Goal: Task Accomplishment & Management: Manage account settings

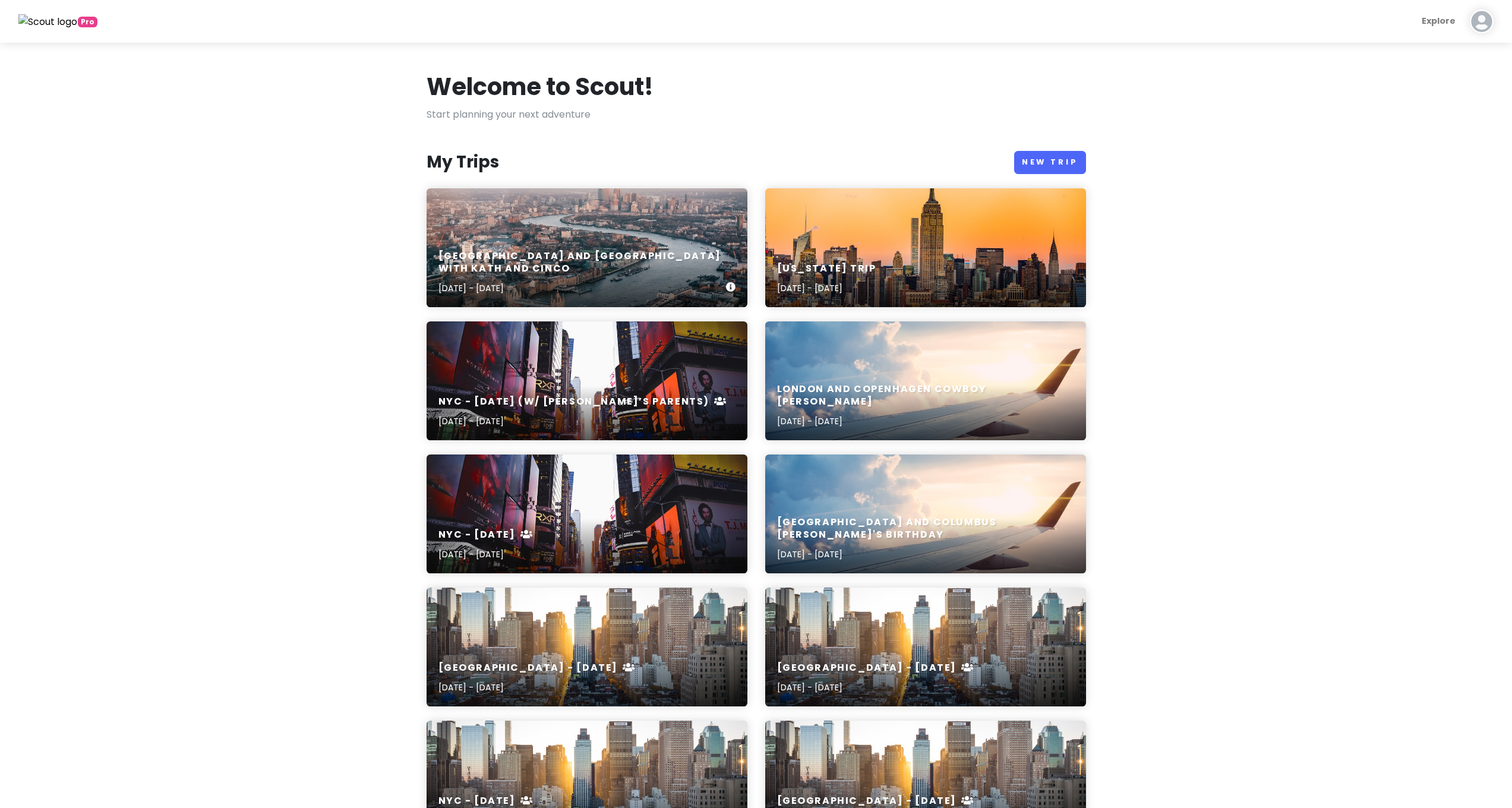
click at [561, 247] on div "[GEOGRAPHIC_DATA] and [GEOGRAPHIC_DATA] with Kath and Cinco [DATE] - [DATE]" at bounding box center [587, 248] width 321 height 119
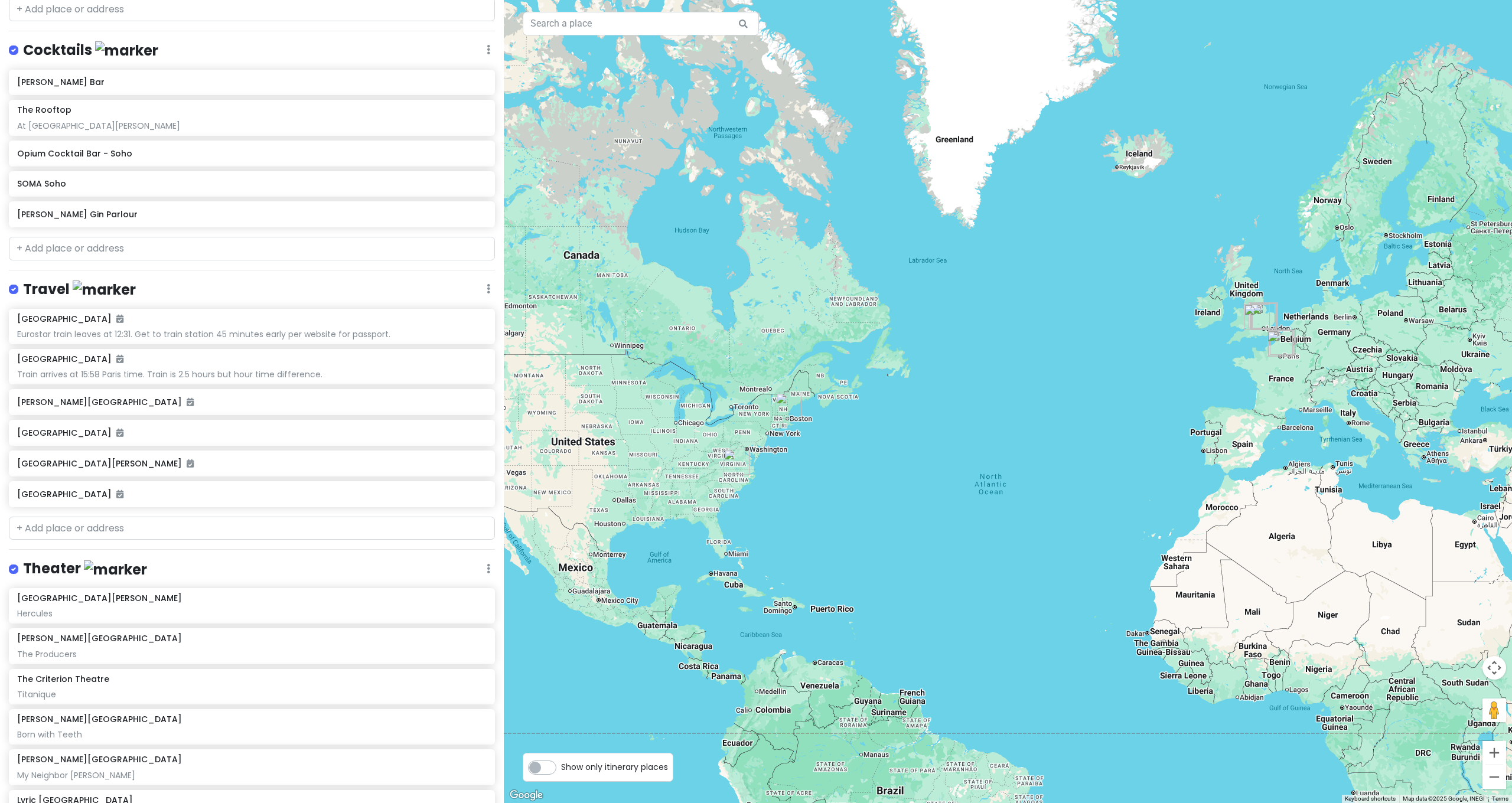
scroll to position [1403, 0]
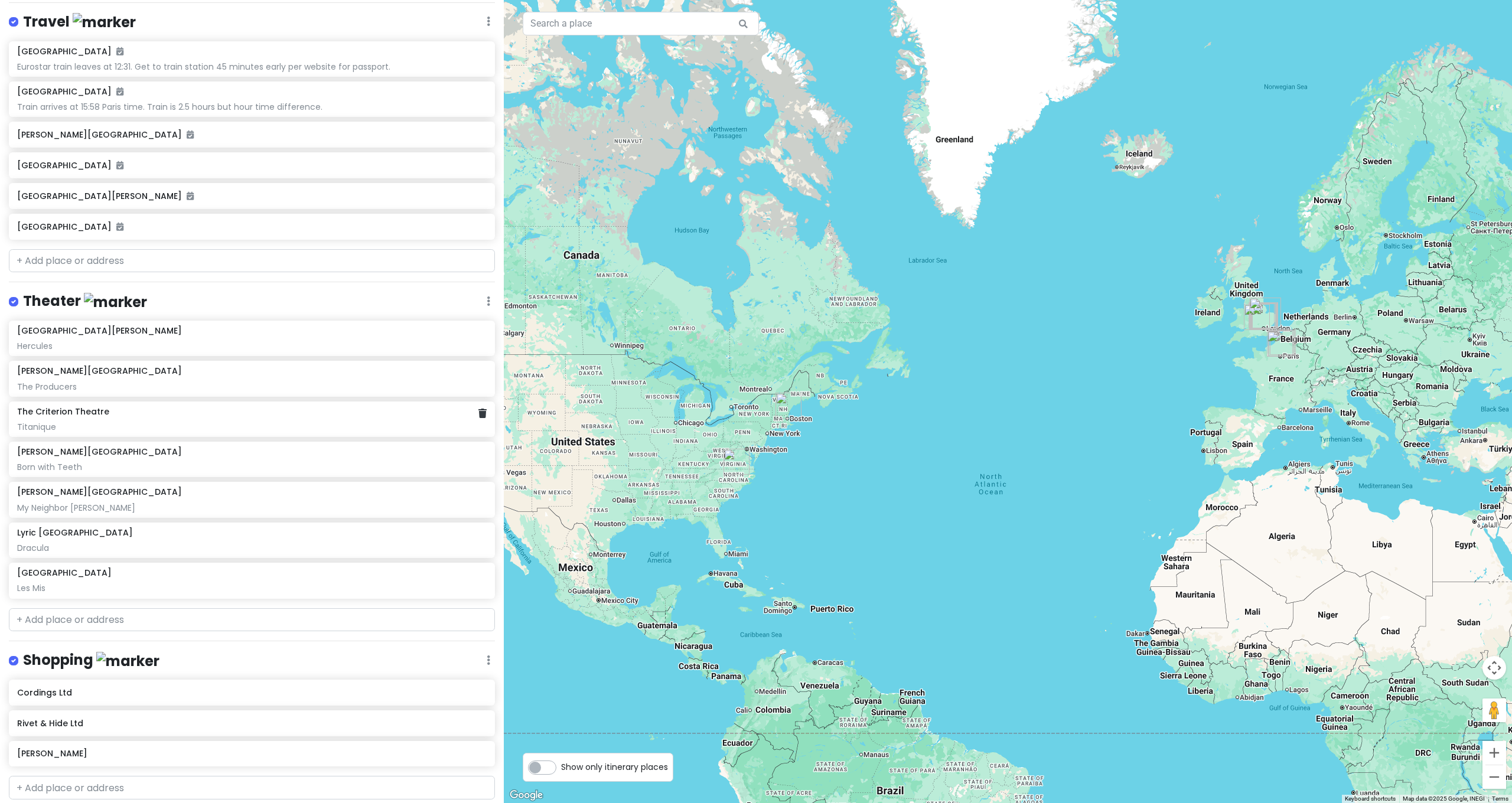
click at [66, 421] on div "Titanique" at bounding box center [252, 427] width 470 height 11
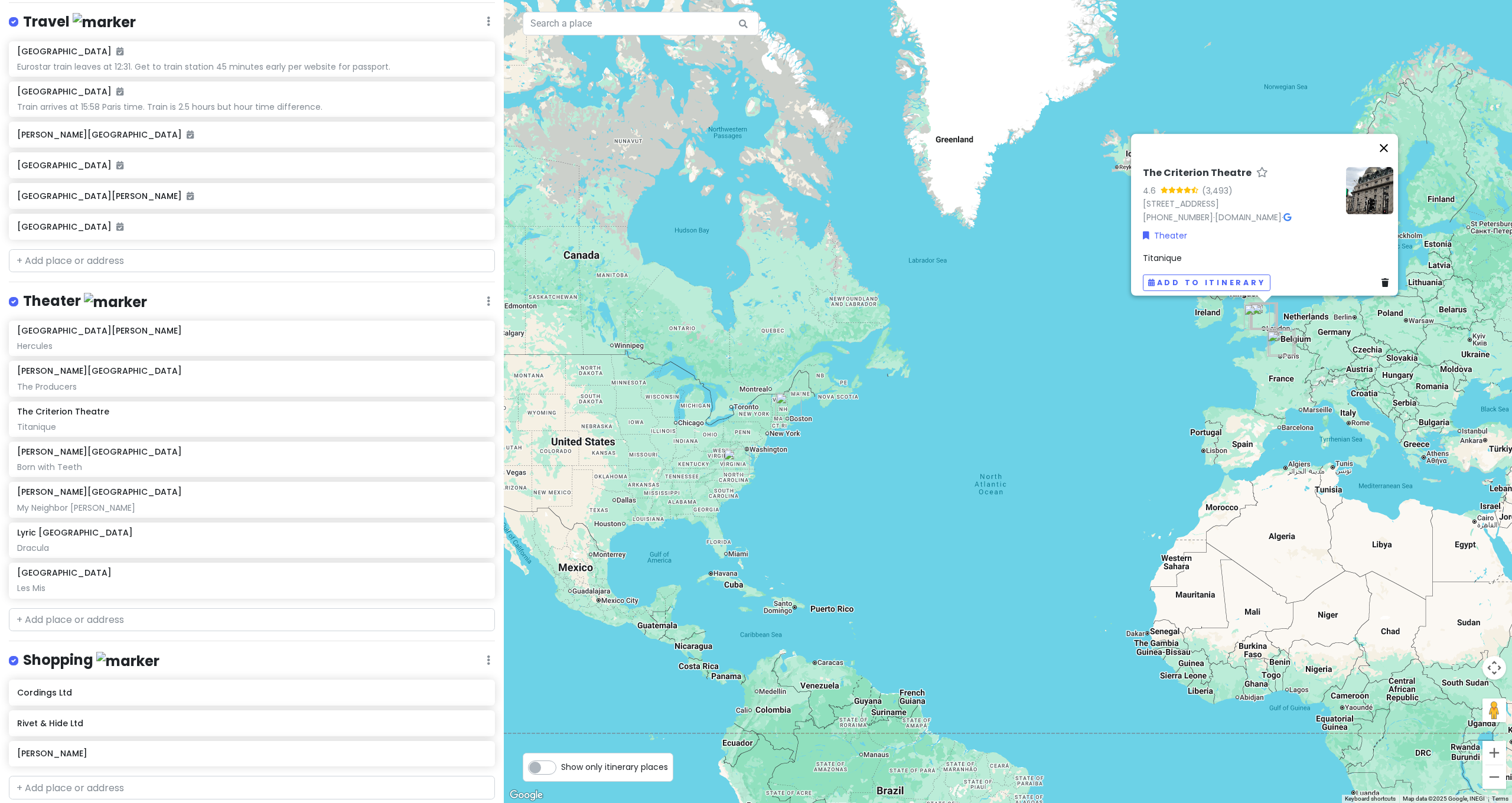
click at [1390, 134] on button "Close" at bounding box center [1383, 148] width 28 height 28
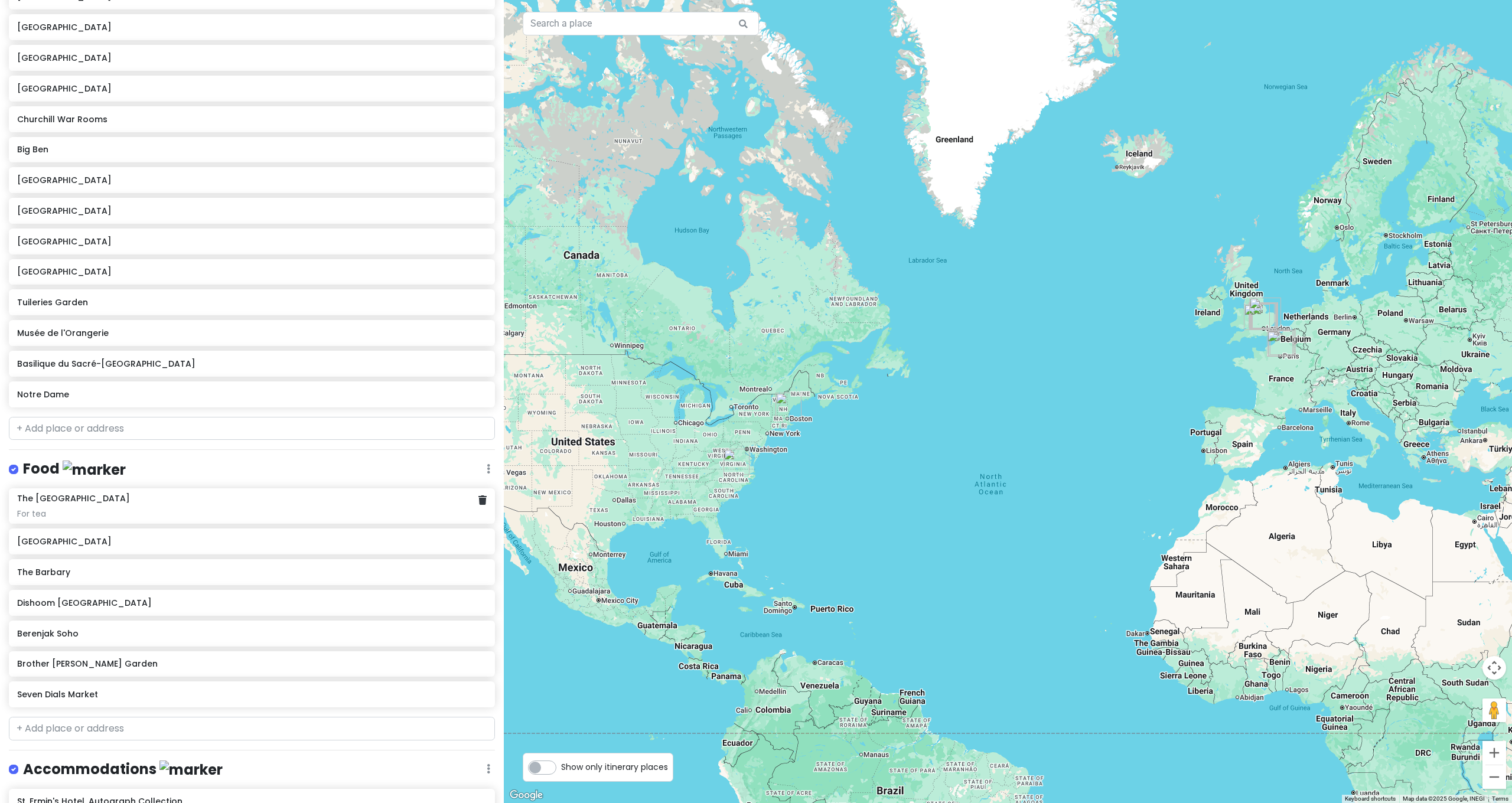
scroll to position [0, 0]
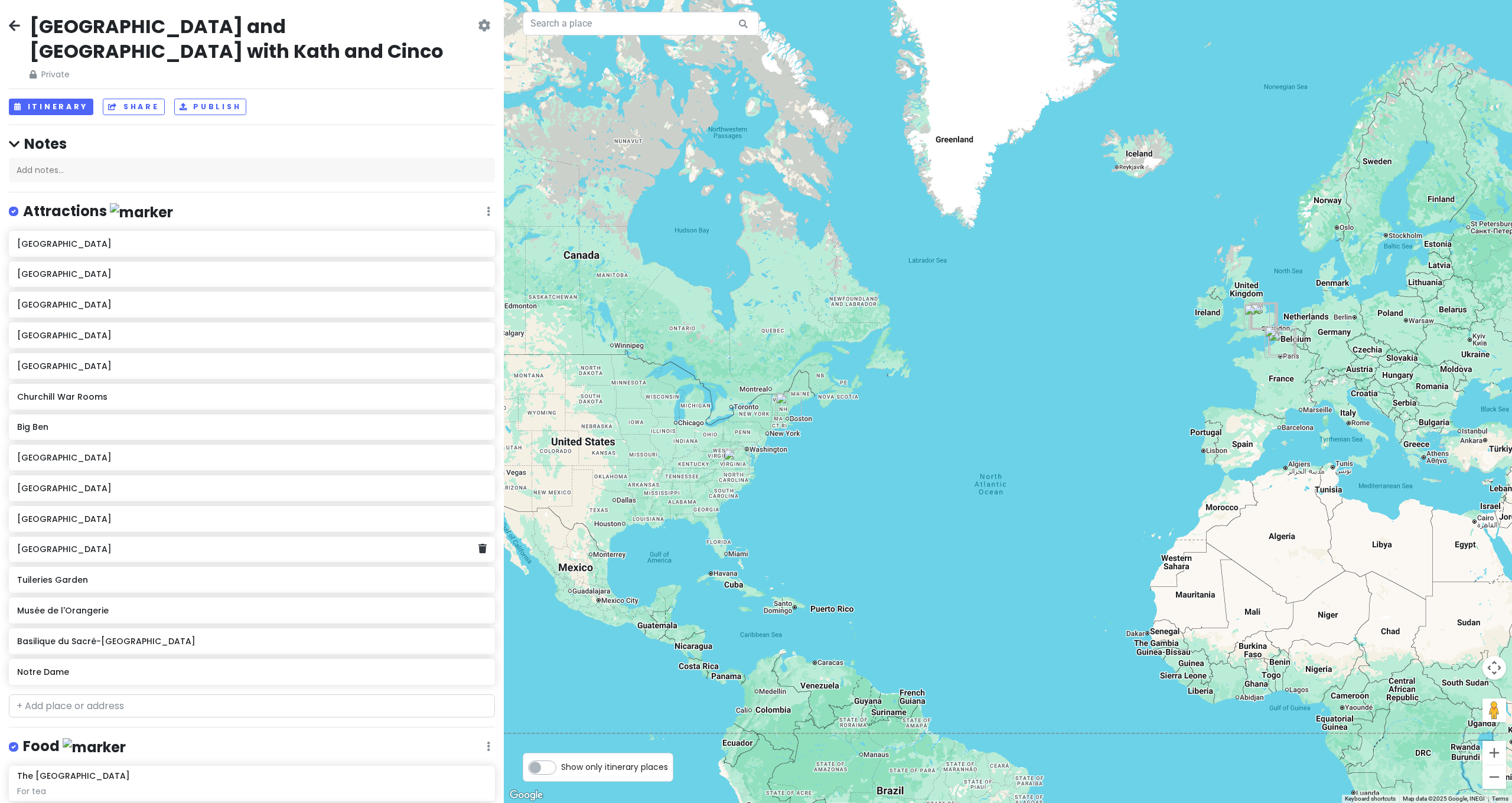
click at [305, 542] on div "[GEOGRAPHIC_DATA]" at bounding box center [247, 550] width 461 height 17
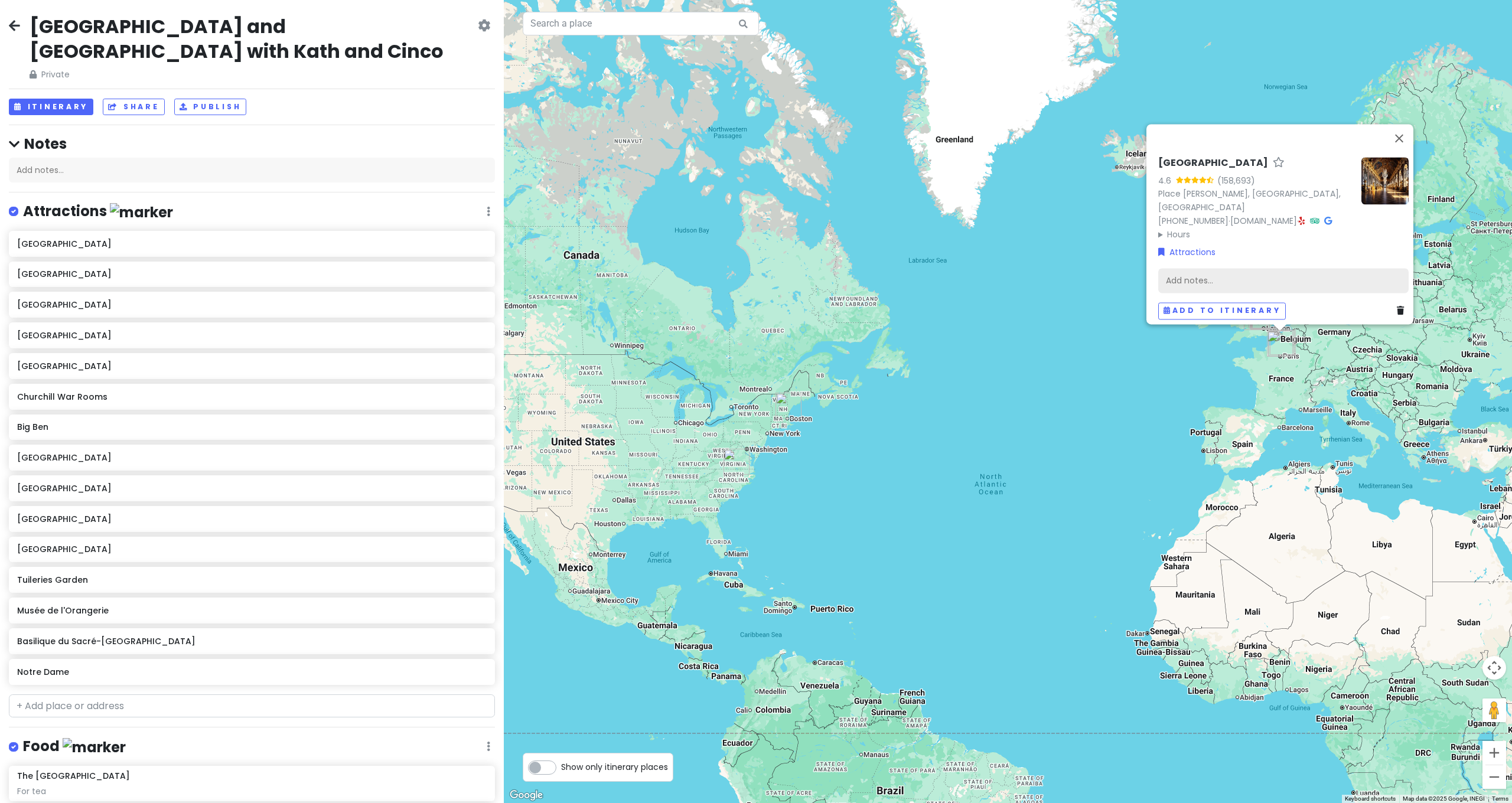
click at [1206, 277] on div "Add notes..." at bounding box center [1283, 281] width 250 height 25
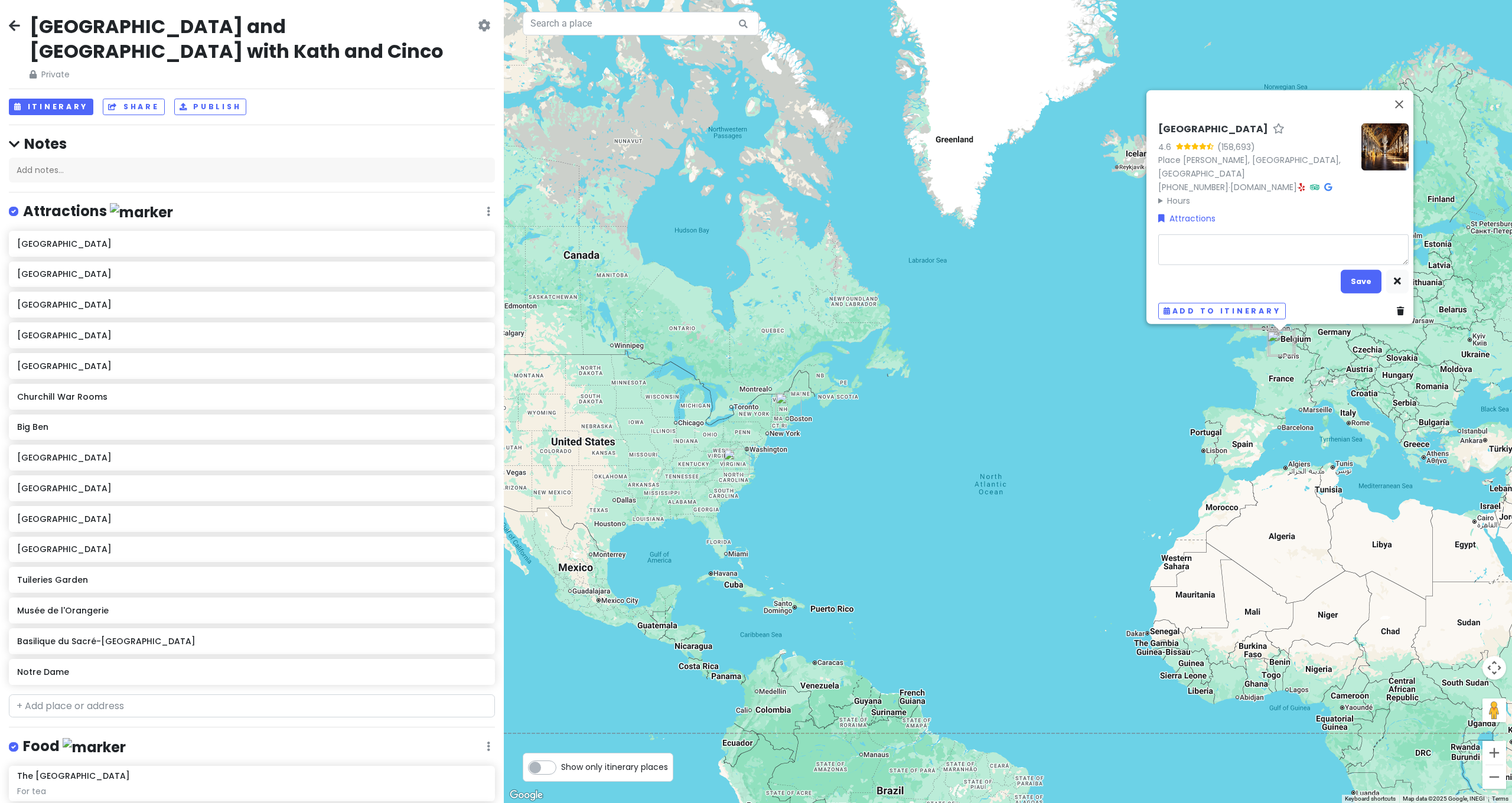
type textarea "x"
type textarea "C"
type textarea "x"
type textarea "Cl"
type textarea "x"
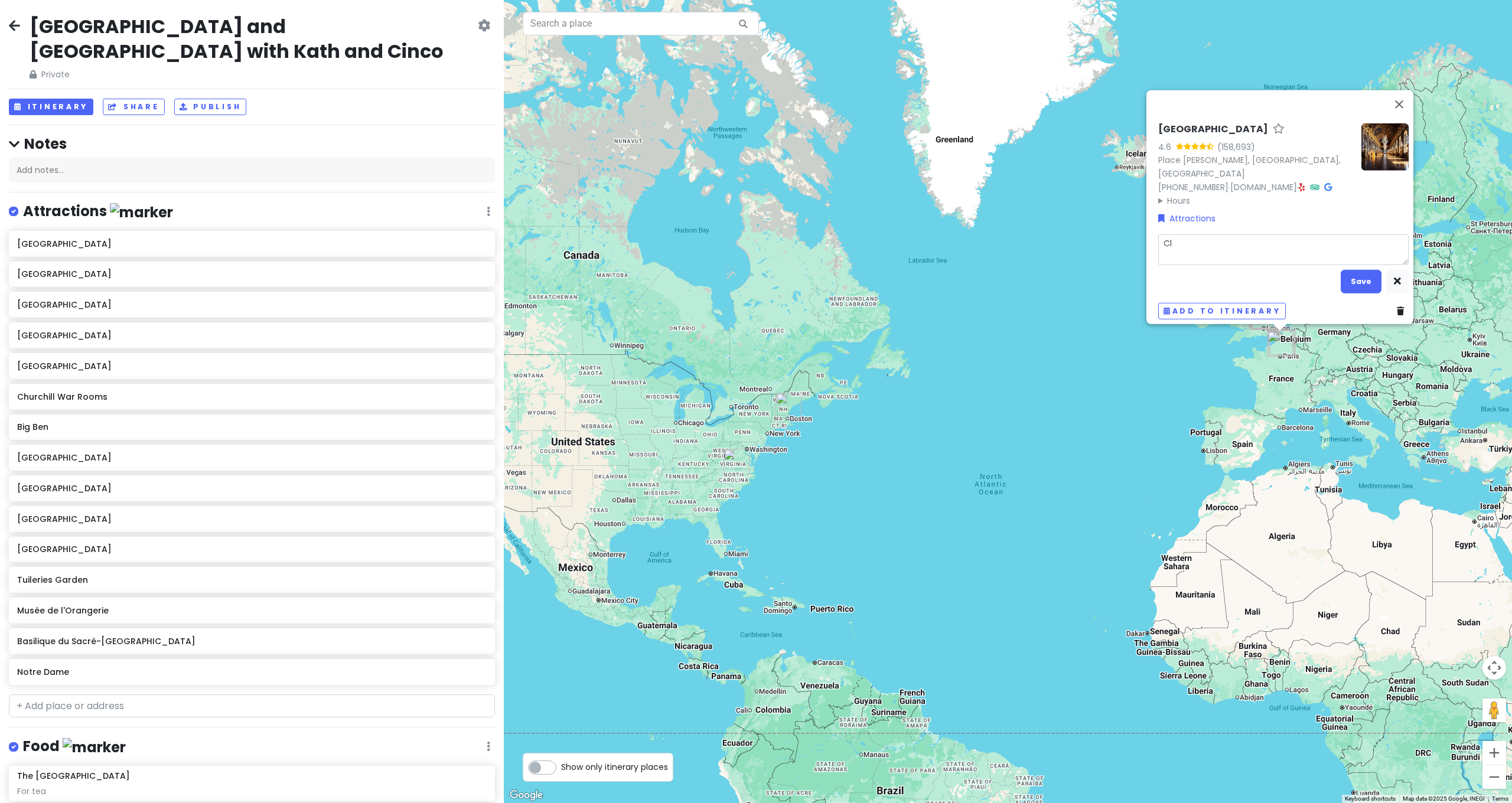
type textarea "Clo"
type textarea "x"
type textarea "Clos"
type textarea "x"
type textarea "Close"
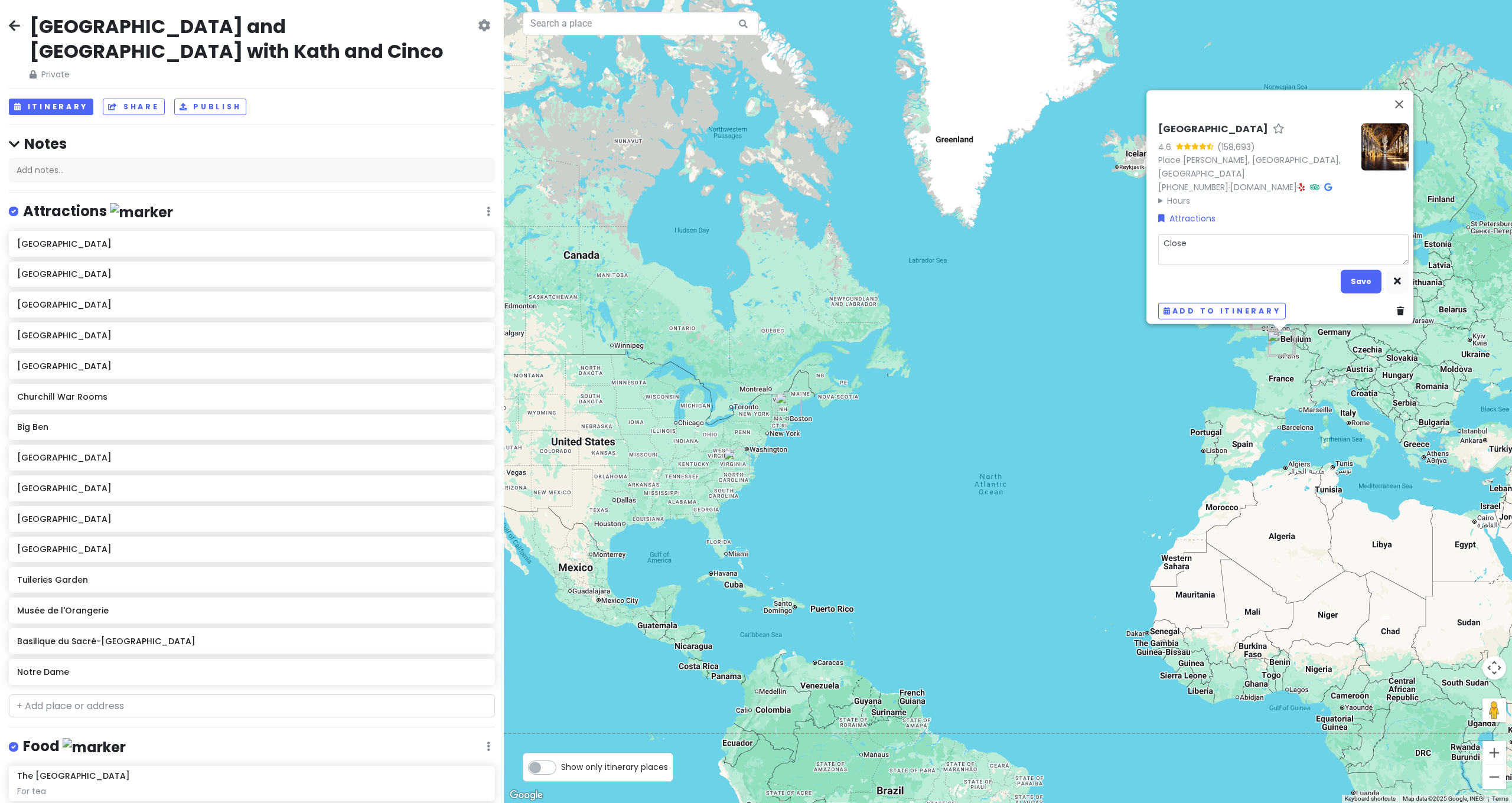
type textarea "x"
type textarea "Close"
type textarea "x"
type textarea "Close o"
type textarea "x"
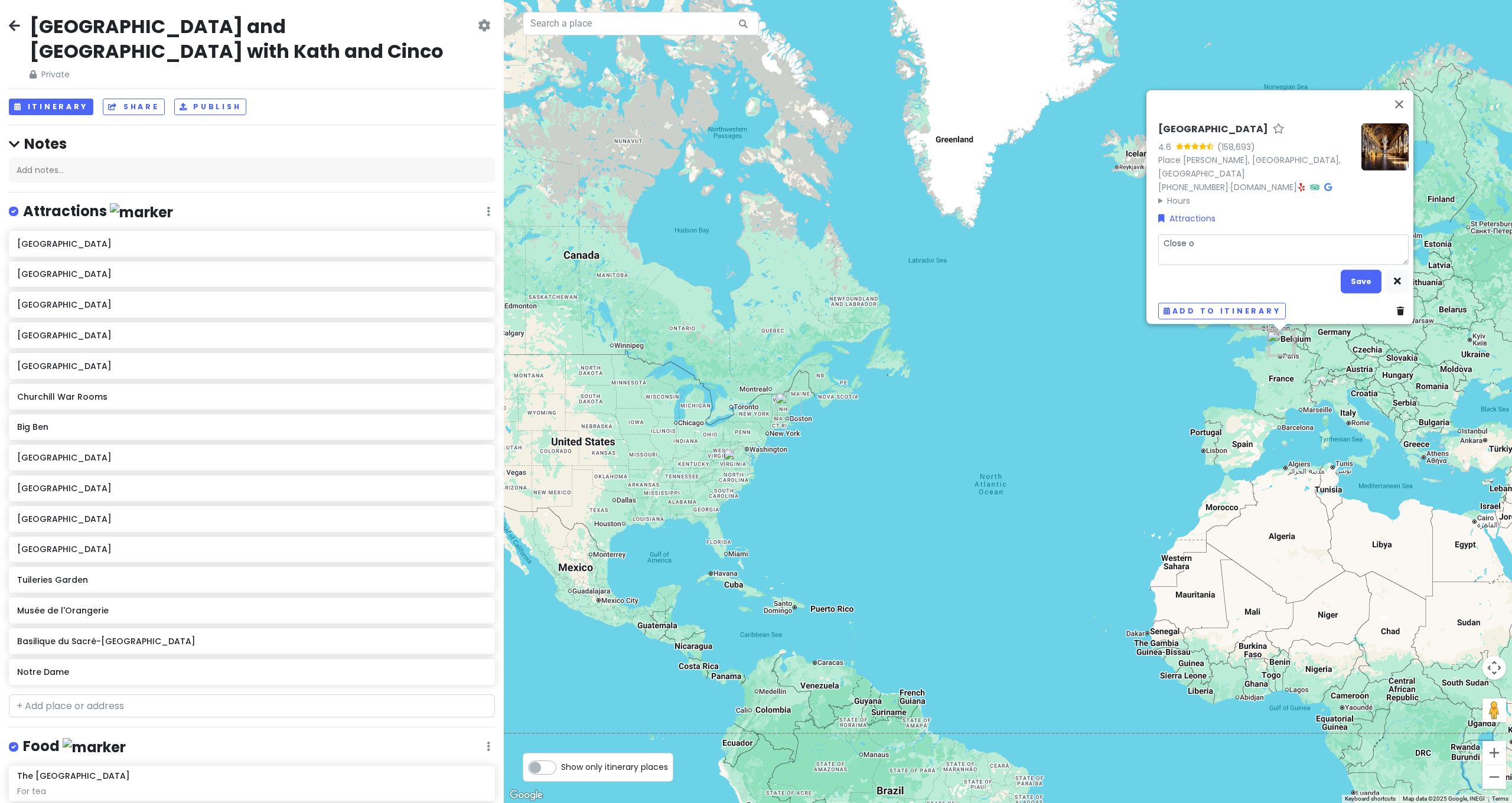
type textarea "Close on"
type textarea "x"
type textarea "Close o"
type textarea "x"
type textarea "Close"
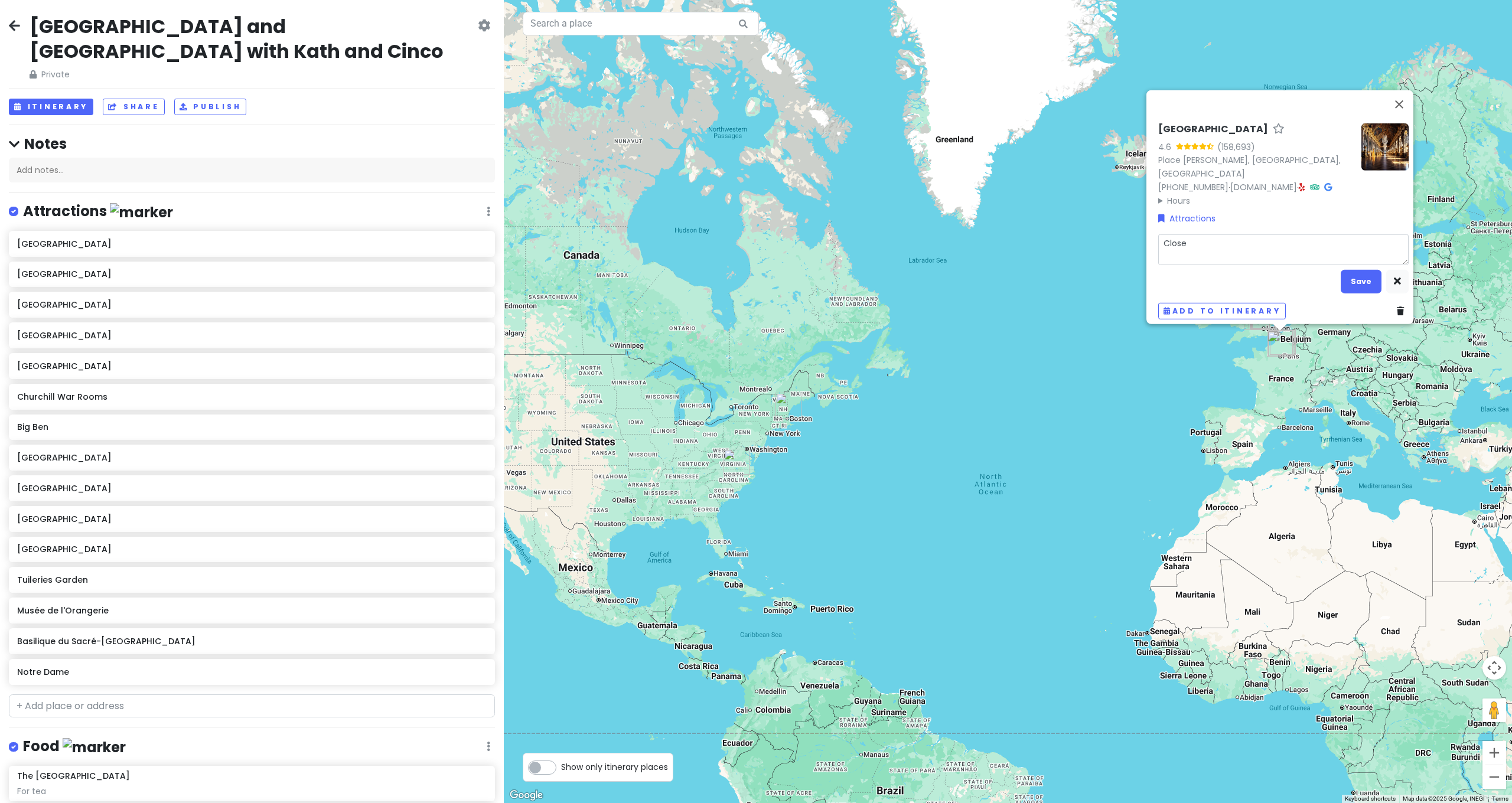
type textarea "x"
type textarea "Close"
type textarea "x"
type textarea "Closed"
type textarea "x"
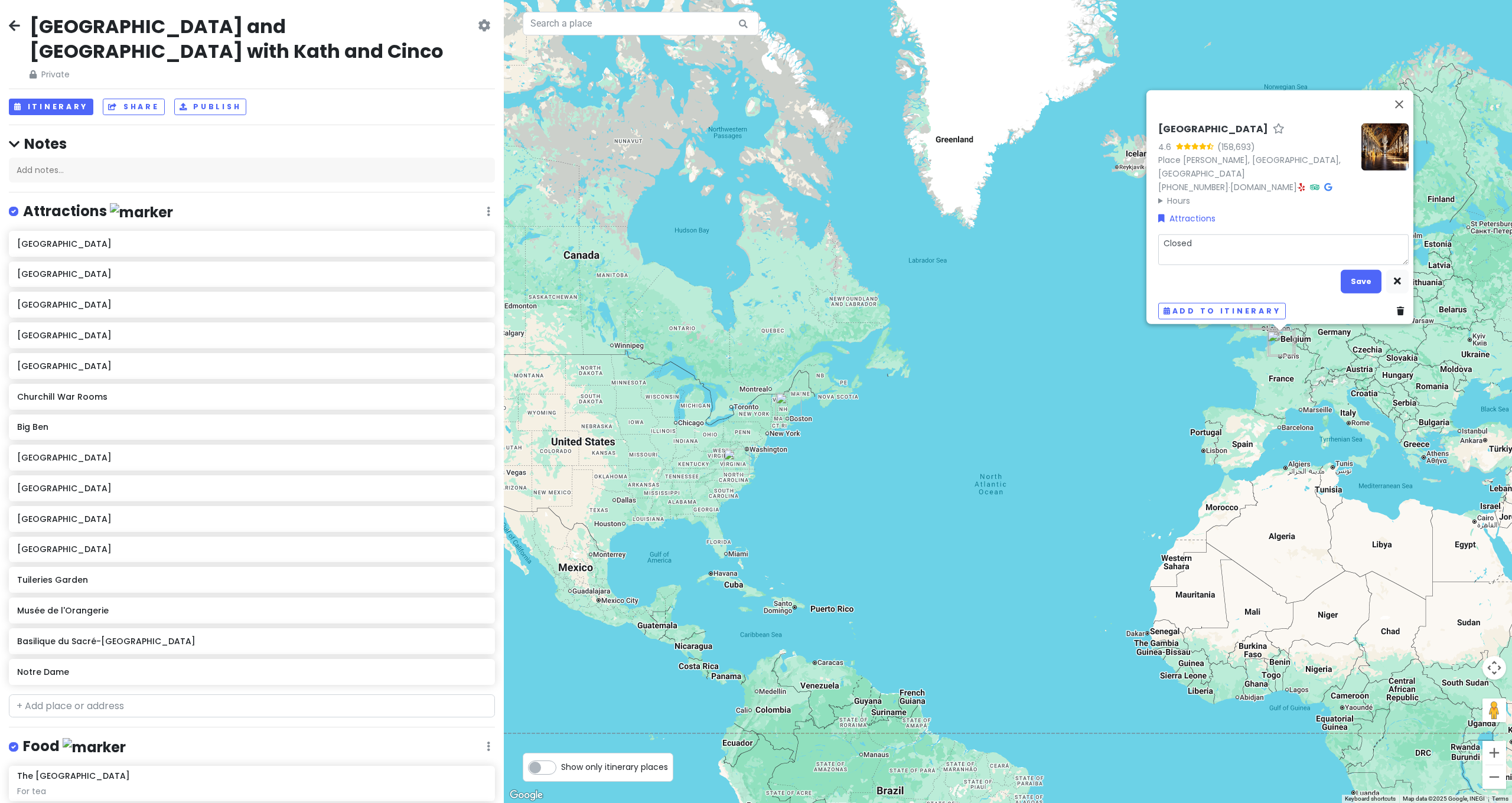
type textarea "Closed"
type textarea "x"
type textarea "Closed o"
type textarea "x"
type textarea "Closed on"
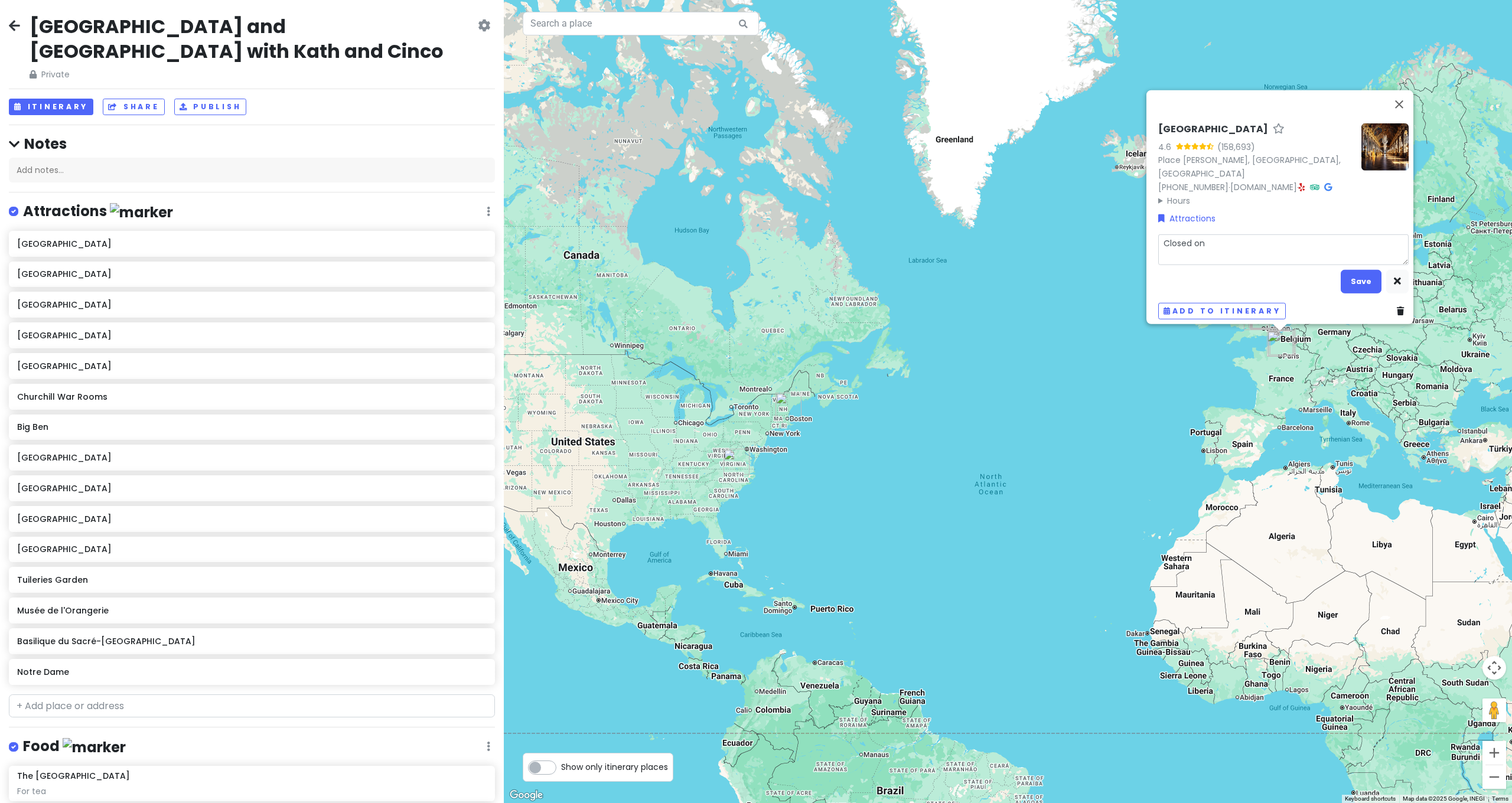
type textarea "x"
type textarea "Closed on"
type textarea "x"
type textarea "Closed on M"
type textarea "x"
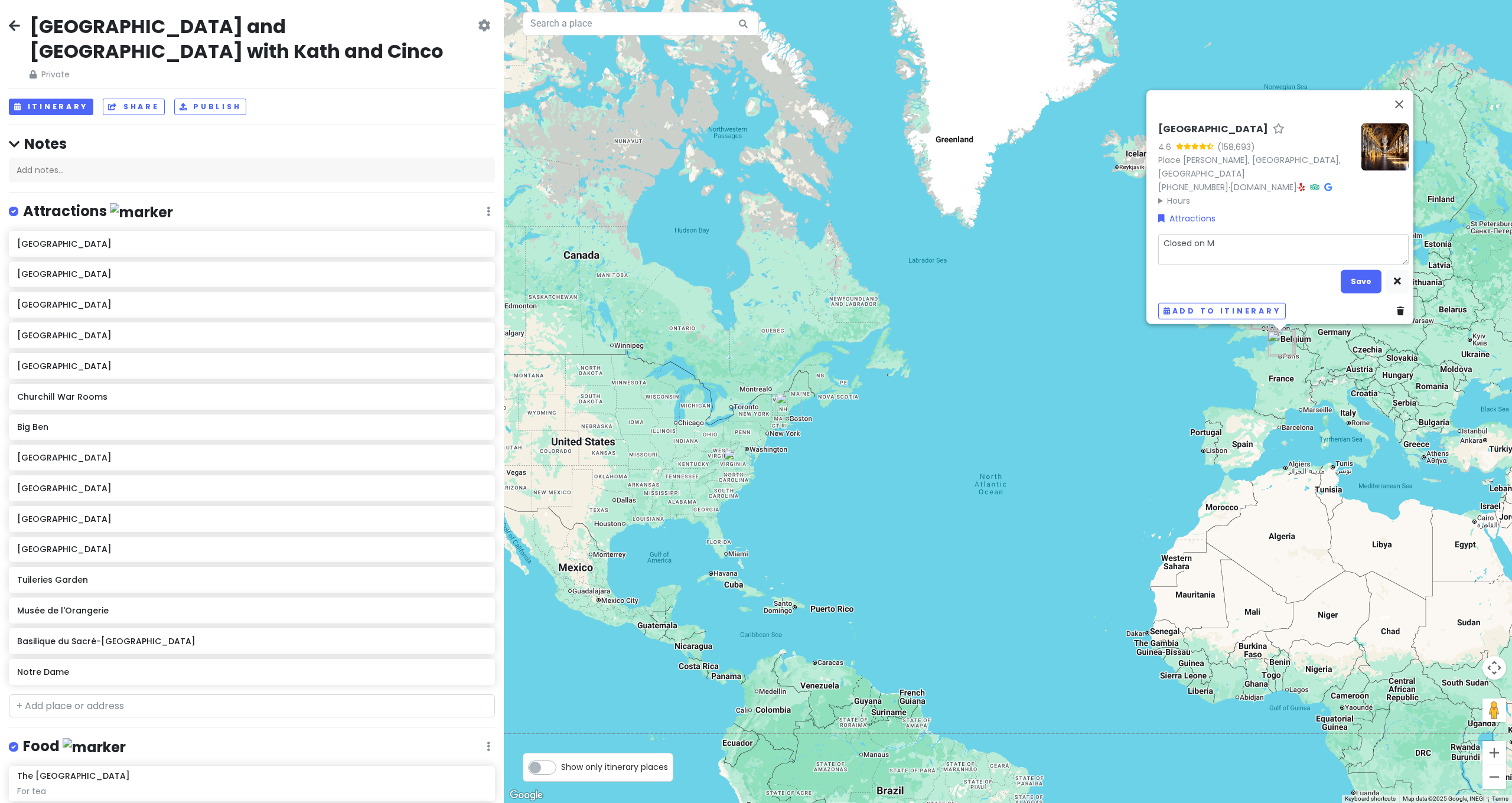
type textarea "Closed on MO"
type textarea "x"
type textarea "Closed [DATE]"
type textarea "x"
type textarea "Closed on MOnd"
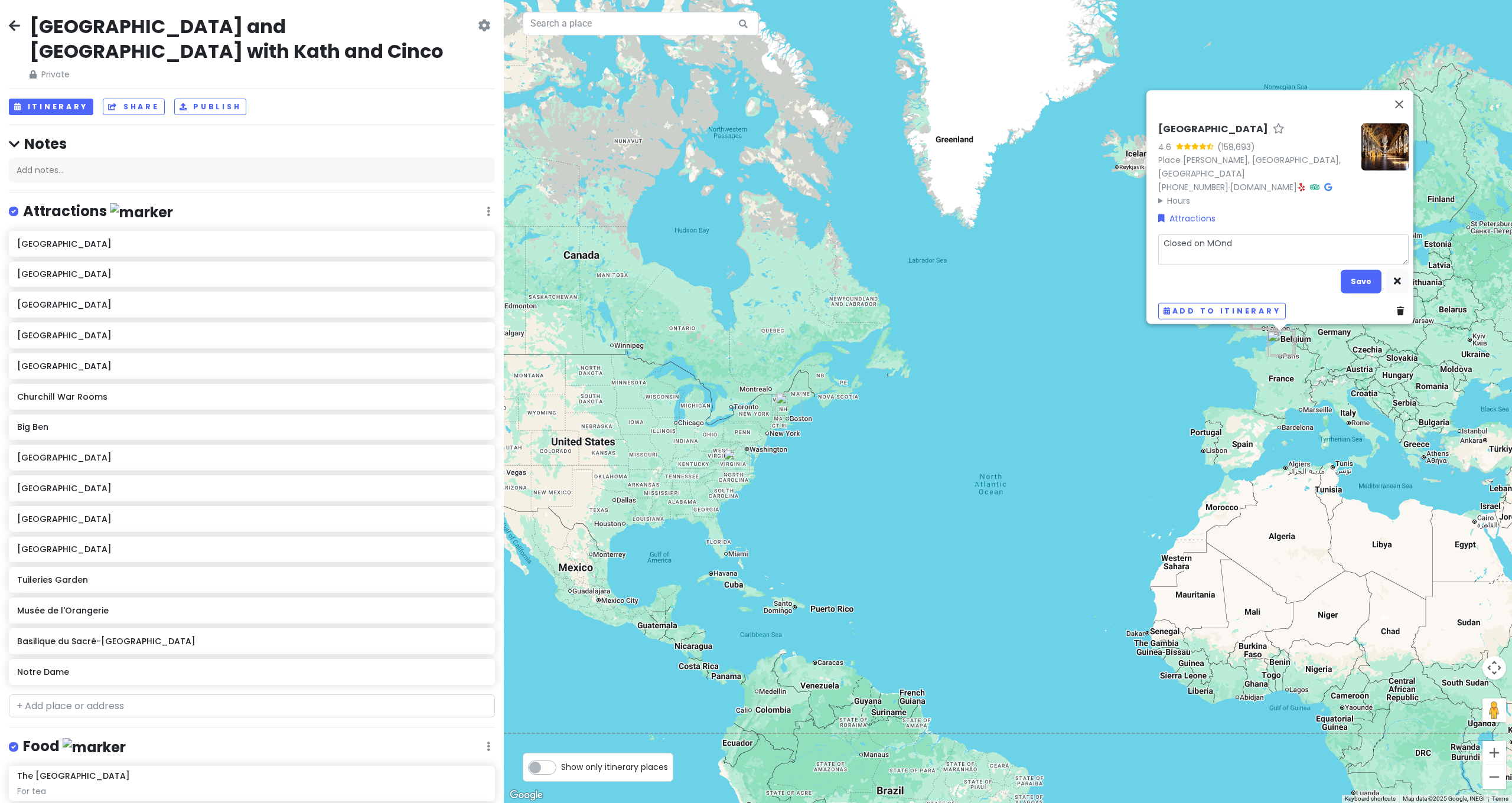
type textarea "x"
type textarea "Closed on [PERSON_NAME]"
type textarea "x"
type textarea "Closed [DATE]"
type textarea "x"
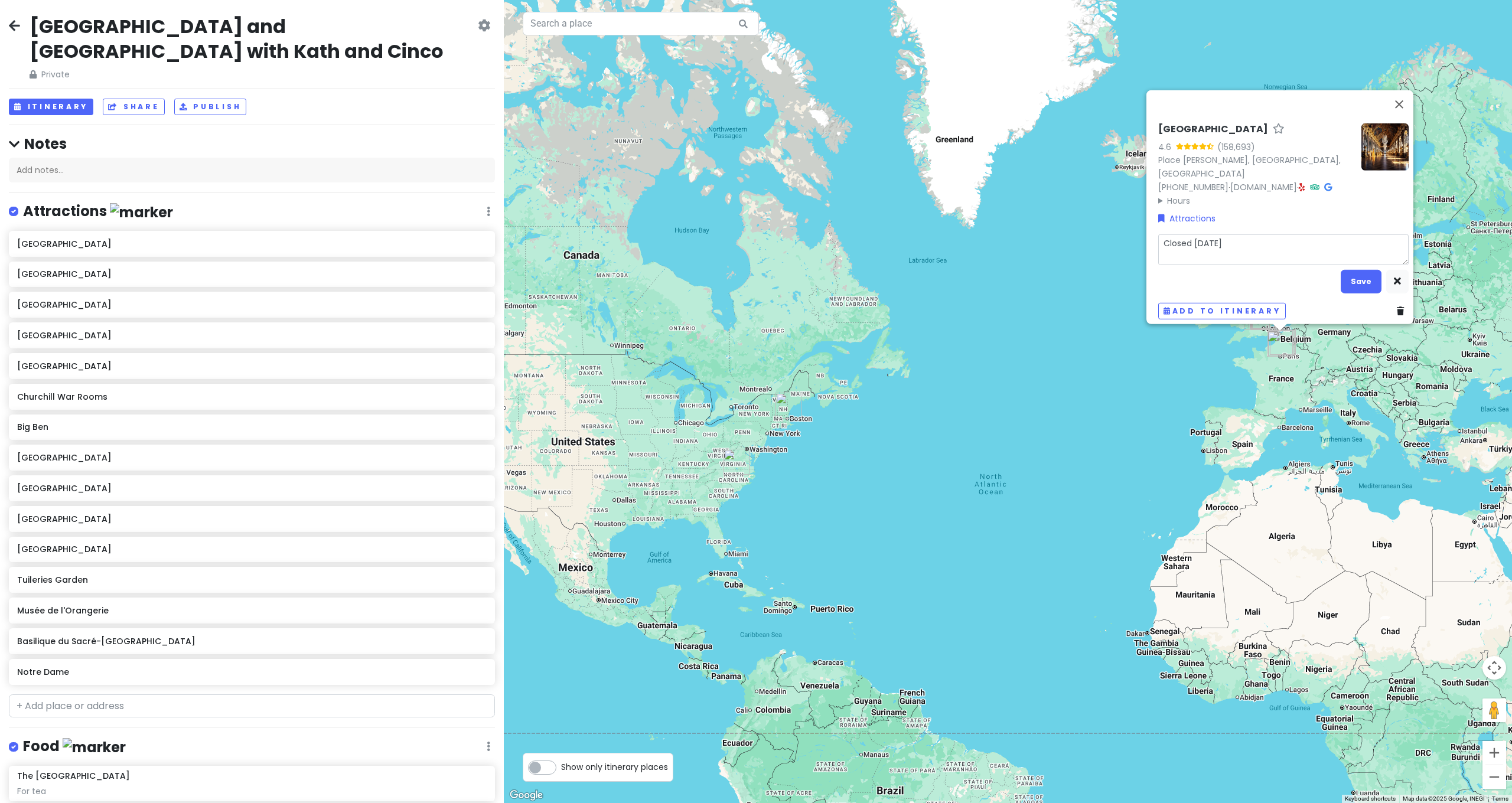
type textarea "Closed [DATE]"
type textarea "x"
type textarea "Closed [DATE]"
type textarea "x"
type textarea "Closed [DATE]."
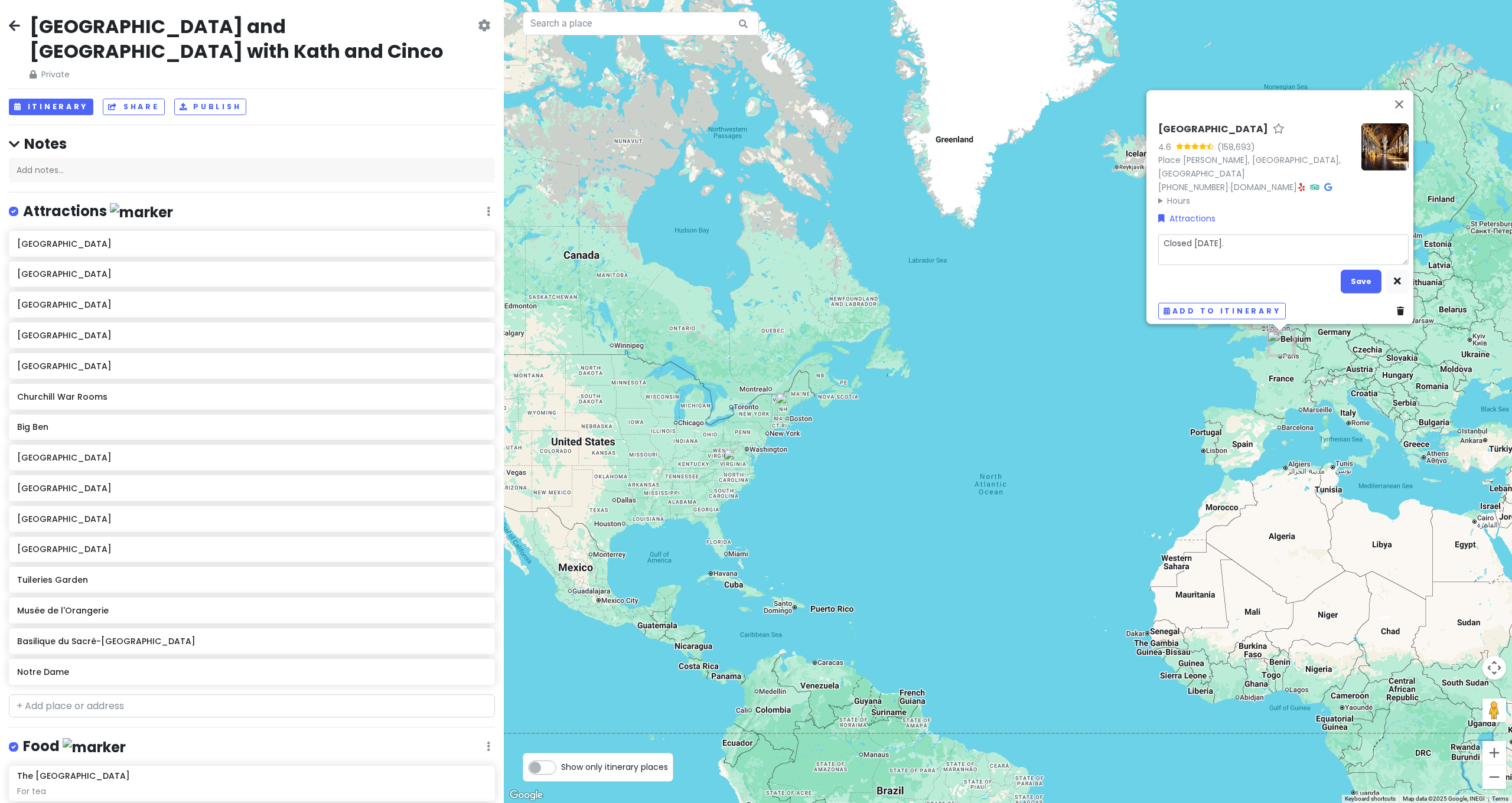
type textarea "x"
type textarea "Closed [DATE]."
type textarea "x"
type textarea "Closed [DATE]. P"
type textarea "x"
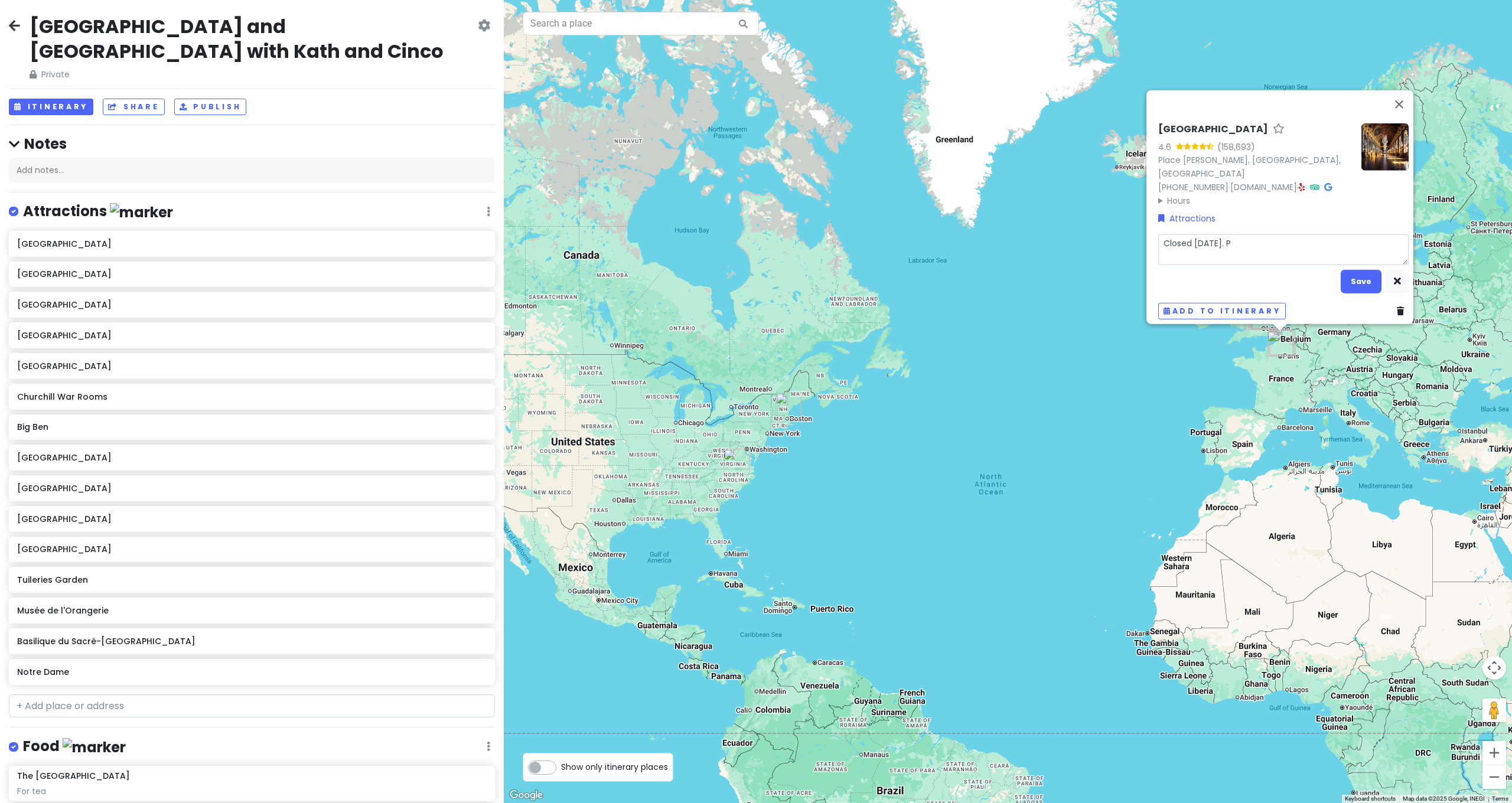
type textarea "Closed [DATE]. Pa"
type textarea "x"
type textarea "Closed [DATE]. Pas"
type textarea "x"
type textarea "Closed [DATE]. Pa"
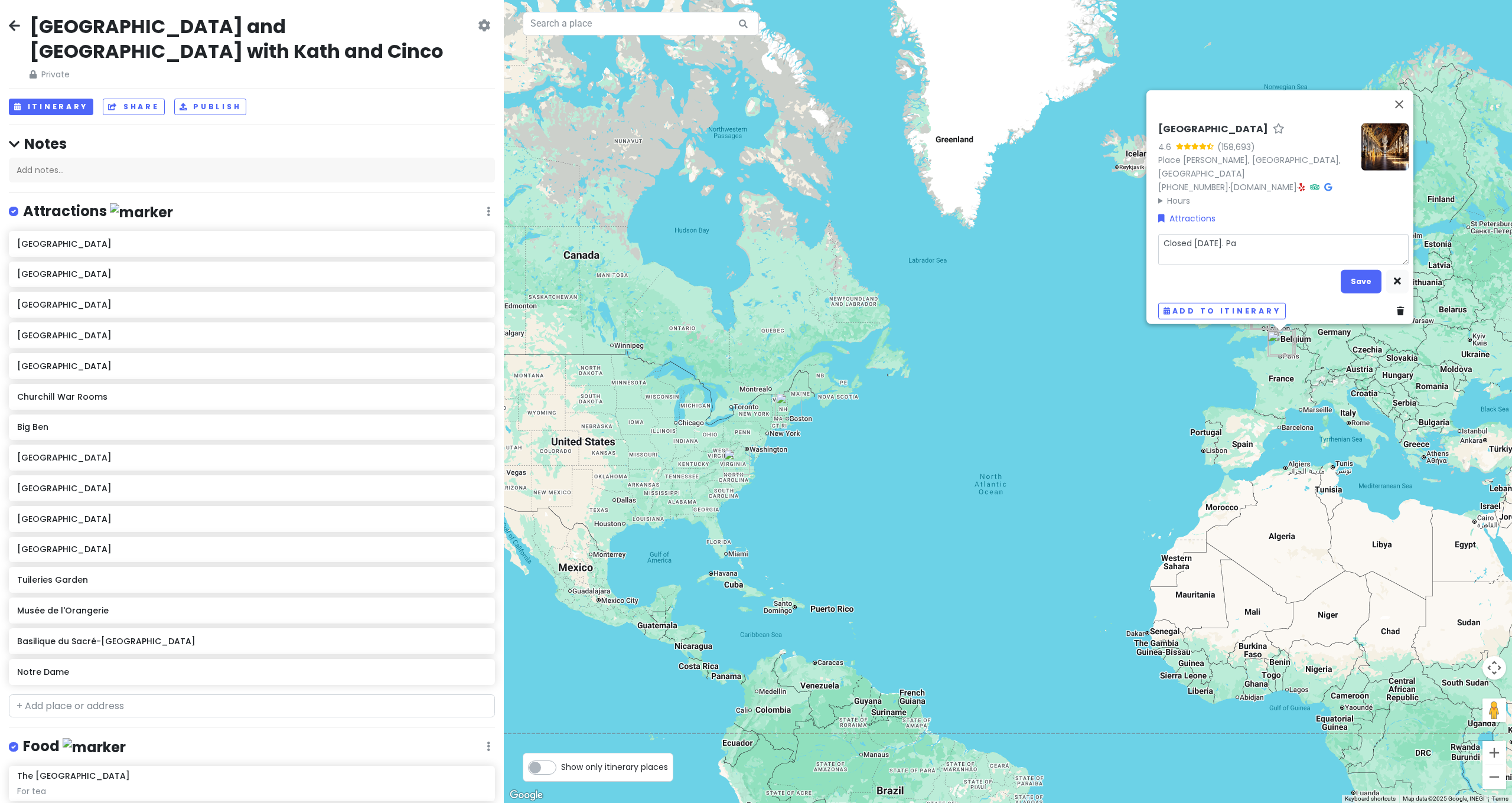
type textarea "x"
type textarea "Closed [DATE]. P"
type textarea "x"
type textarea "Closed [DATE]."
type textarea "x"
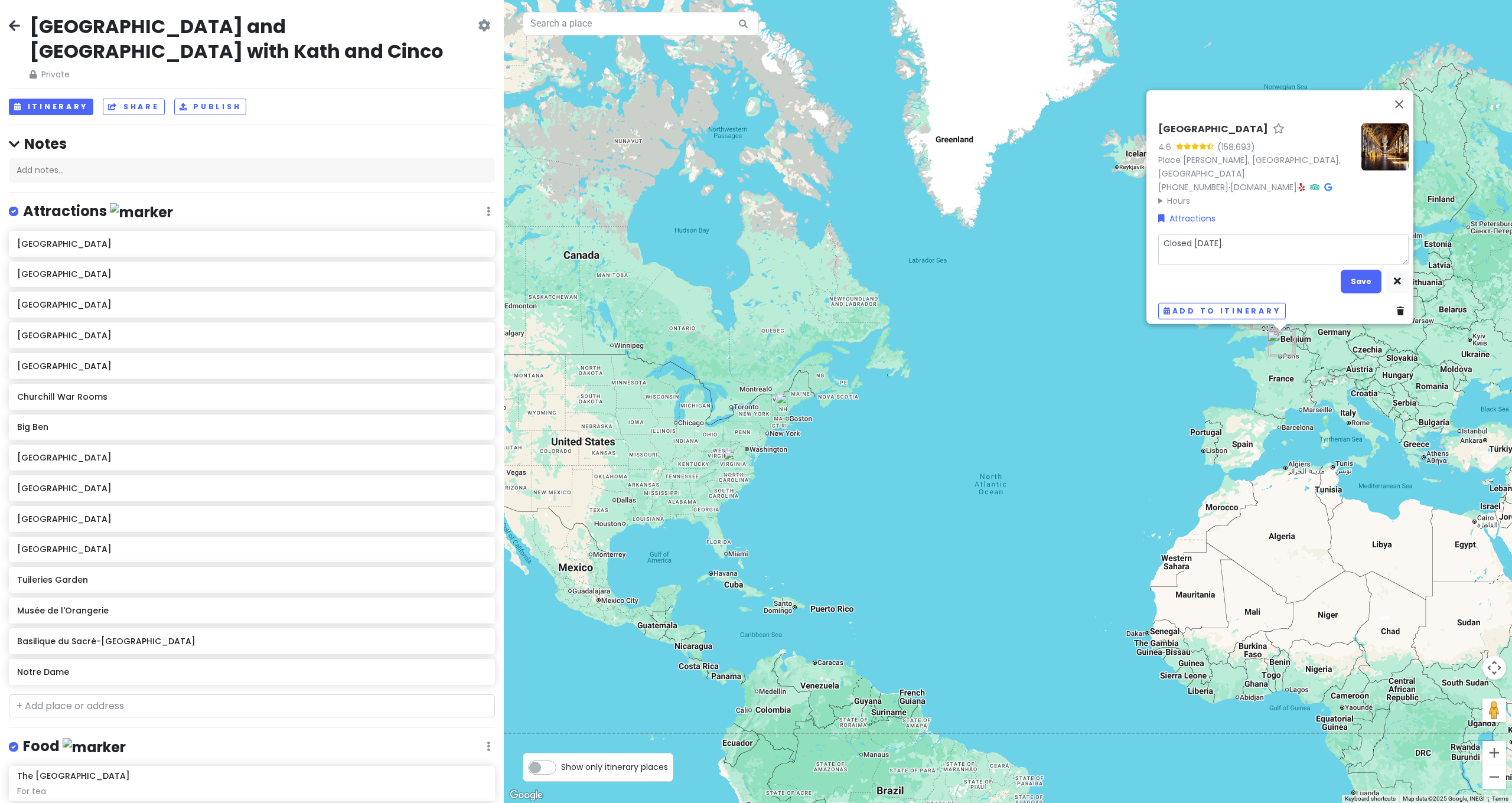
type textarea "Closed [DATE]. G"
type textarea "x"
type textarea "Closed [DATE]. Ge"
type textarea "x"
type textarea "Closed [DATE]. Get"
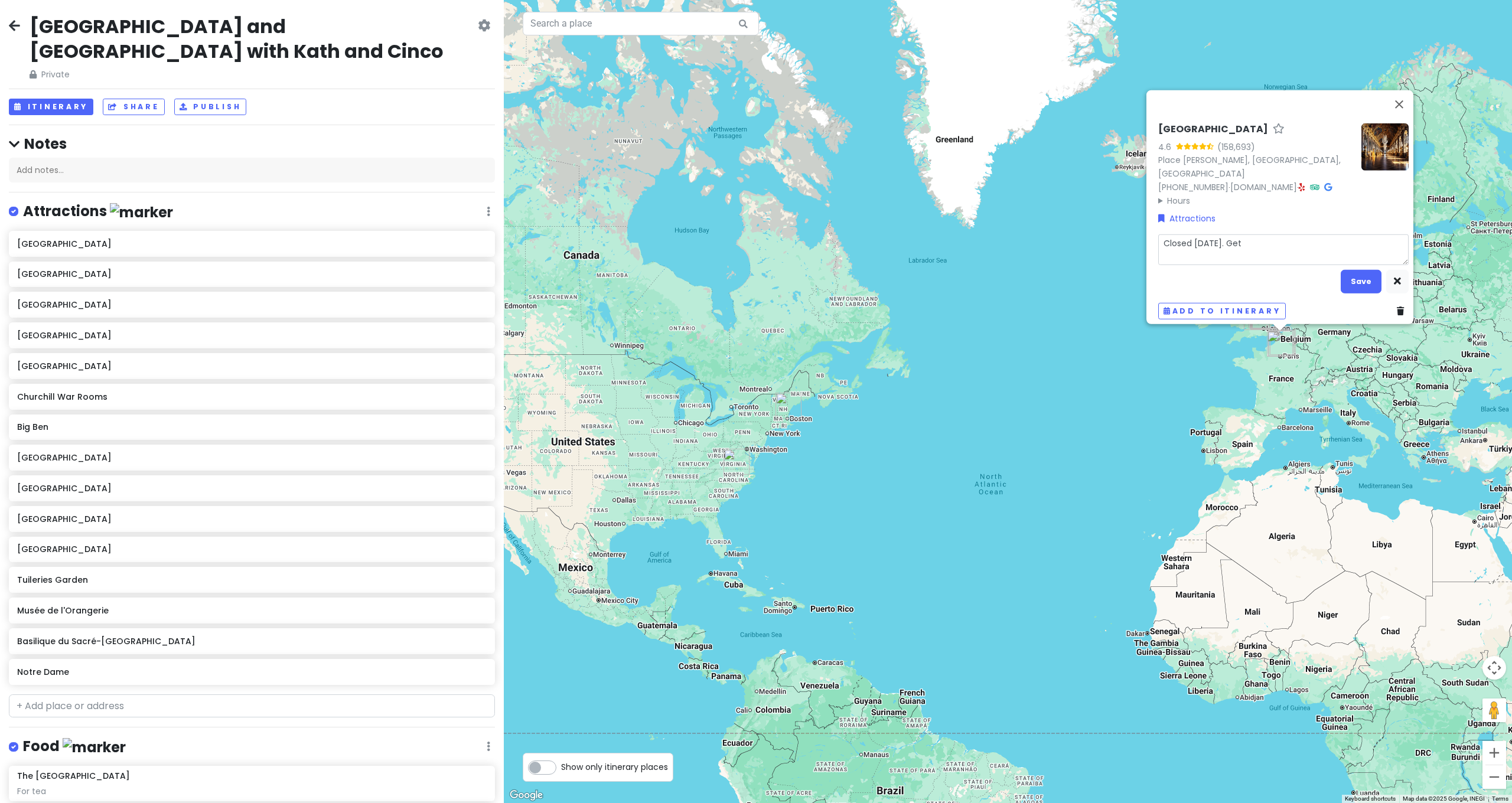
type textarea "x"
type textarea "Closed [DATE]. Get"
type textarea "x"
type textarea "Closed [DATE]. Get t"
type textarea "x"
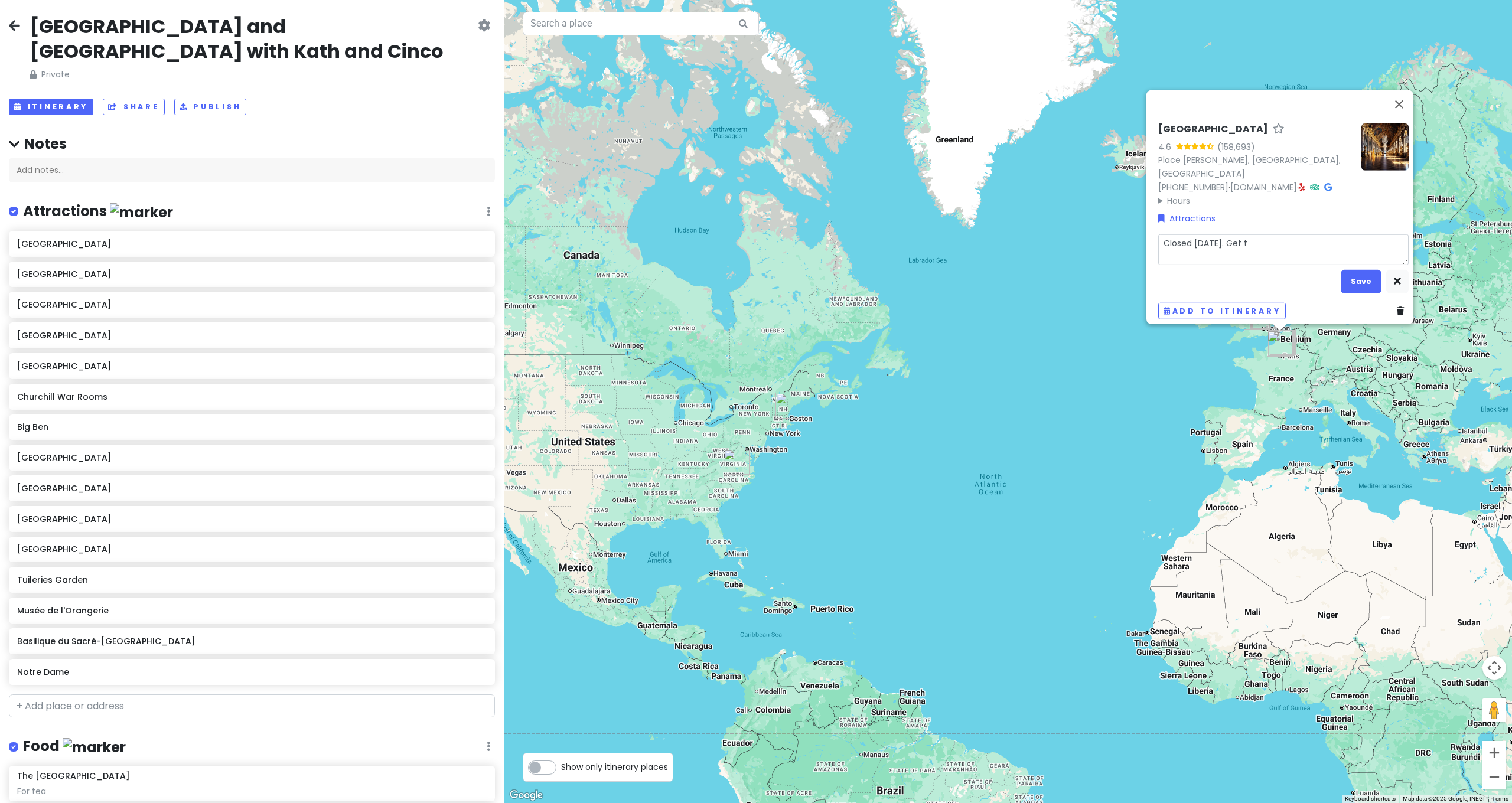
type textarea "Closed [DATE]. Get th"
type textarea "x"
type textarea "Closed [DATE]. Get the"
type textarea "x"
type textarea "Closed [DATE]. Get thee"
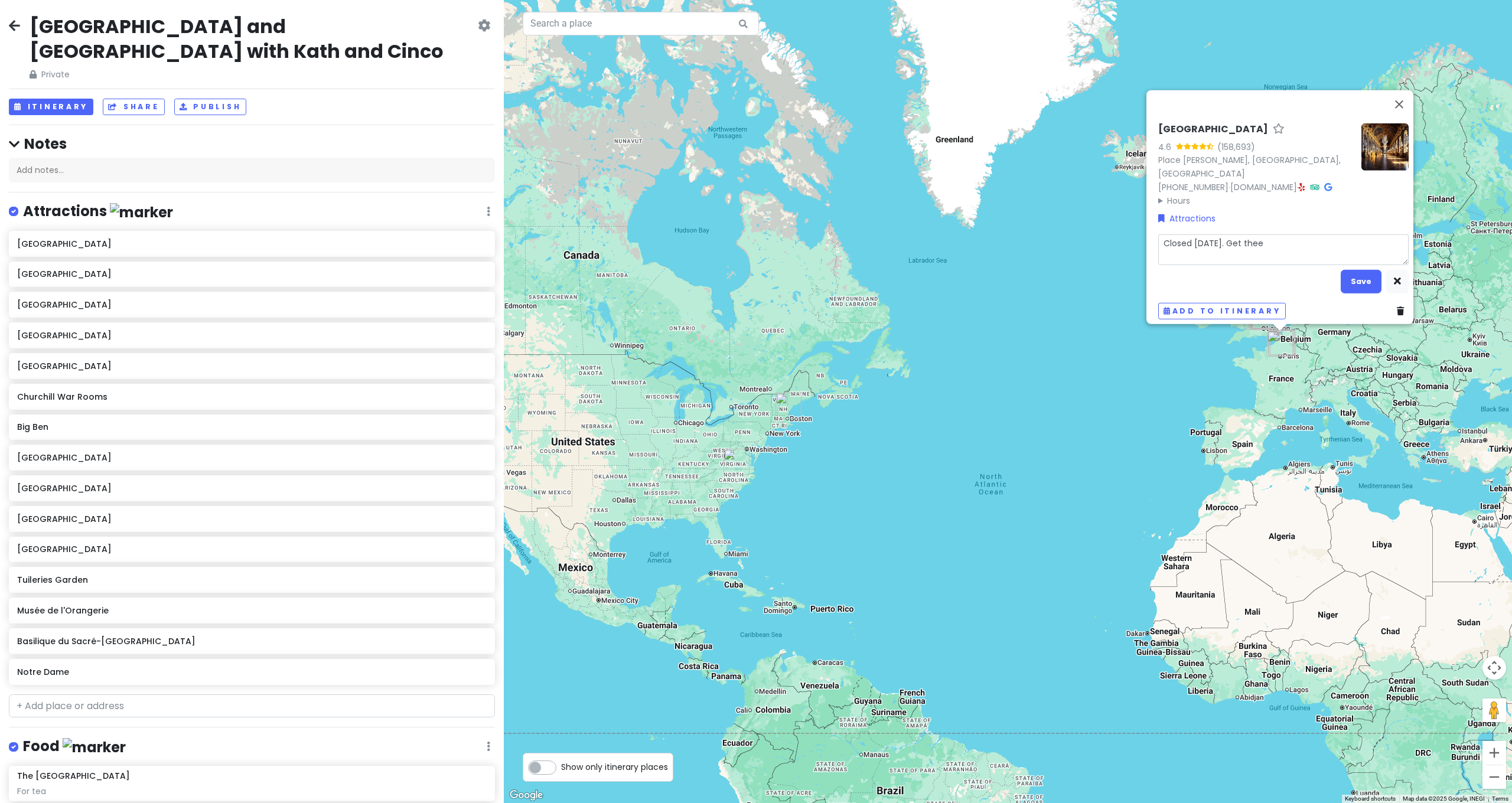
type textarea "x"
type textarea "Closed [DATE]. Get thee"
type textarea "x"
type textarea "Closed [DATE]. Get thee P"
type textarea "x"
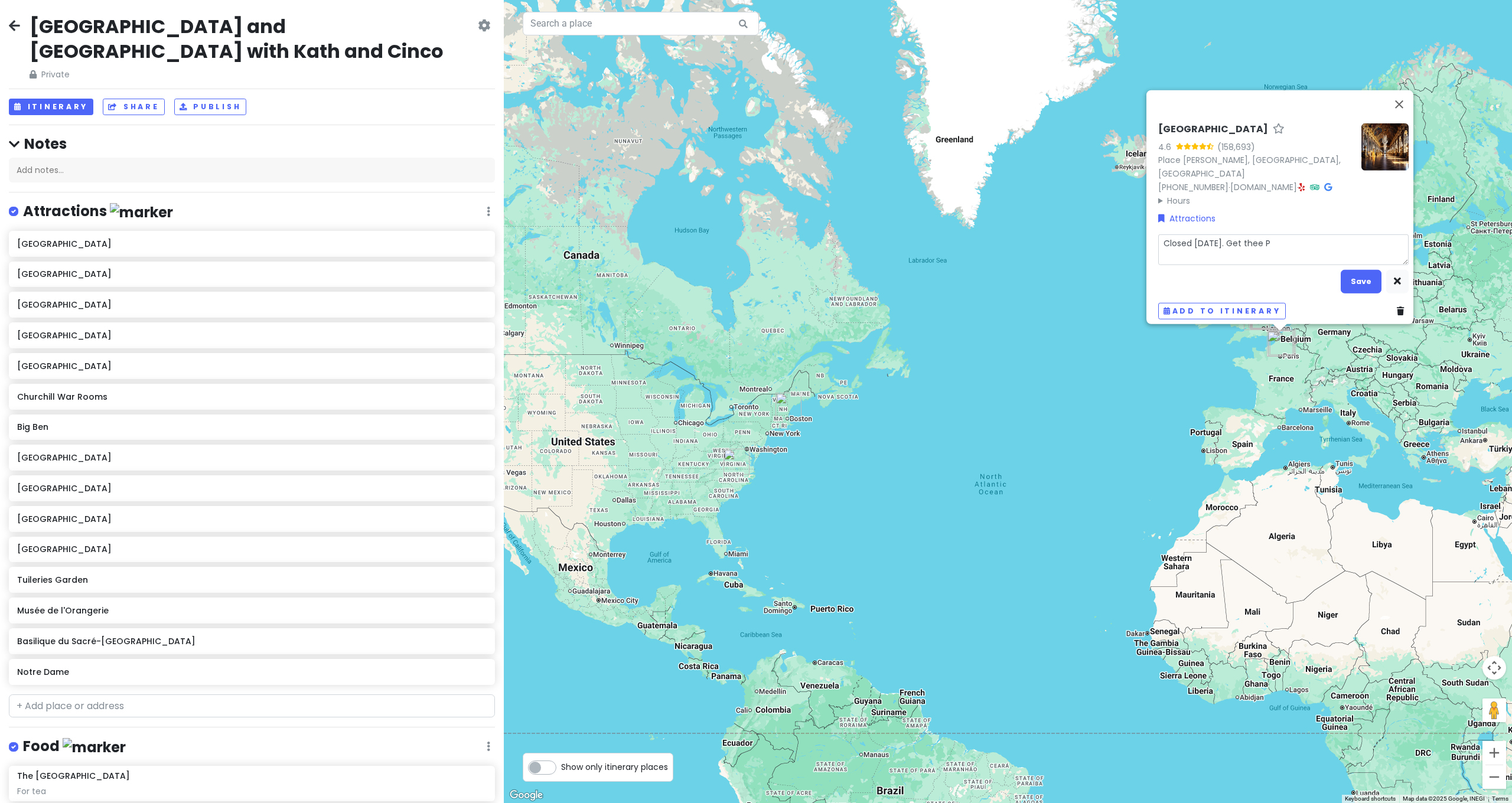
type textarea "Closed [DATE]. Get thee"
type textarea "x"
type textarea "Closed [DATE]. Get thee"
type textarea "x"
type textarea "Closed [DATE]. Get the"
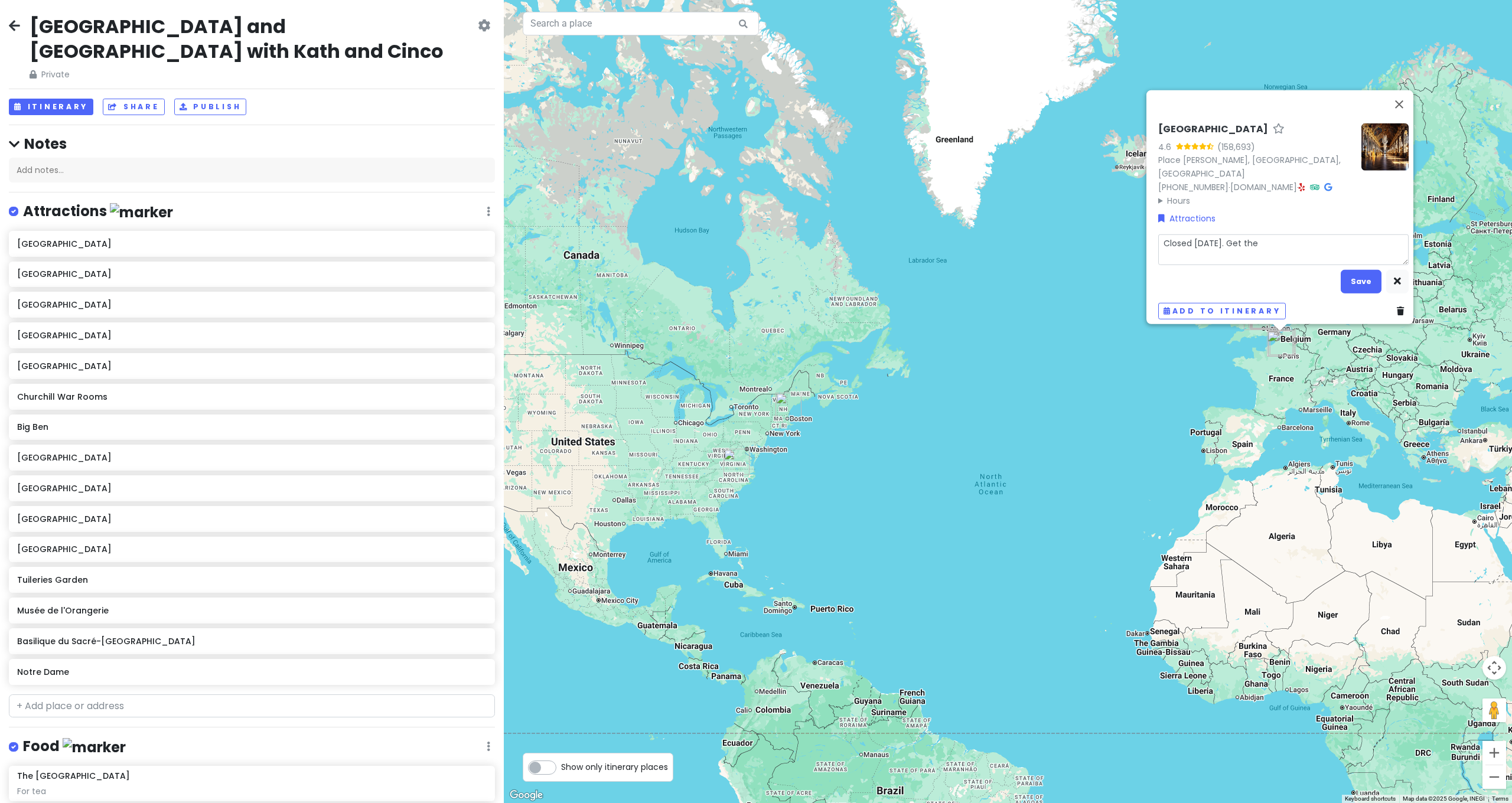
type textarea "x"
type textarea "Closed [DATE]. Get the"
type textarea "x"
type textarea "Closed [DATE]. Get the P"
type textarea "x"
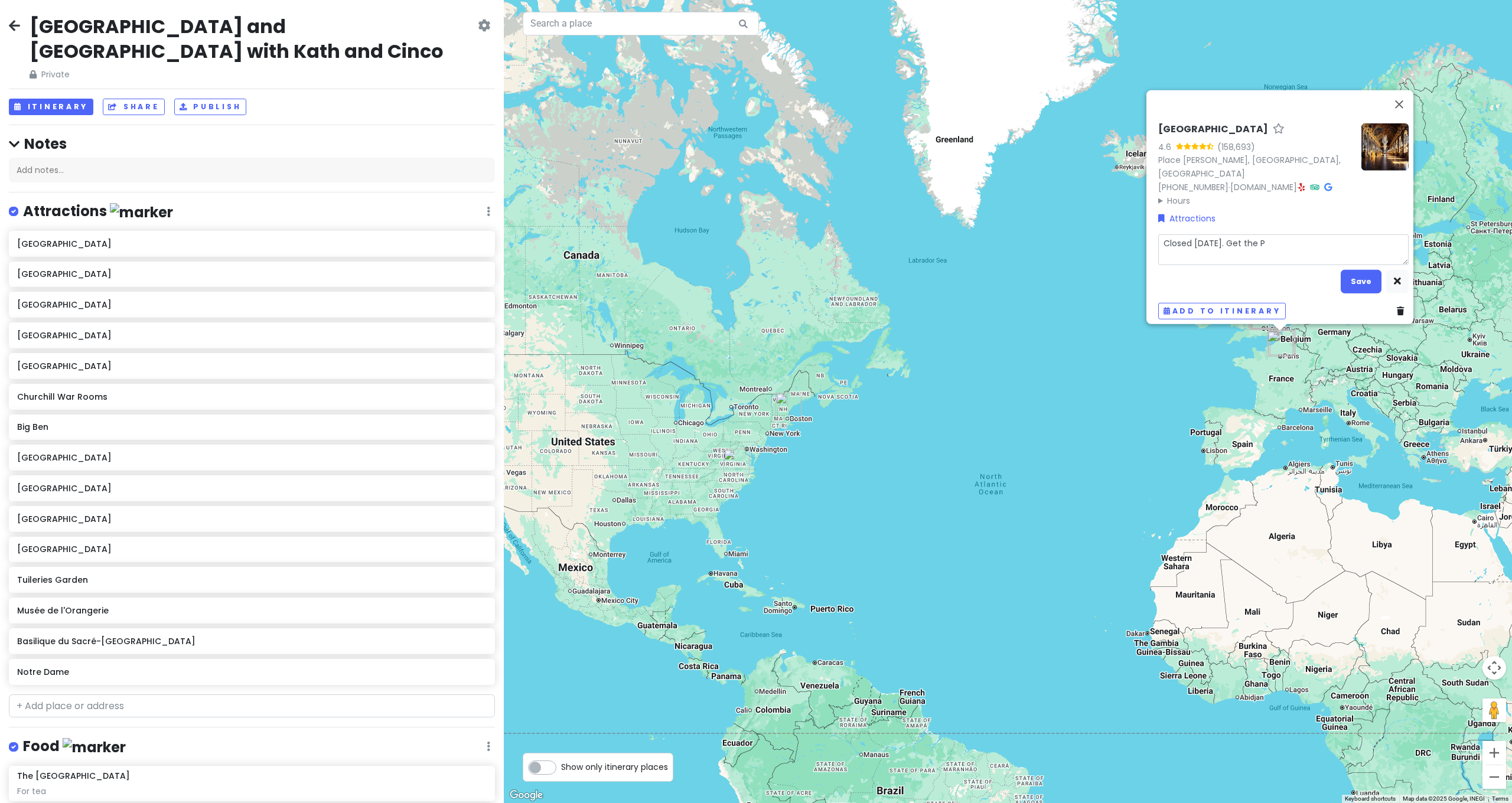
type textarea "Closed [DATE]. Get the Pa"
type textarea "x"
type textarea "Closed [DATE]. Get the Pas"
type textarea "x"
type textarea "Closed [DATE]. Get the Pass"
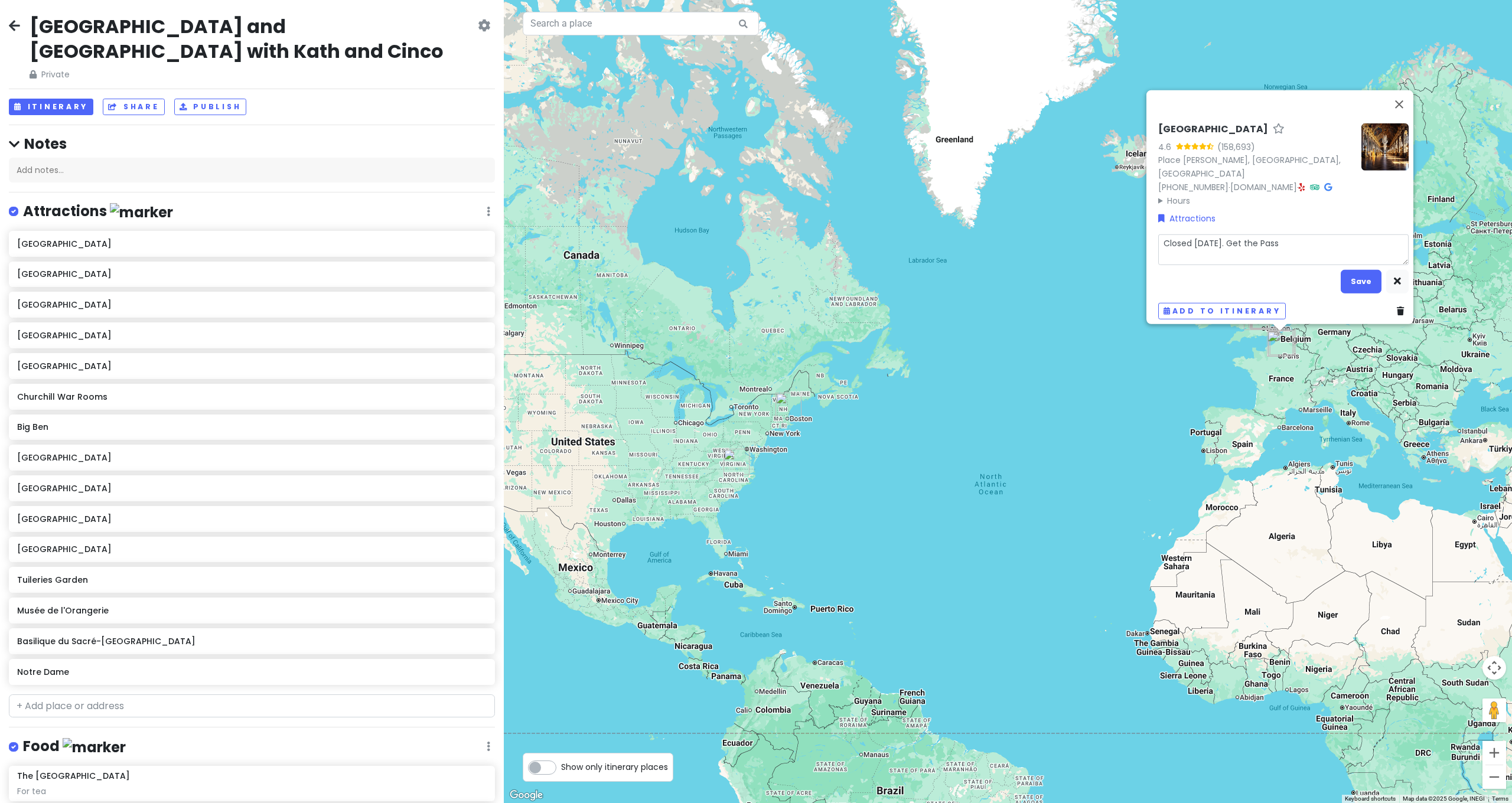
type textarea "x"
type textarea "Closed [DATE]. Get the Passp"
type textarea "x"
type textarea "Closed [DATE]. Get the Passpo"
type textarea "x"
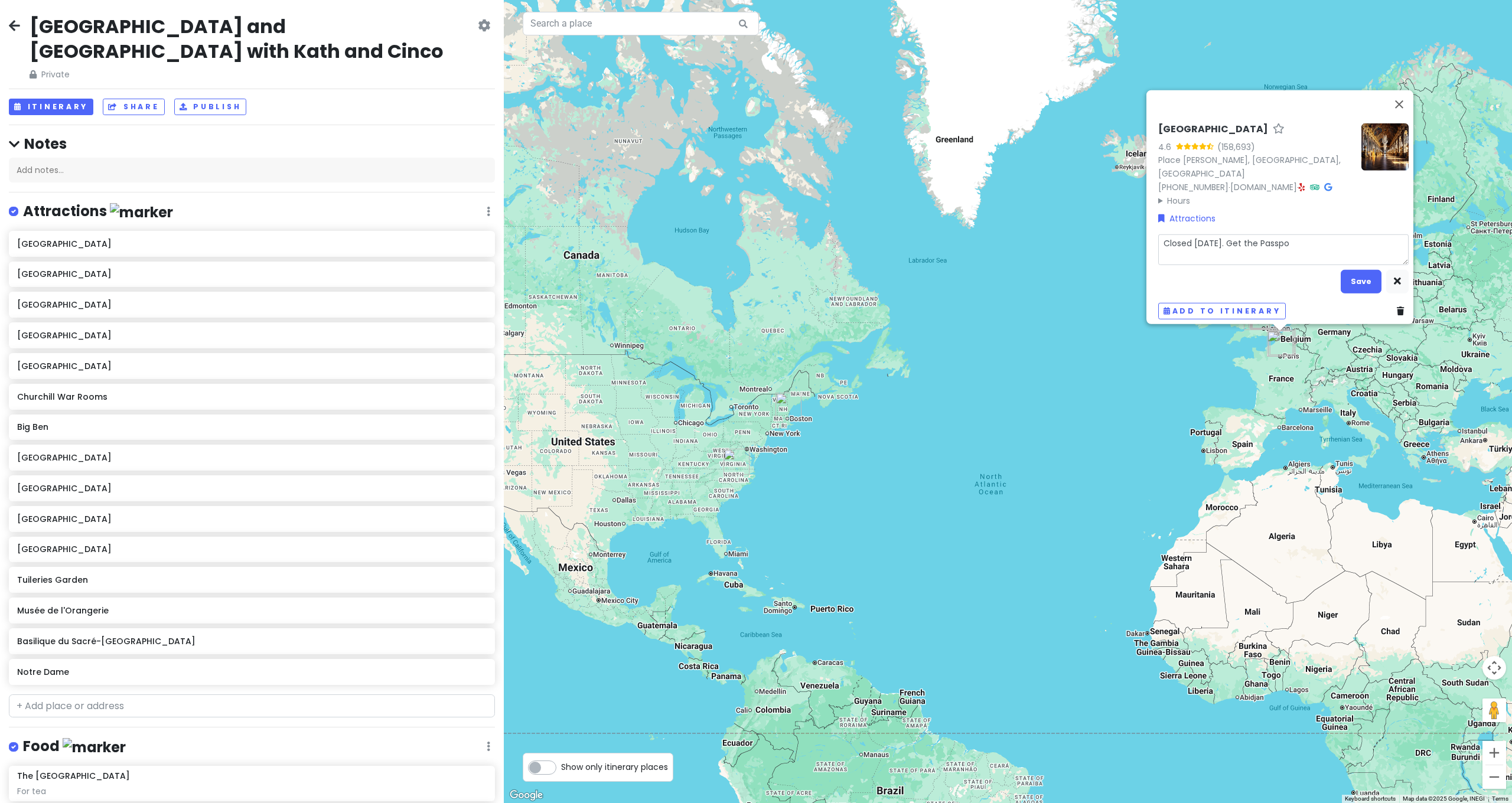
type textarea "Closed [DATE]. Get the Passpor"
type textarea "x"
type textarea "Closed [DATE]. Get the Passport"
type textarea "x"
type textarea "Closed [DATE]. Get the Passport"
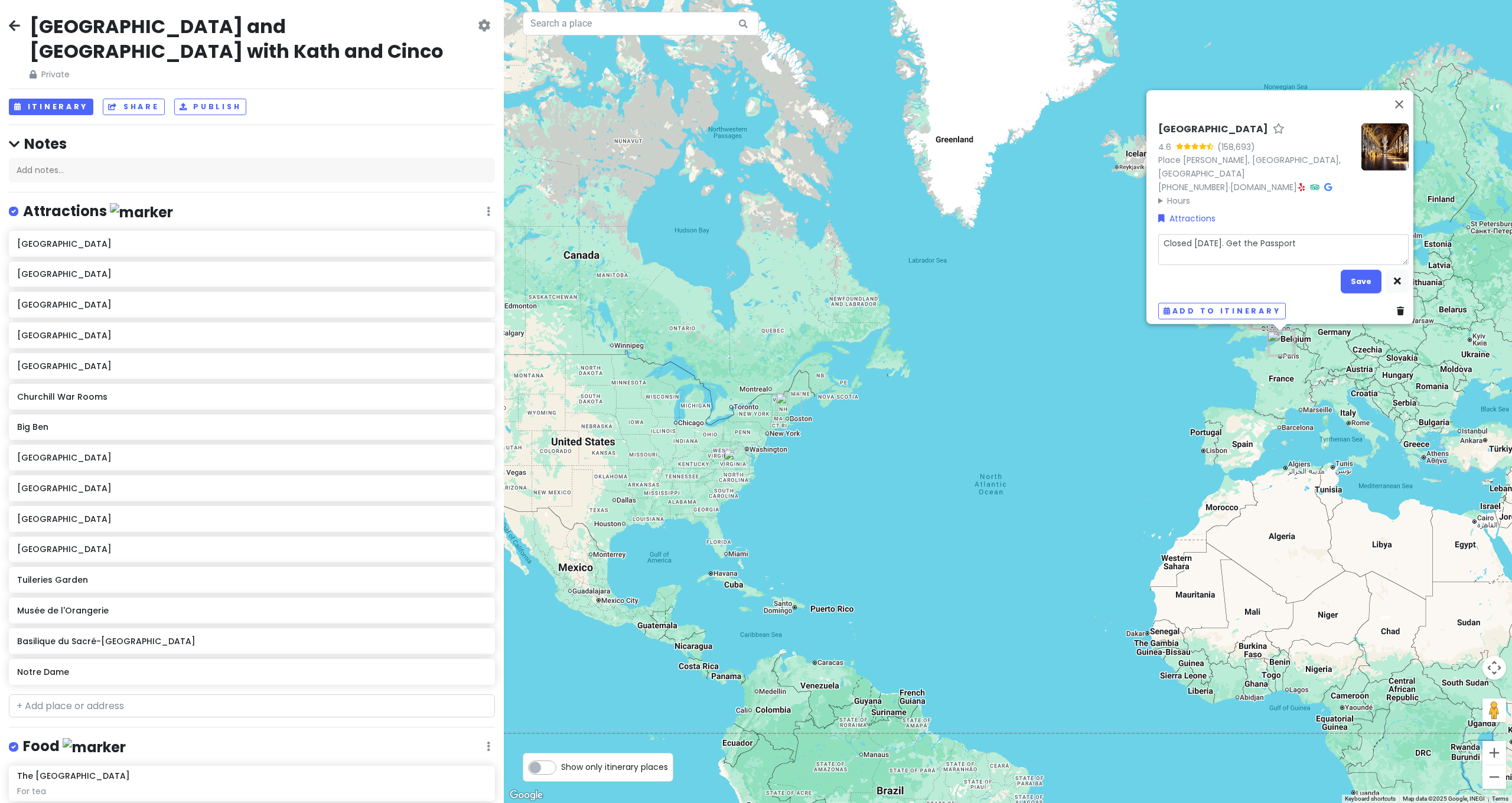
type textarea "x"
type textarea "Closed [DATE]. Get the Passport t"
type textarea "x"
type textarea "Closed [DATE]. Get the Passport ti"
type textarea "x"
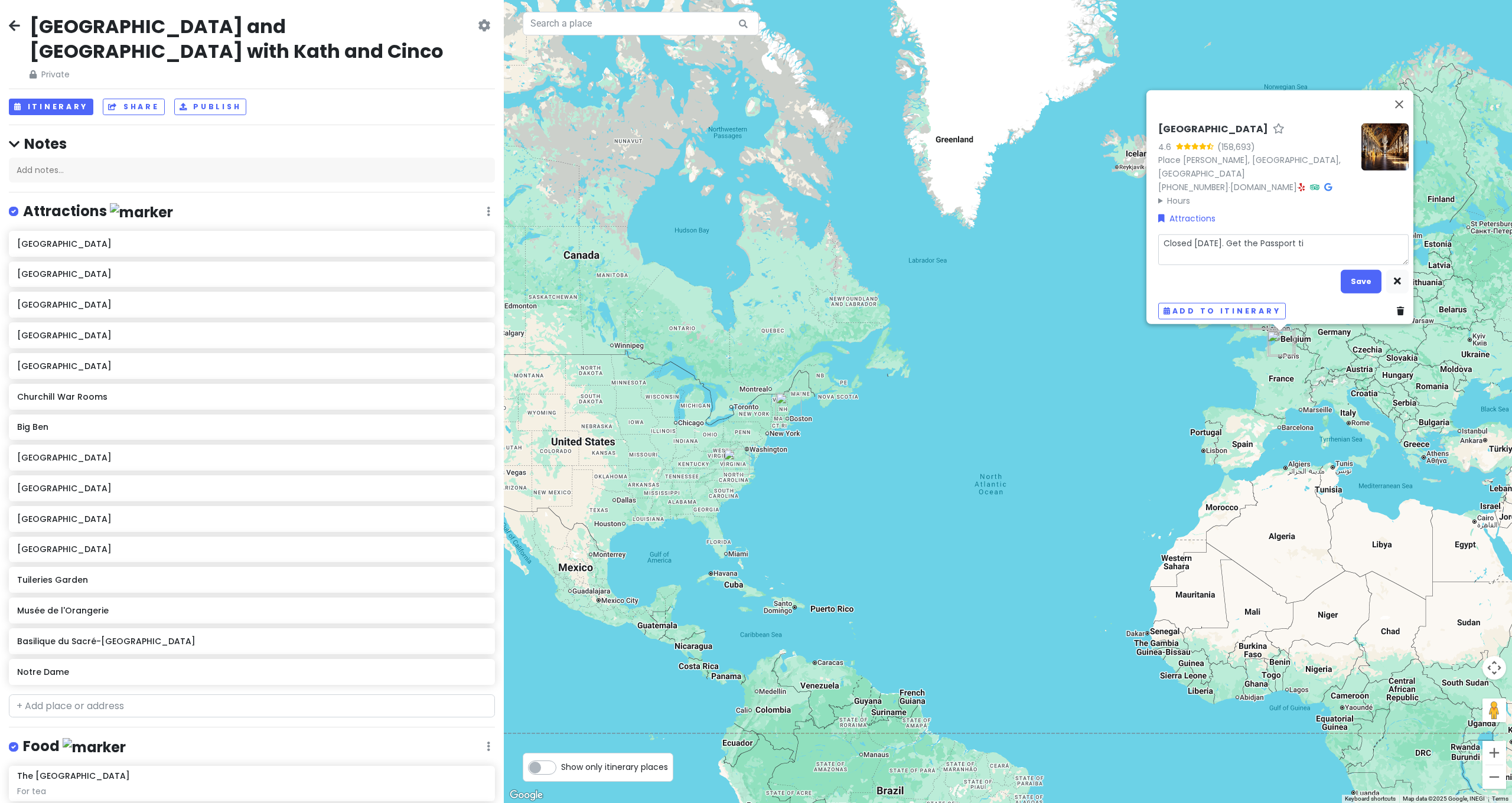
type textarea "Closed [DATE]. Get the Passport tic"
type textarea "x"
type textarea "Closed [DATE]. Get the Passport tick"
type textarea "x"
type textarea "Closed [DATE]. Get the Passport ticke"
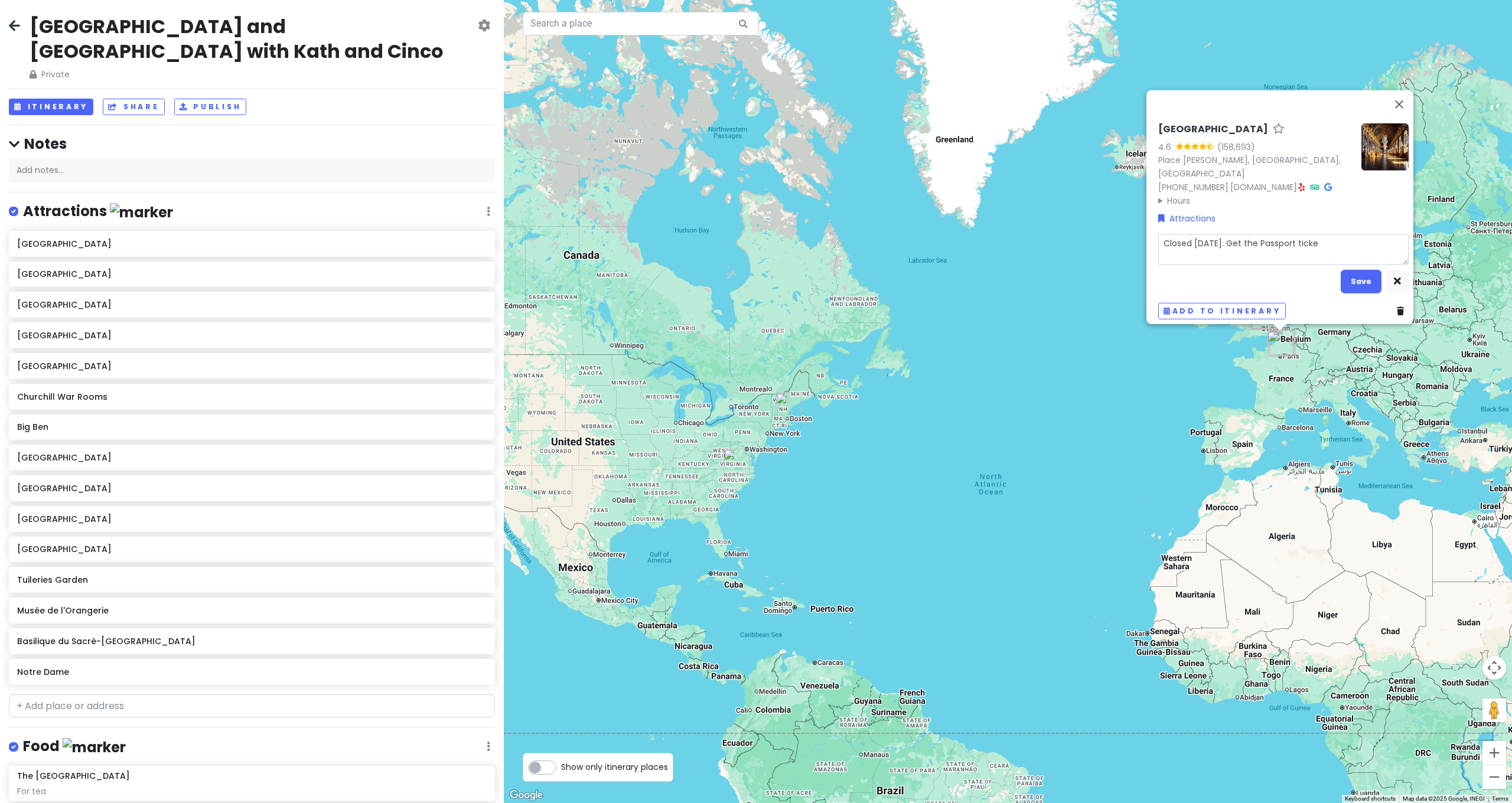
type textarea "x"
type textarea "Closed [DATE]. Get the Passport ticket"
type textarea "x"
type textarea "Closed [DATE]. Get the Passport ticket."
type textarea "x"
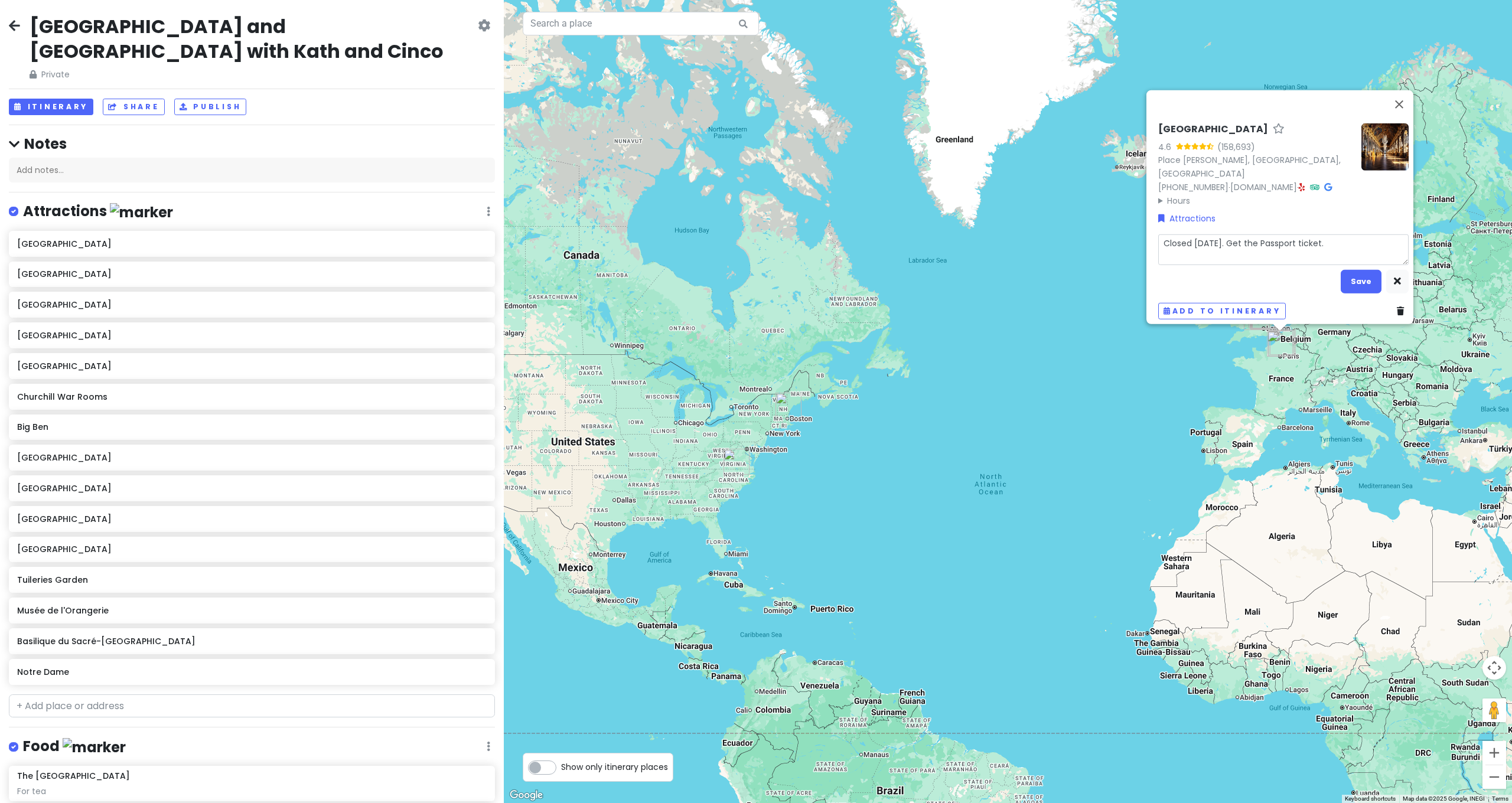
type textarea "Closed [DATE]. Get the Passport ticket."
type textarea "x"
type textarea "Closed [DATE]. Get the Passport ticket."
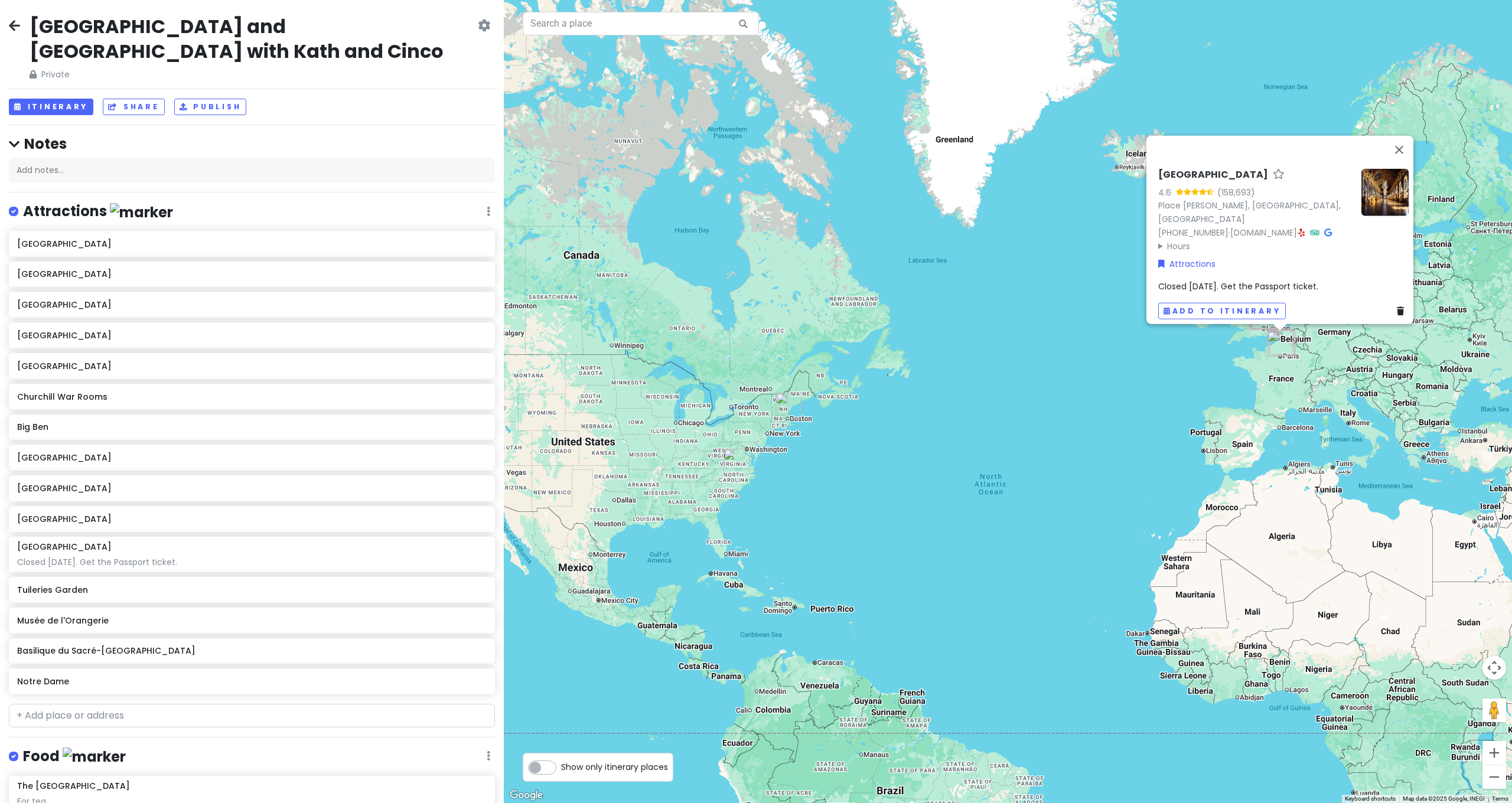
click at [956, 430] on div "[GEOGRAPHIC_DATA] 4.6 (158,693) [GEOGRAPHIC_DATA][PERSON_NAME] [PHONE_NUMBER] ·…" at bounding box center [1007, 402] width 1008 height 803
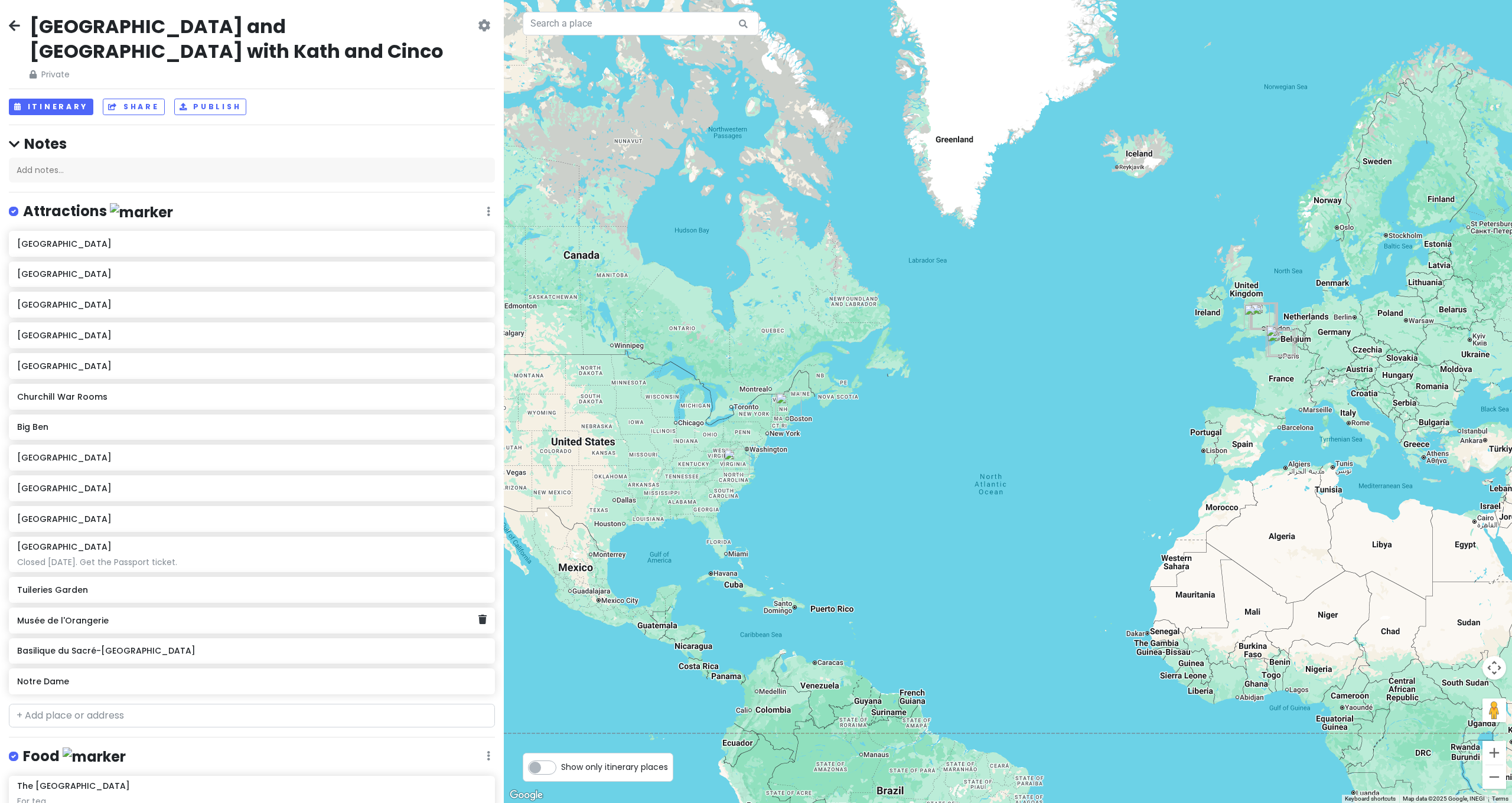
click at [59, 613] on div "Musée de l'Orangerie" at bounding box center [247, 621] width 461 height 17
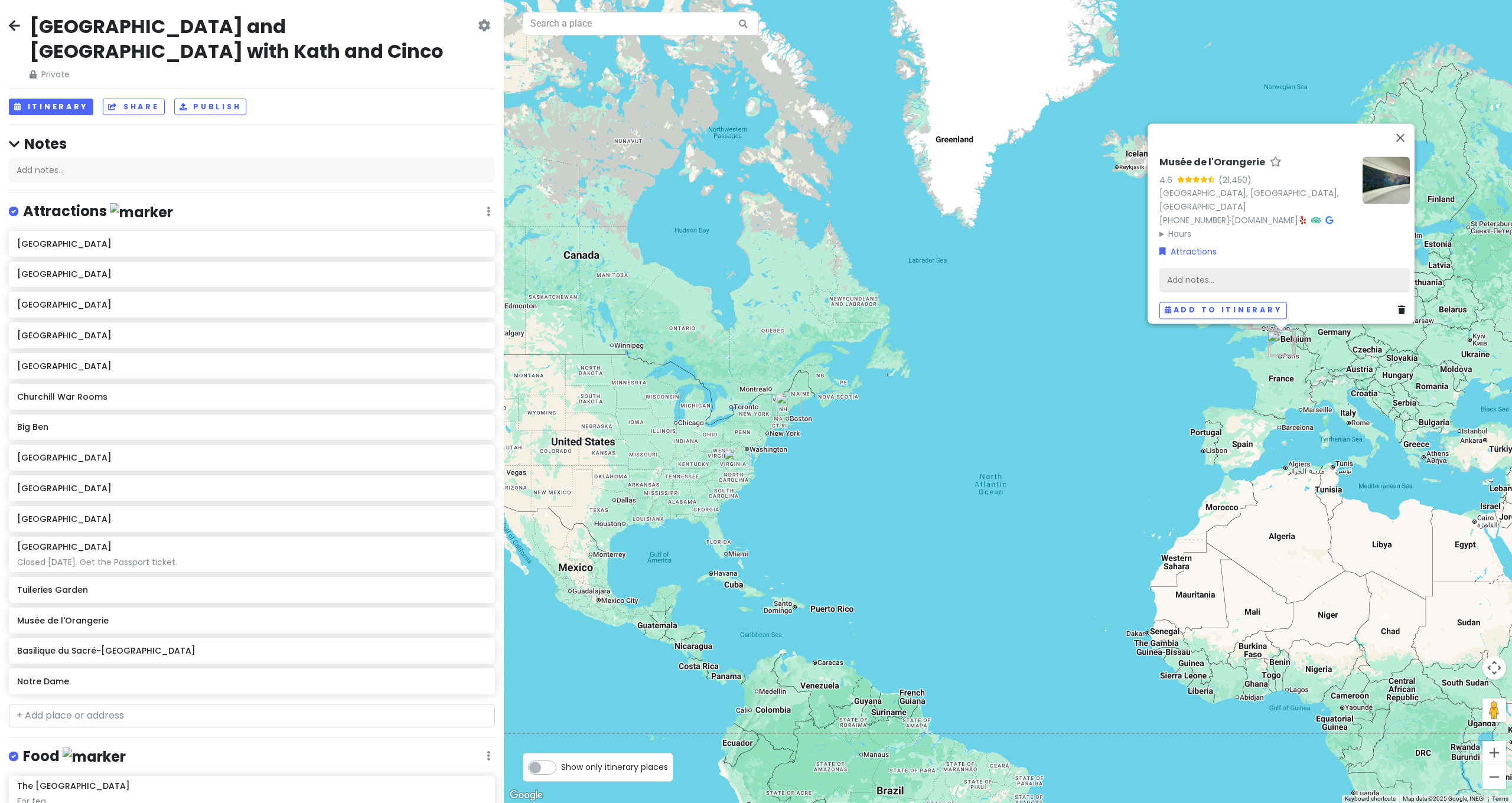
click at [1243, 280] on div "Add notes..." at bounding box center [1284, 280] width 250 height 25
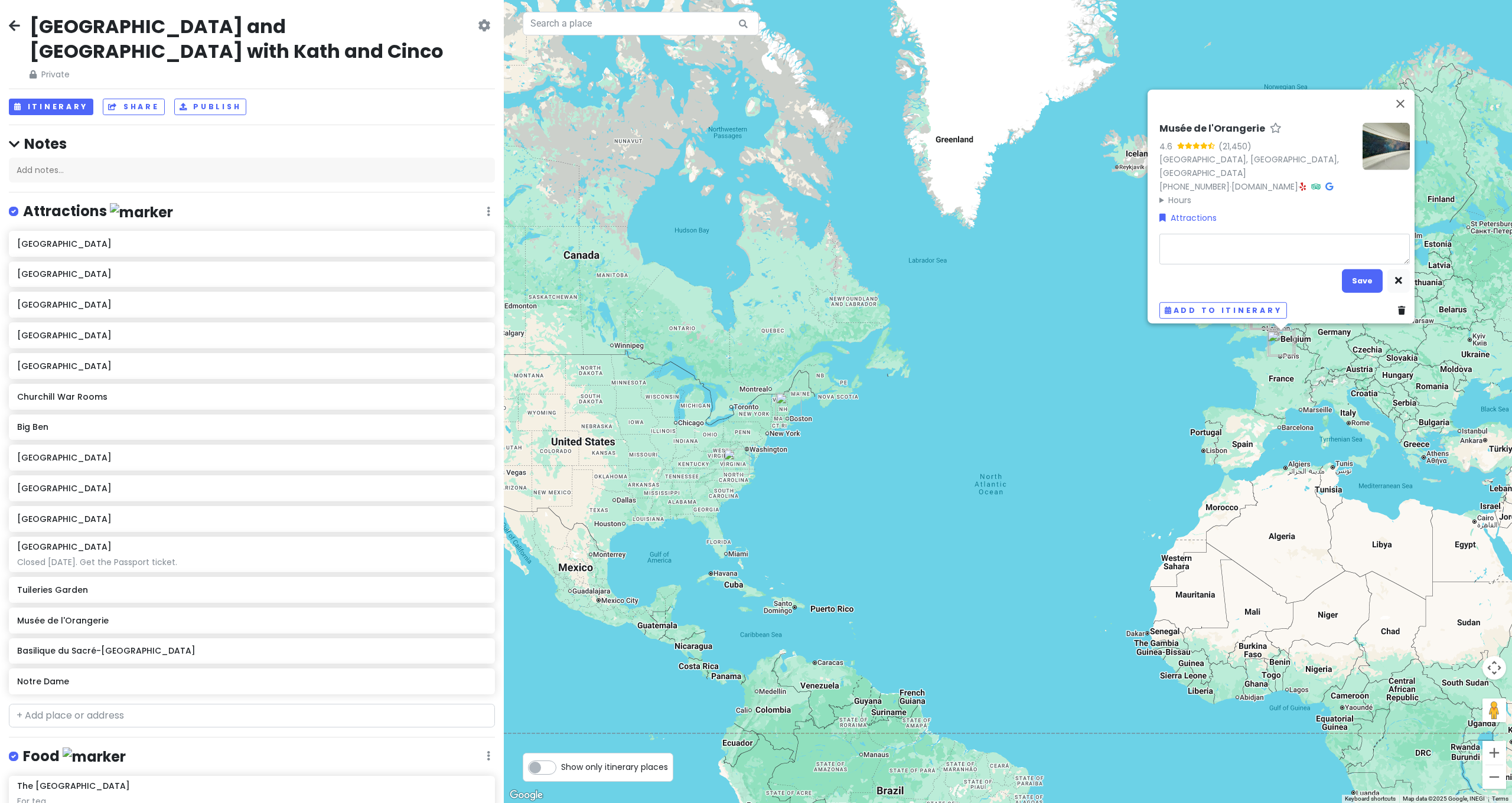
type textarea "x"
type textarea "C"
type textarea "x"
type textarea "Cl"
type textarea "x"
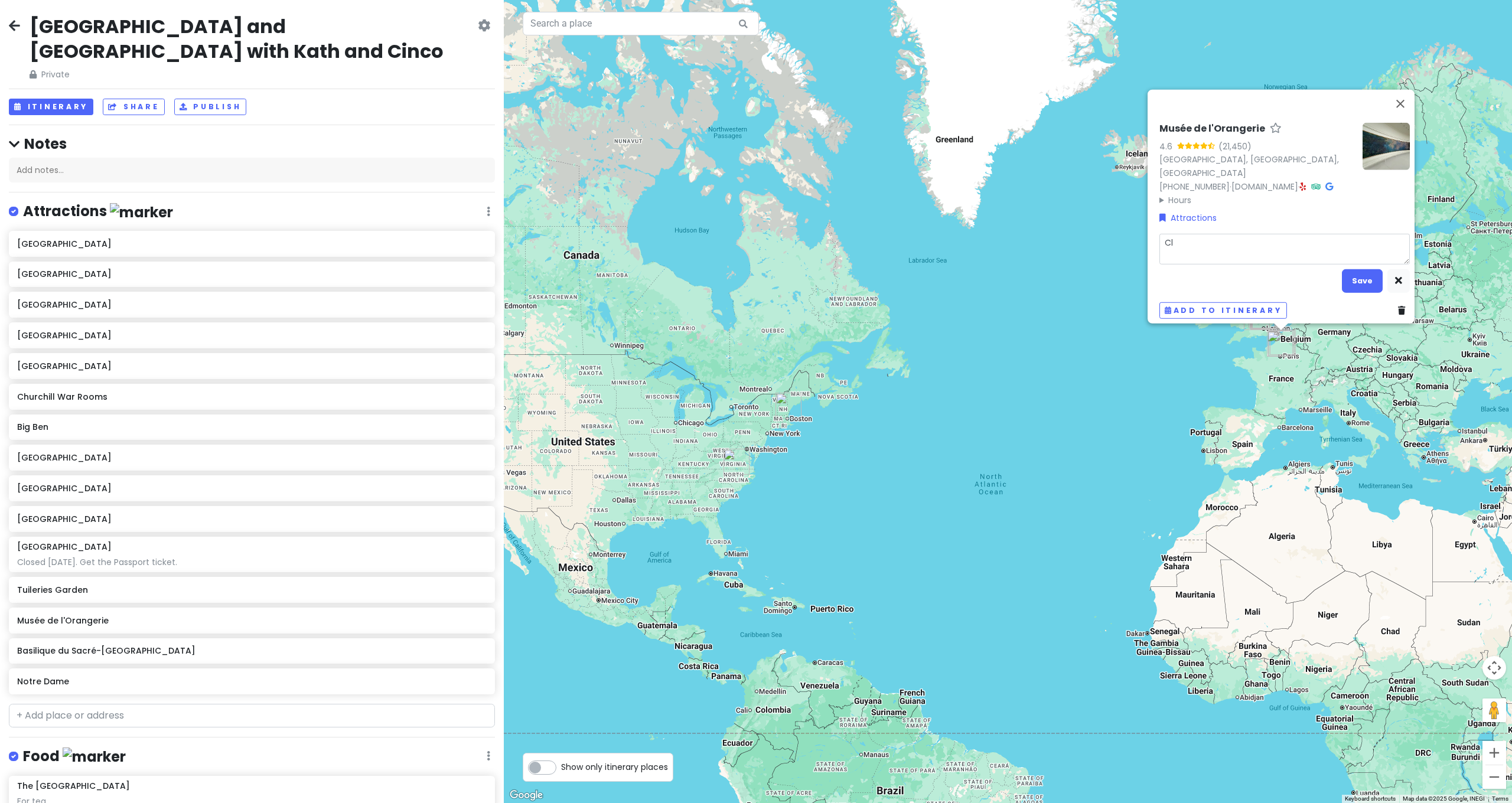
type textarea "Clo"
type textarea "x"
type textarea "Clos"
type textarea "x"
type textarea "Close"
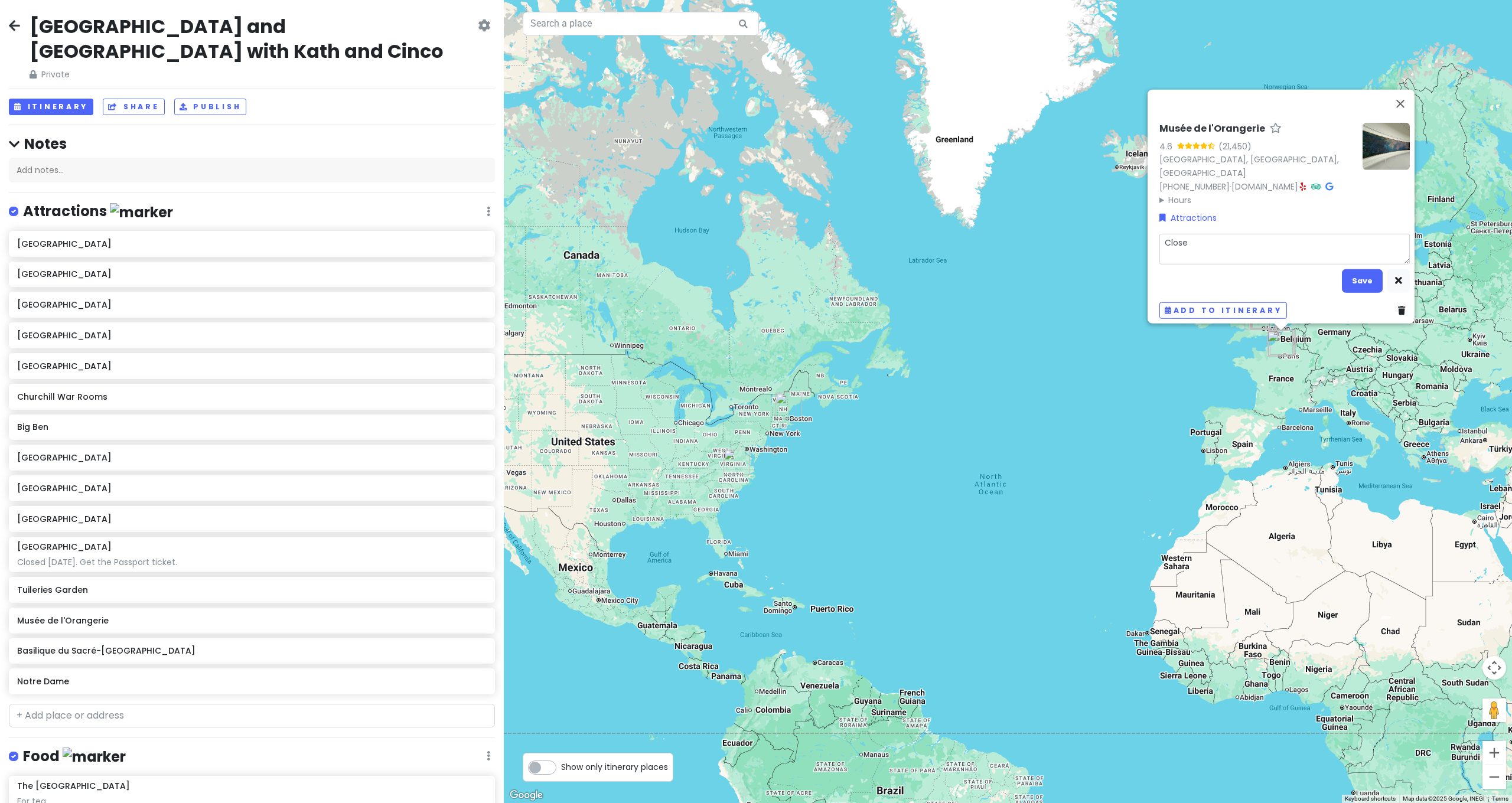
type textarea "x"
type textarea "Closed"
type textarea "x"
type textarea "Closed"
type textarea "x"
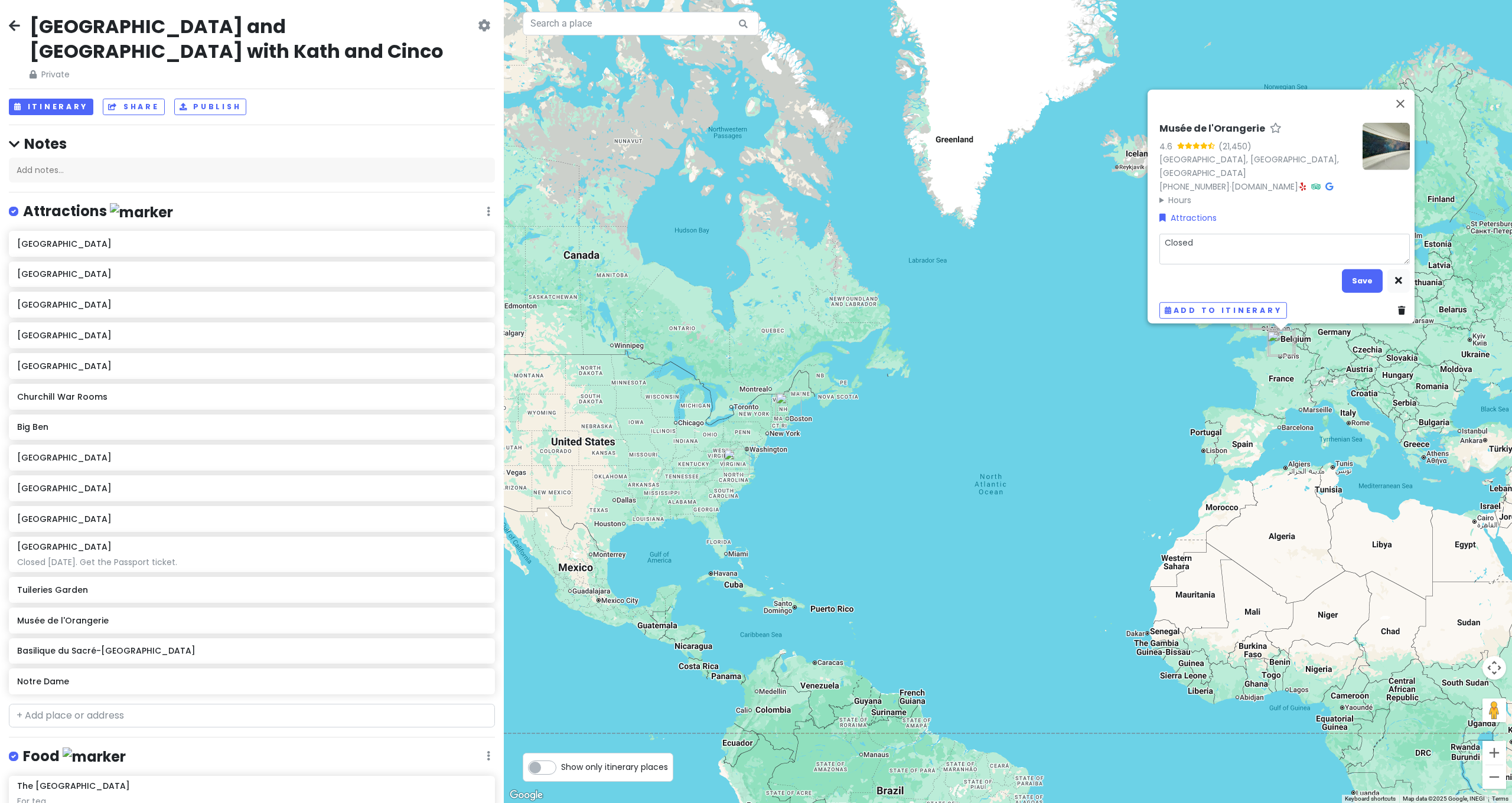
type textarea "Closed o"
type textarea "x"
type textarea "Closed on"
type textarea "x"
type textarea "Closed on"
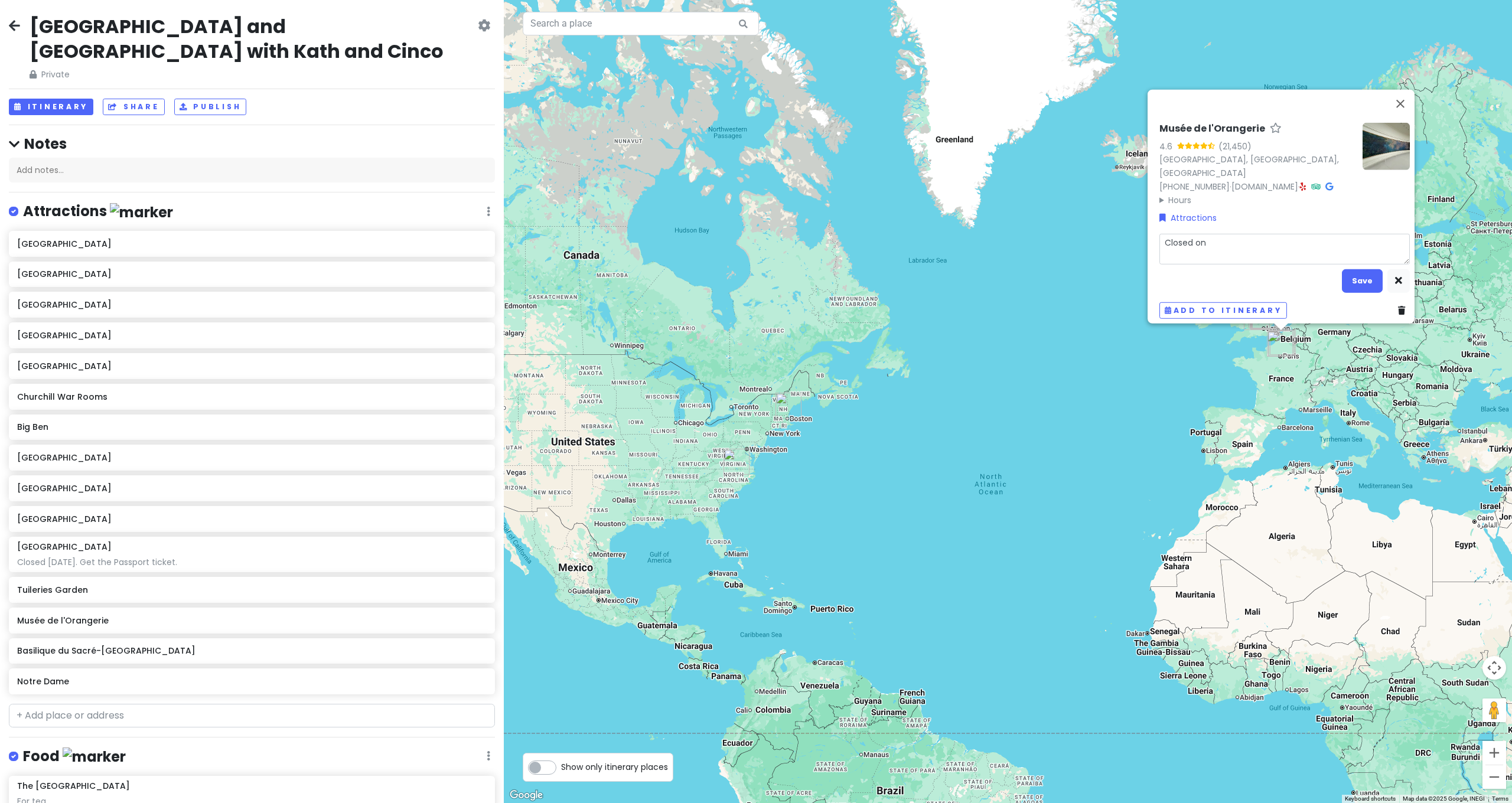
type textarea "x"
type textarea "Closed on T"
type textarea "x"
type textarea "Closed on Tu"
type textarea "x"
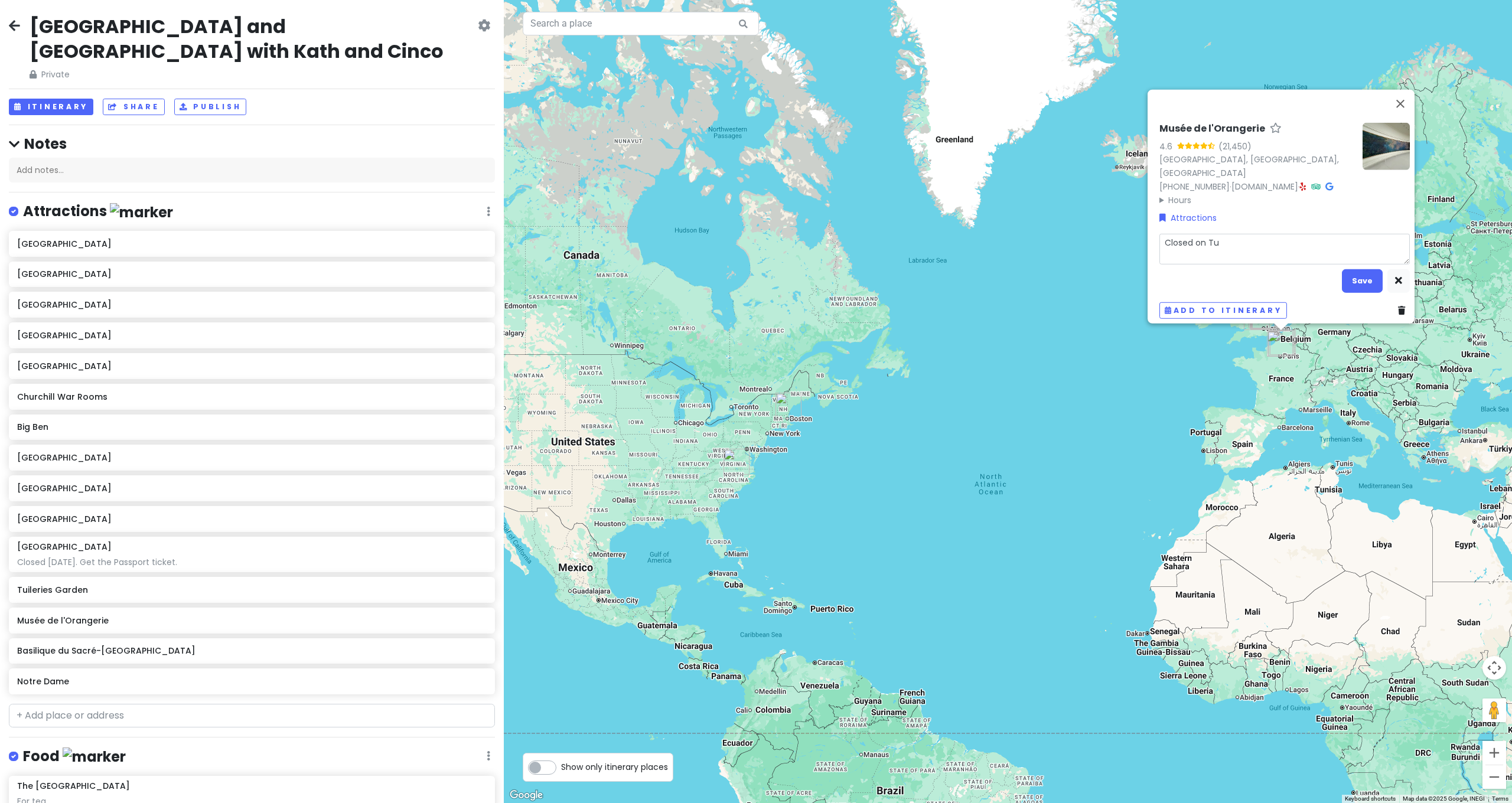
type textarea "Closed [DATE]"
type textarea "x"
type textarea "Closed [DATE]"
type textarea "x"
type textarea "Closed on Tuesd"
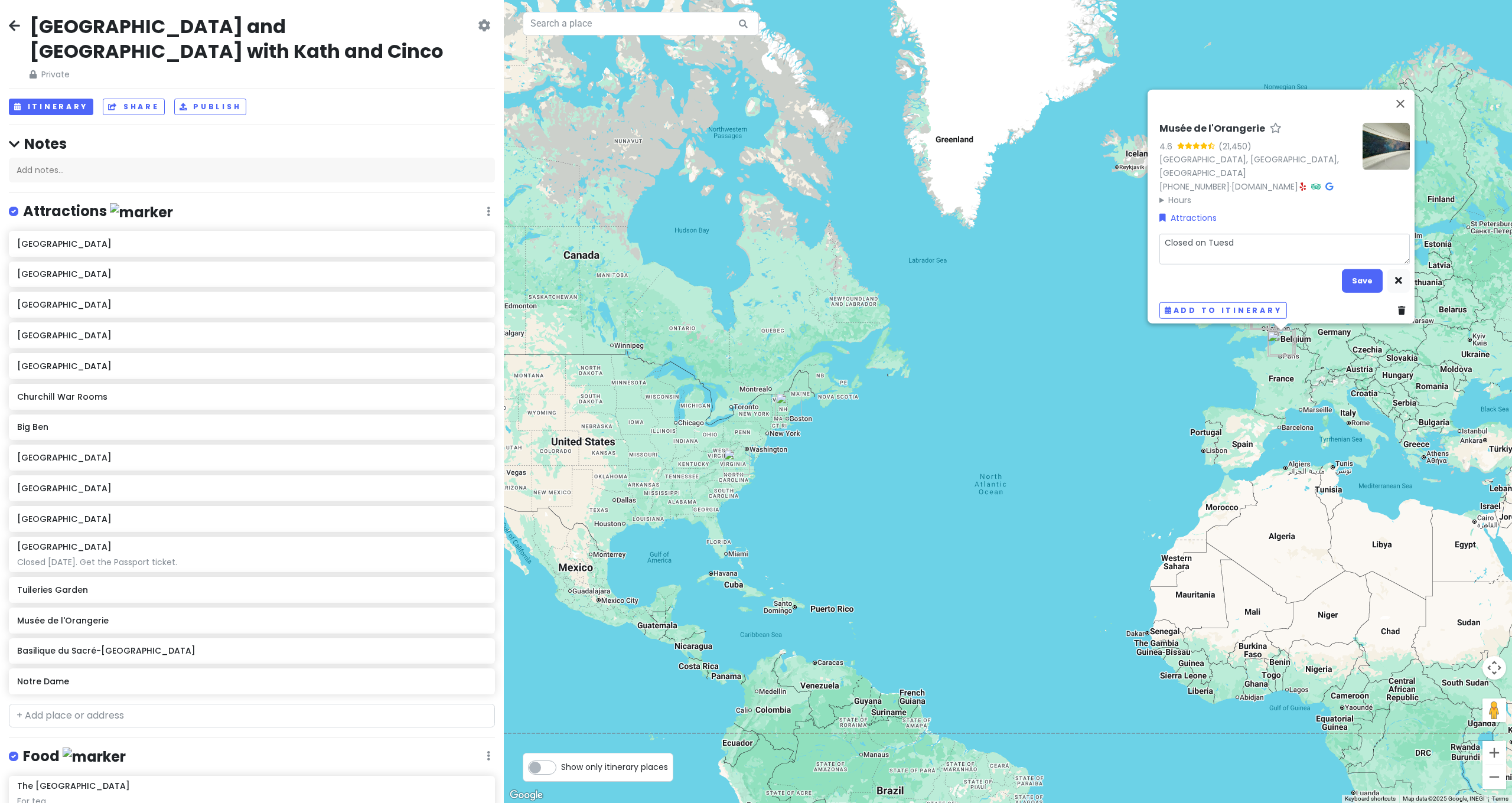
type textarea "x"
type textarea "Closed on [GEOGRAPHIC_DATA]"
type textarea "x"
type textarea "Closed [DATE]"
type textarea "x"
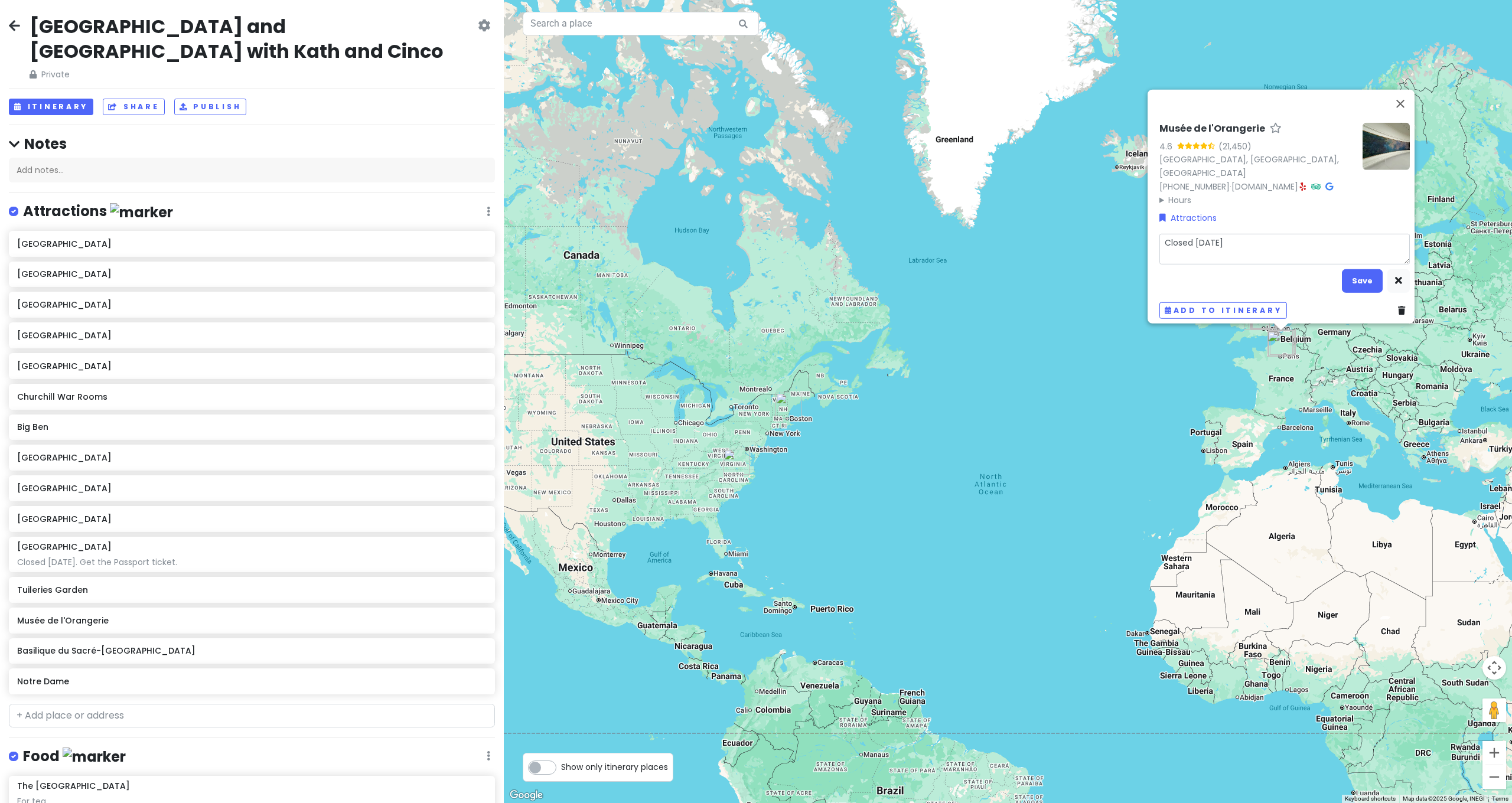
type textarea "Closed [DATE]."
type textarea "x"
type textarea "Closed [DATE]."
type textarea "x"
type textarea "Closed [DATE]. A"
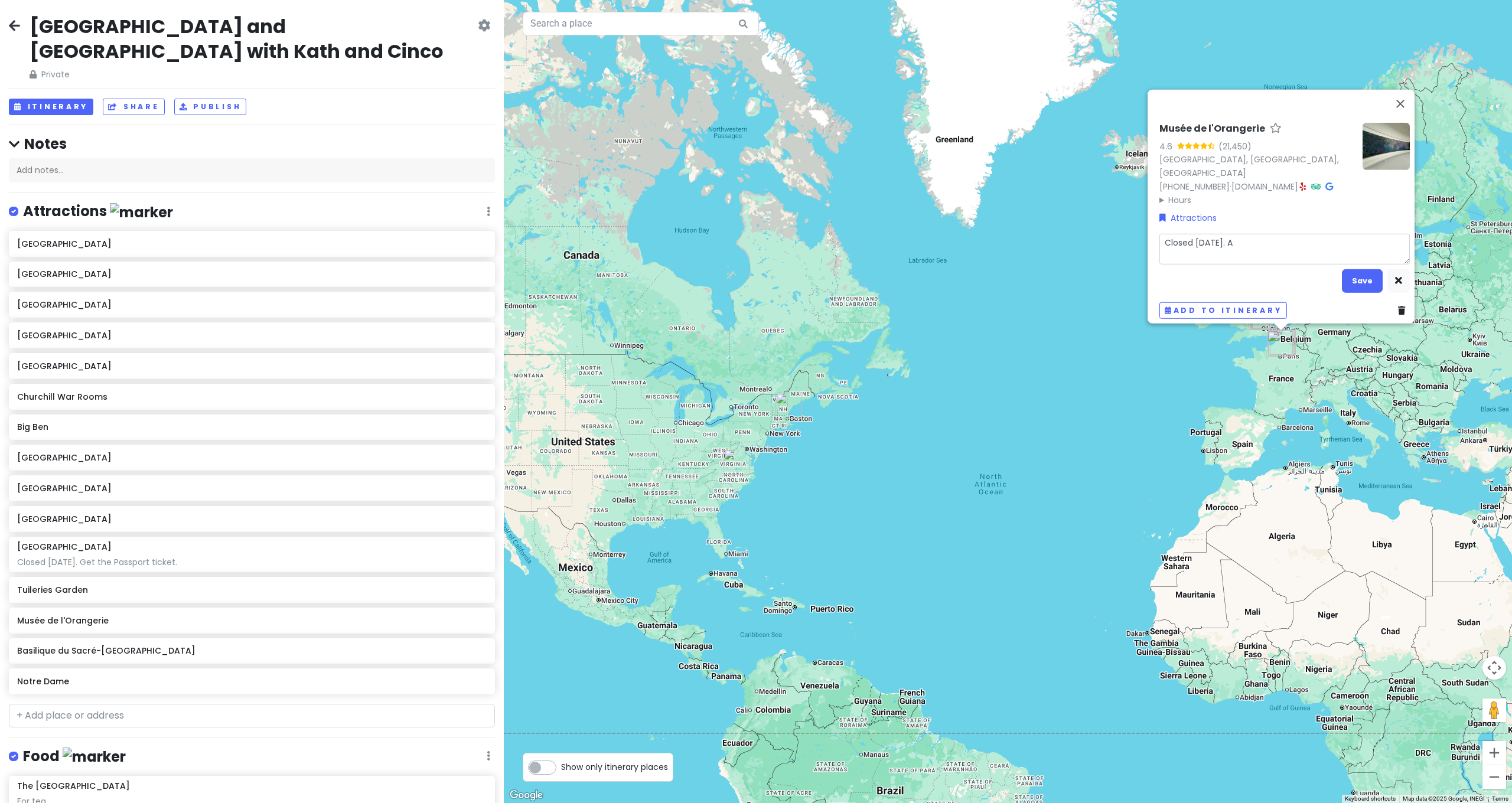
type textarea "x"
type textarea "Closed [DATE]. AM"
type textarea "x"
type textarea "Closed [DATE]. AM"
type textarea "x"
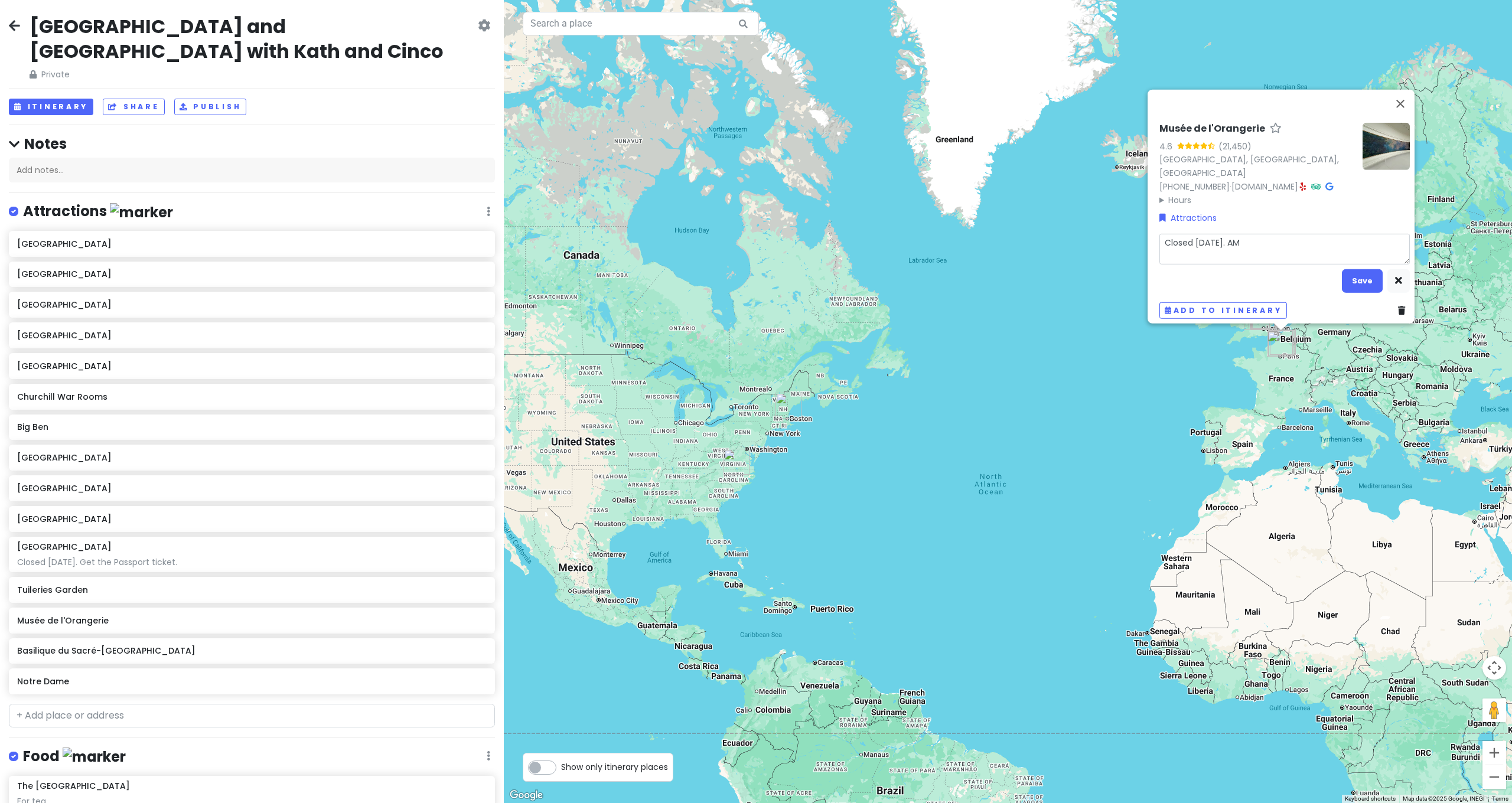
type textarea "Closed [DATE]. AM b"
type textarea "x"
type textarea "Closed [DATE]. AM be"
type textarea "x"
type textarea "Closed [DATE]. AM bes"
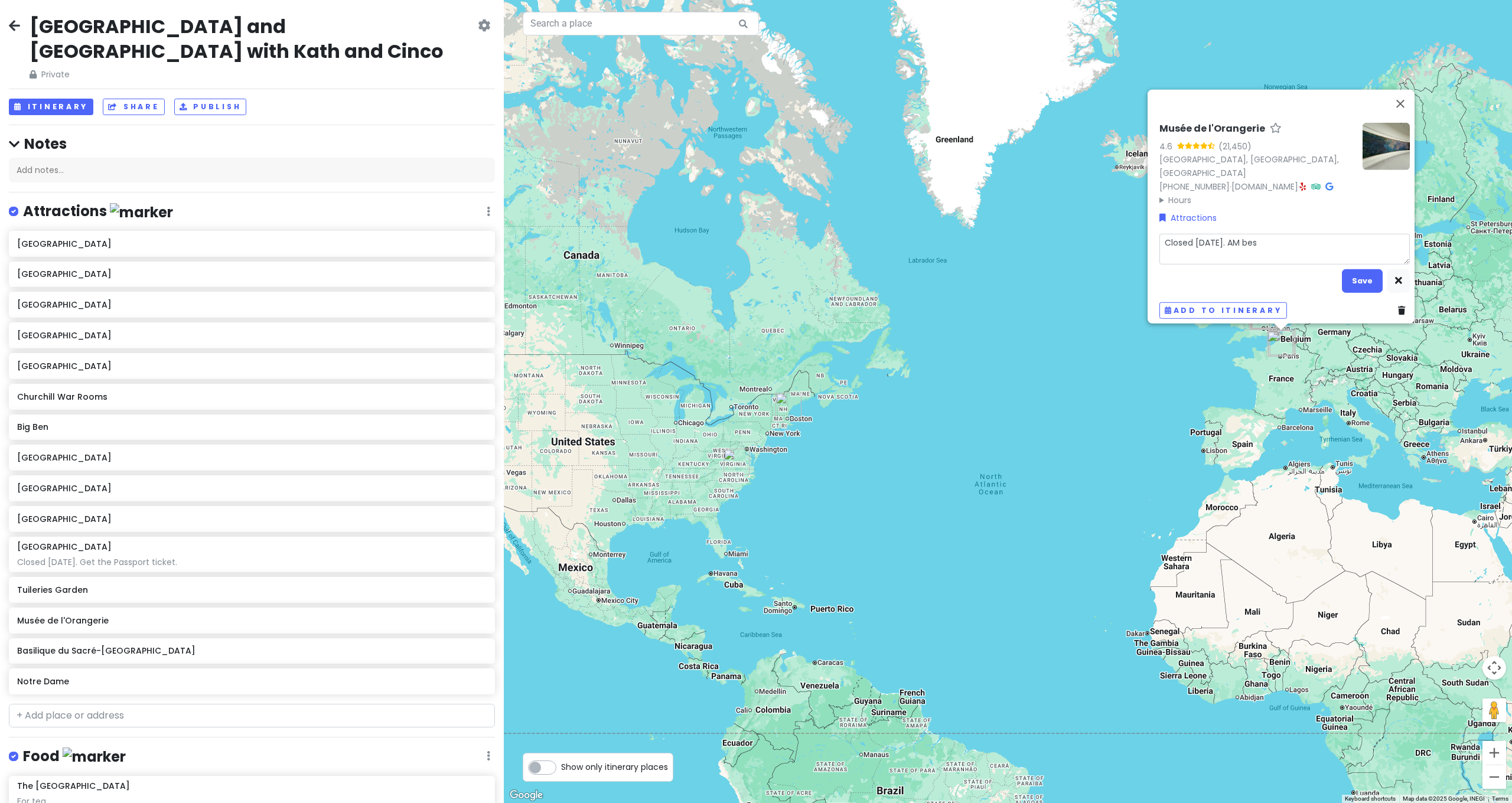
type textarea "x"
type textarea "Closed [DATE]. AM best"
type textarea "x"
type textarea "Closed [DATE]. AM best"
type textarea "x"
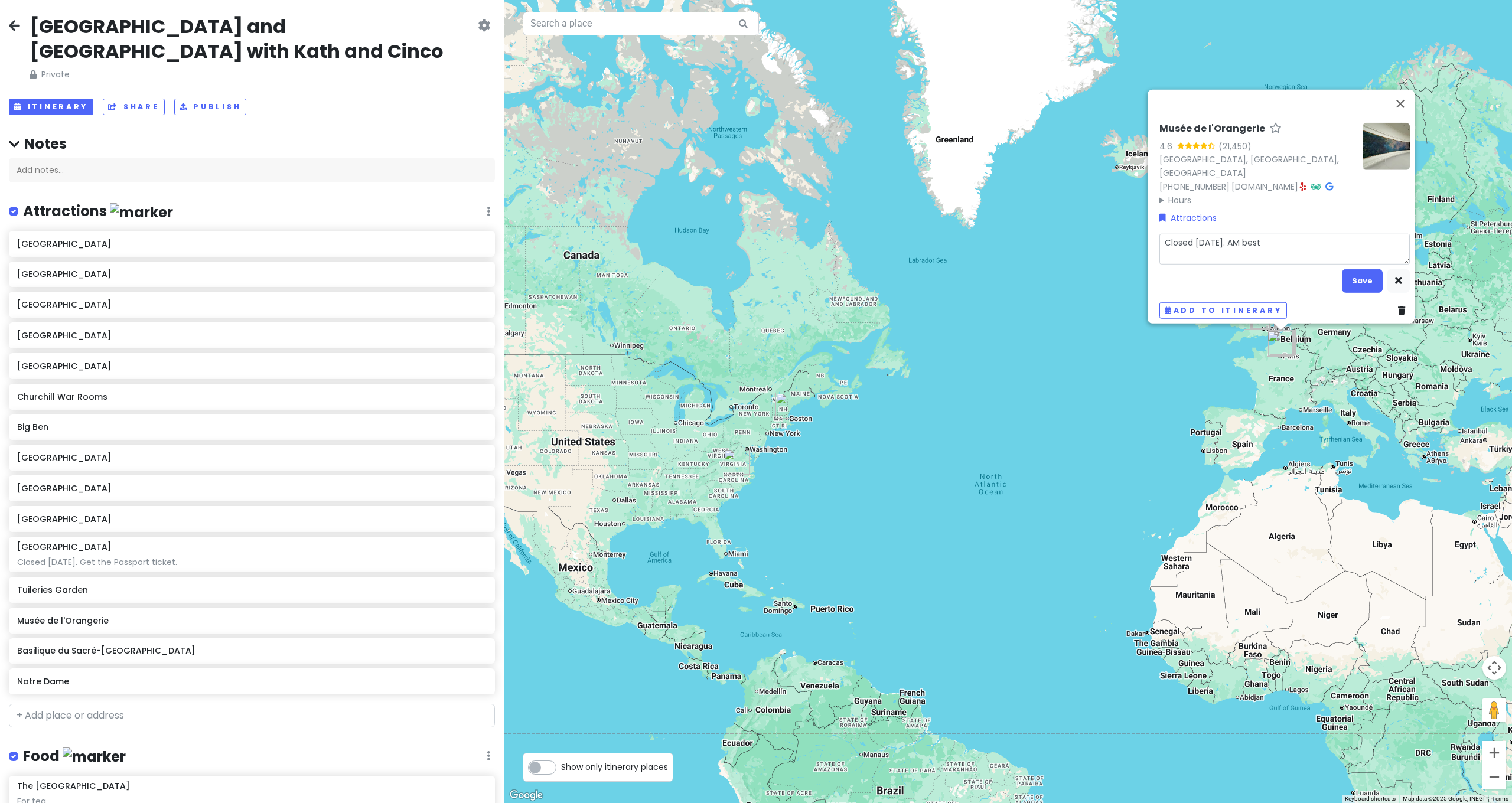
type textarea "Closed [DATE]. AM best t"
type textarea "x"
type textarea "Closed [DATE]. AM best ti"
type textarea "x"
type textarea "Closed [DATE]. AM best [PERSON_NAME]"
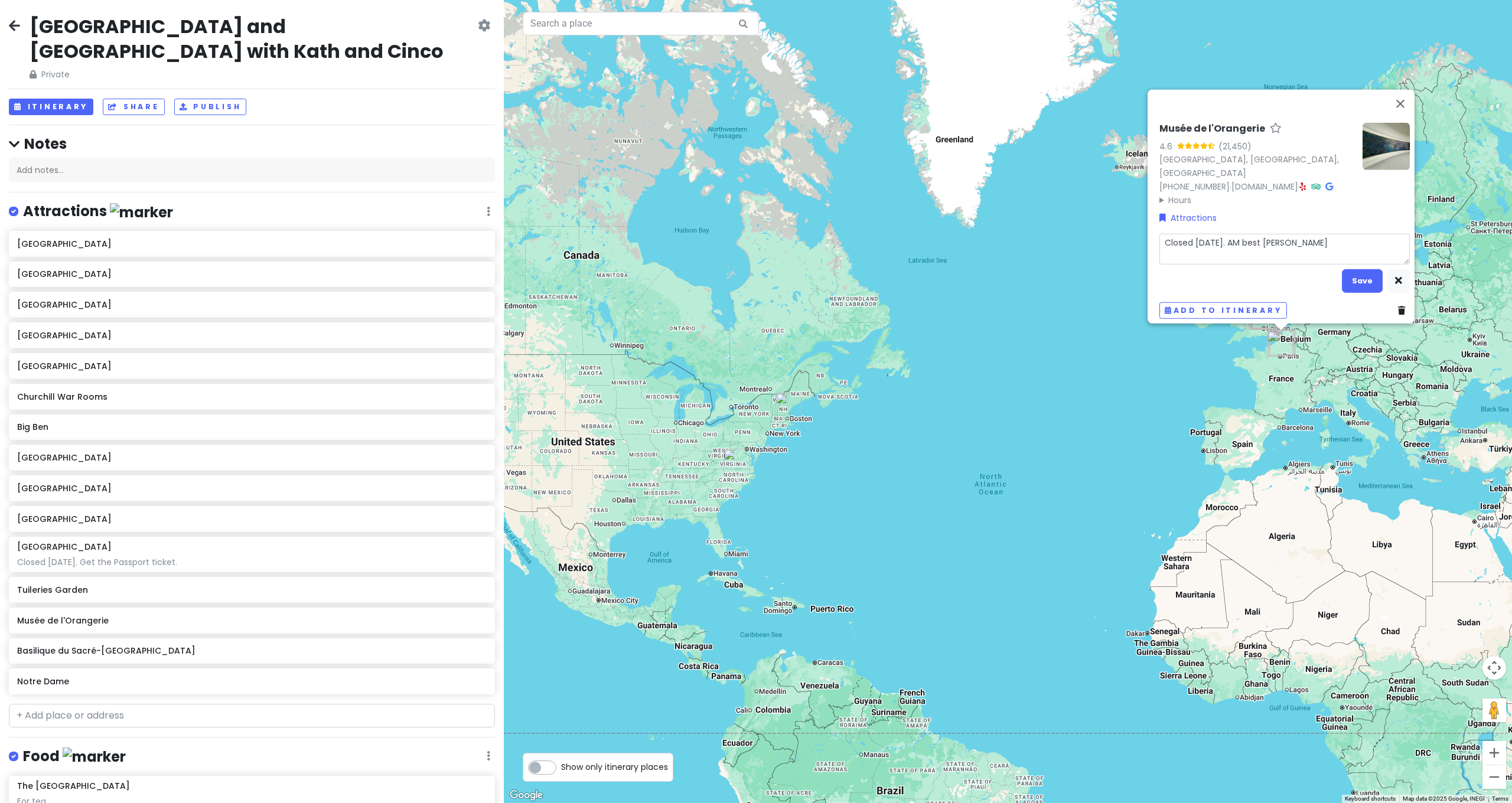
type textarea "x"
type textarea "Closed [DATE]. AM best time"
type textarea "x"
type textarea "Closed [DATE]. AM best time"
type textarea "x"
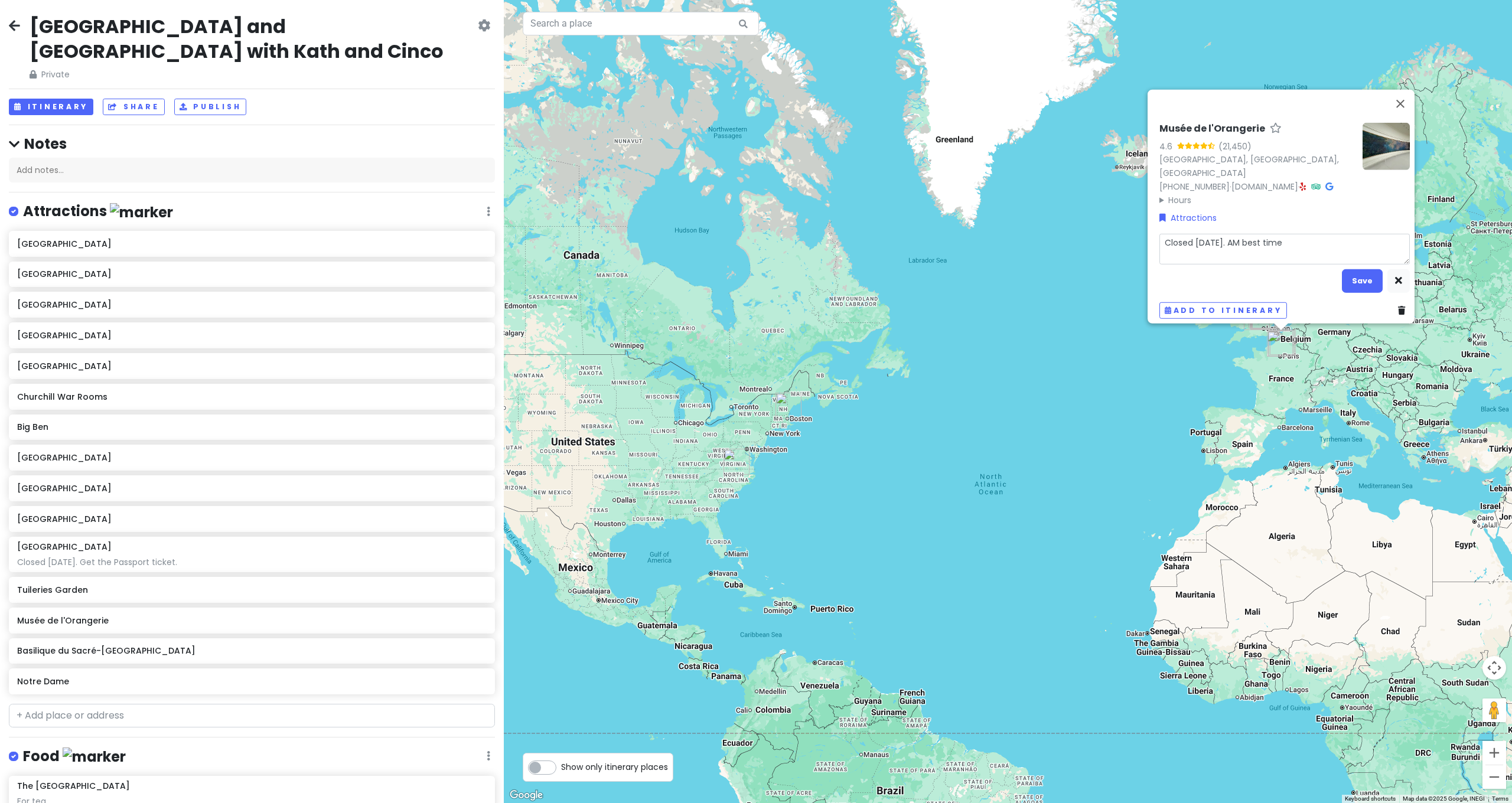
type textarea "Closed [DATE]. AM best time t"
type textarea "x"
type textarea "Closed [DATE]. AM best time to"
type textarea "x"
type textarea "Closed [DATE]. AM best time to"
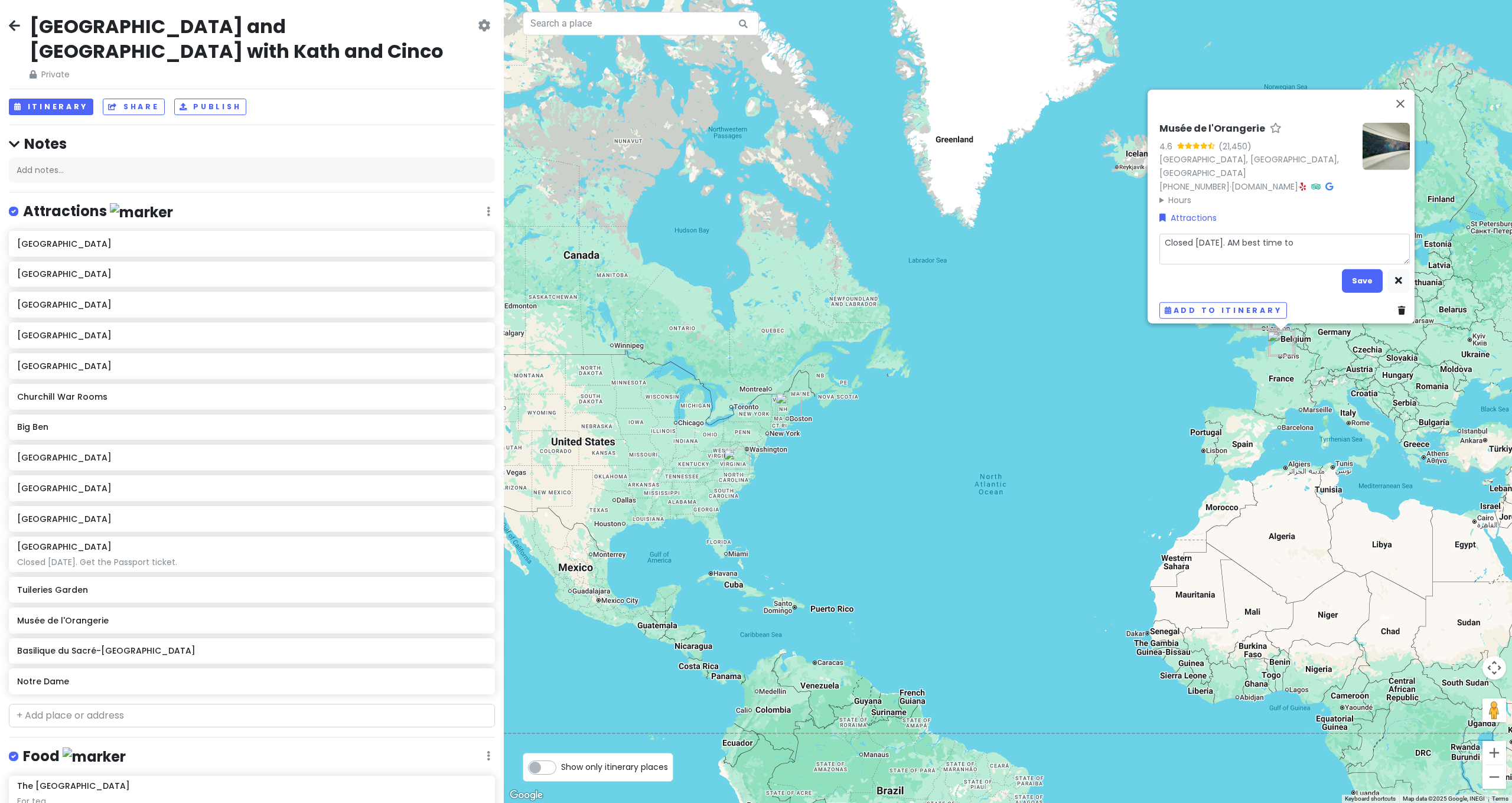
type textarea "x"
type textarea "Closed [DATE]. AM best time to g"
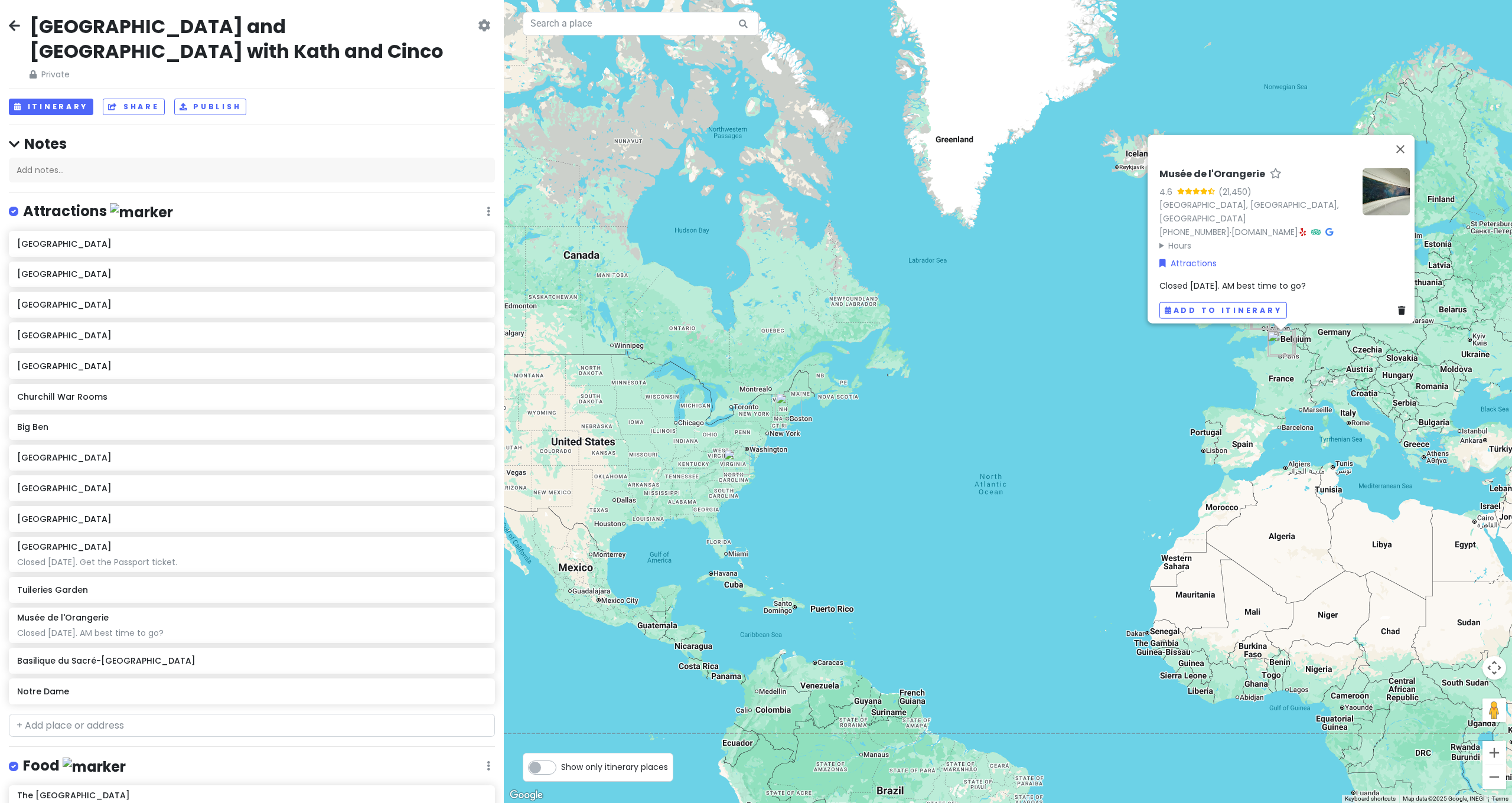
drag, startPoint x: 1026, startPoint y: 278, endPoint x: 1082, endPoint y: 204, distance: 92.8
click at [1025, 277] on div "Musée de l'Orangerie 4.6 (21,450) [GEOGRAPHIC_DATA] [PHONE_NUMBER] · [DOMAIN_NA…" at bounding box center [1007, 402] width 1008 height 803
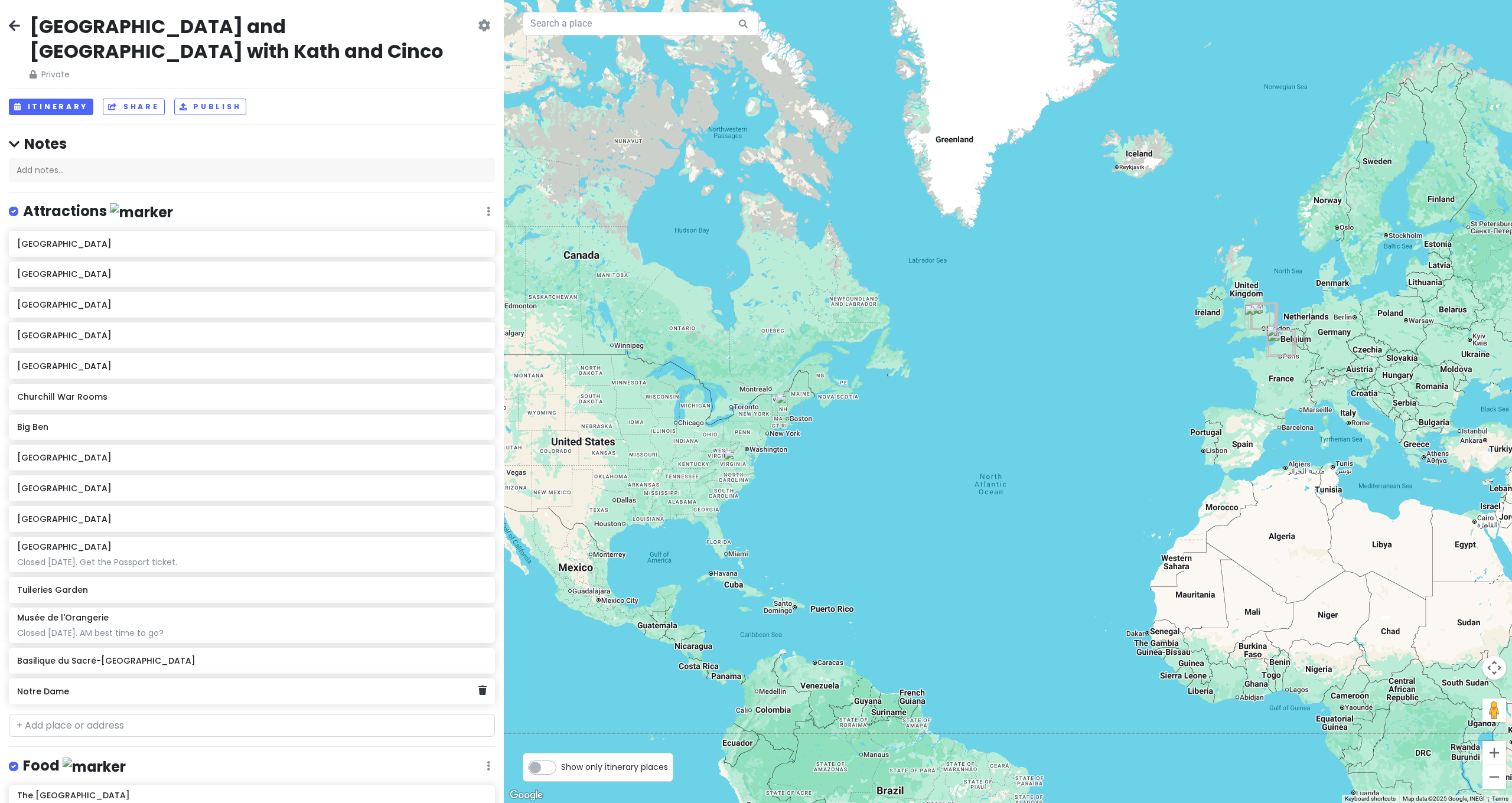
click at [74, 686] on h6 "Notre Dame" at bounding box center [247, 692] width 461 height 11
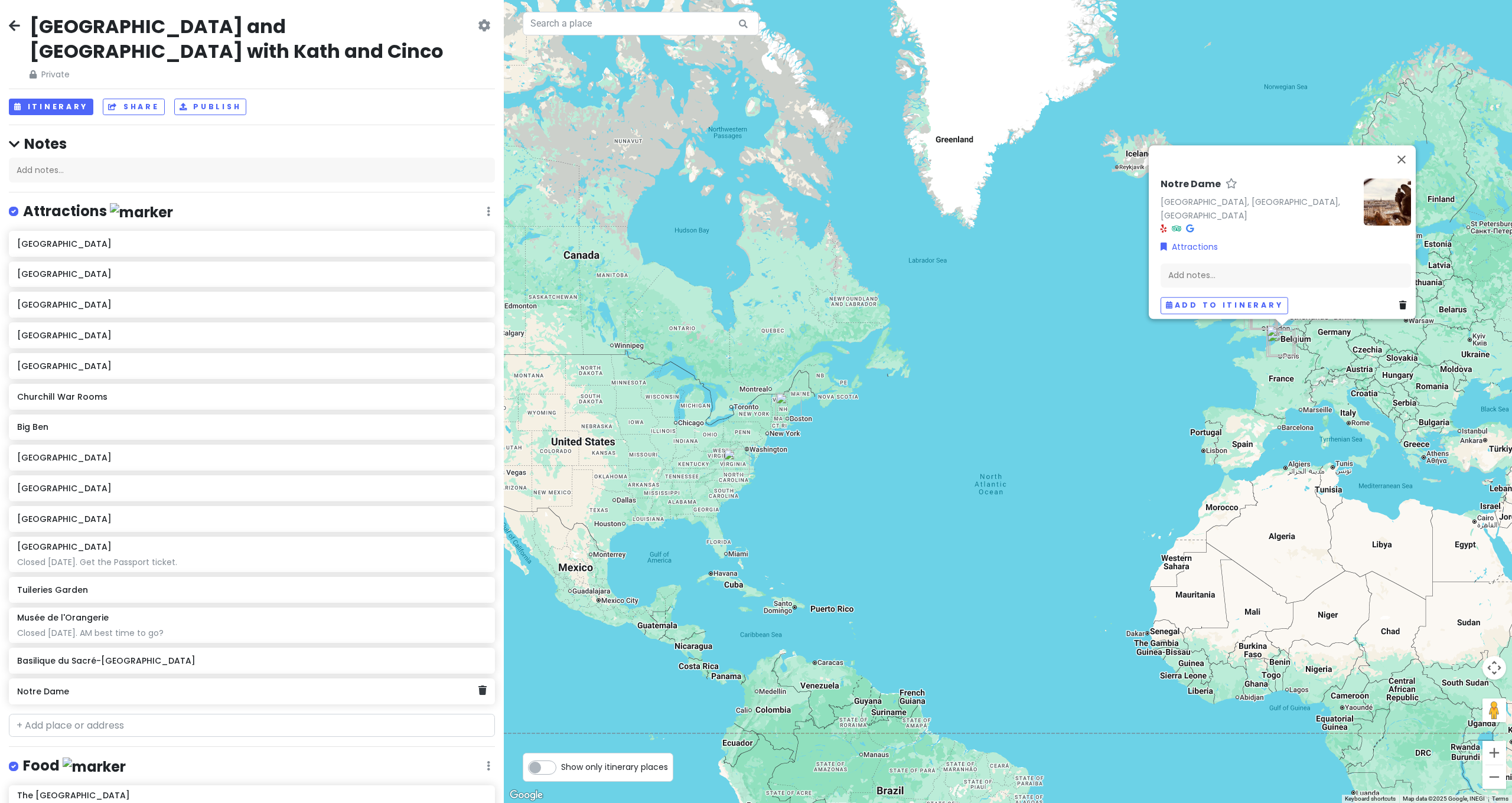
click at [74, 686] on h6 "Notre Dame" at bounding box center [247, 692] width 461 height 11
click at [1195, 276] on div "Add notes..." at bounding box center [1285, 280] width 250 height 25
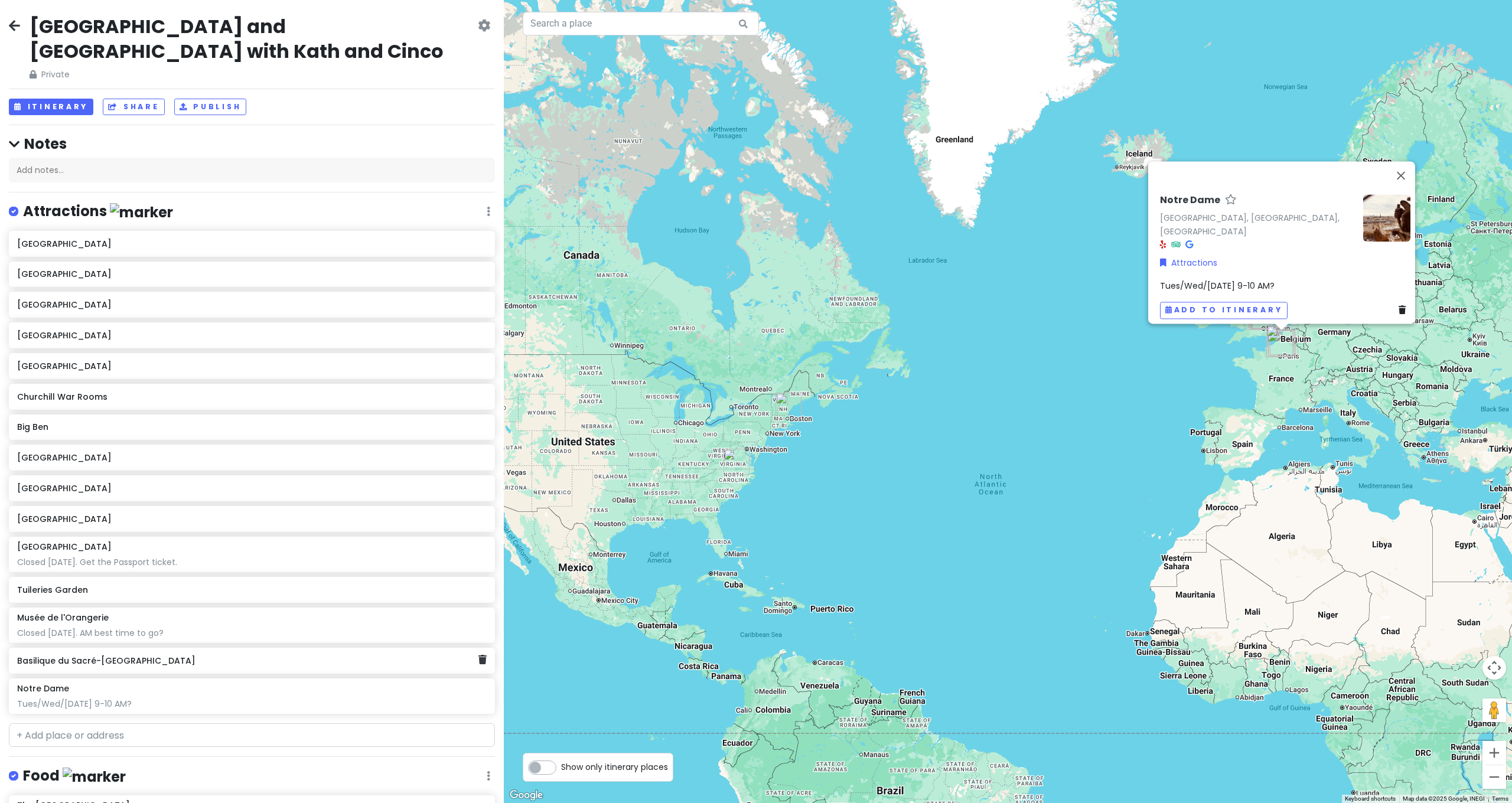
click at [154, 653] on div "Basilique du Sacré-[GEOGRAPHIC_DATA]" at bounding box center [247, 661] width 461 height 17
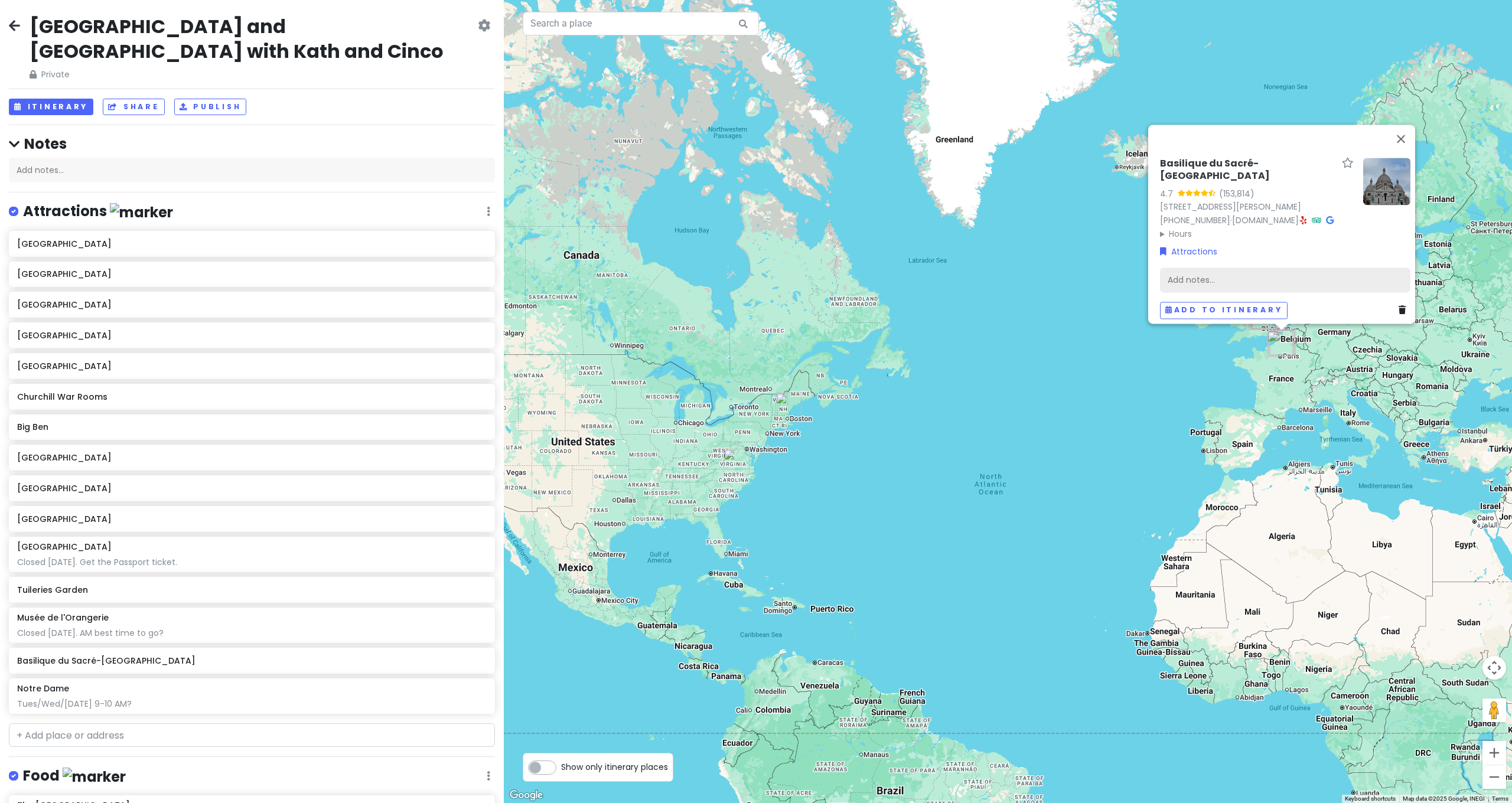
click at [1213, 282] on div "Add notes..." at bounding box center [1285, 280] width 250 height 25
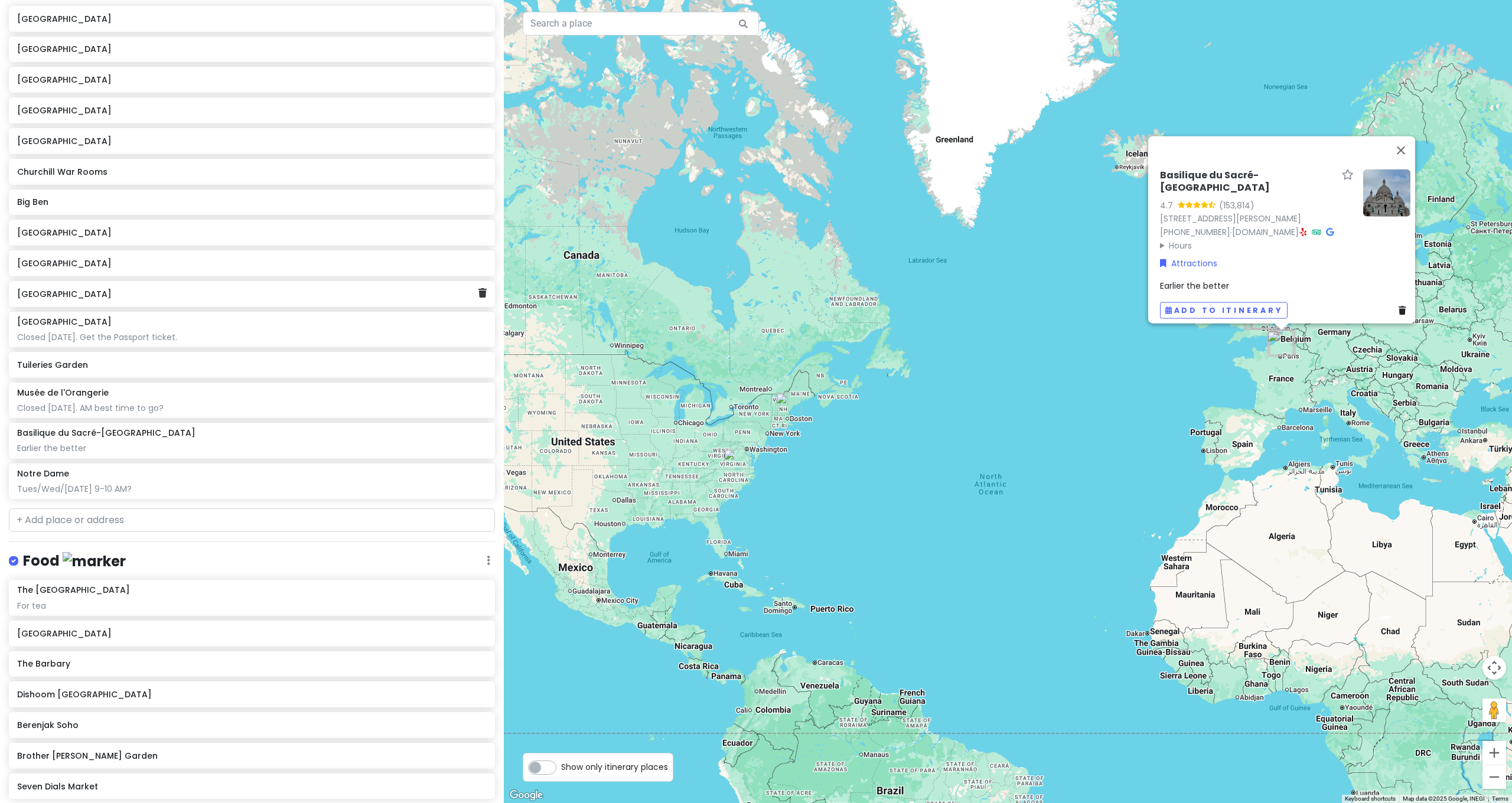
scroll to position [13, 0]
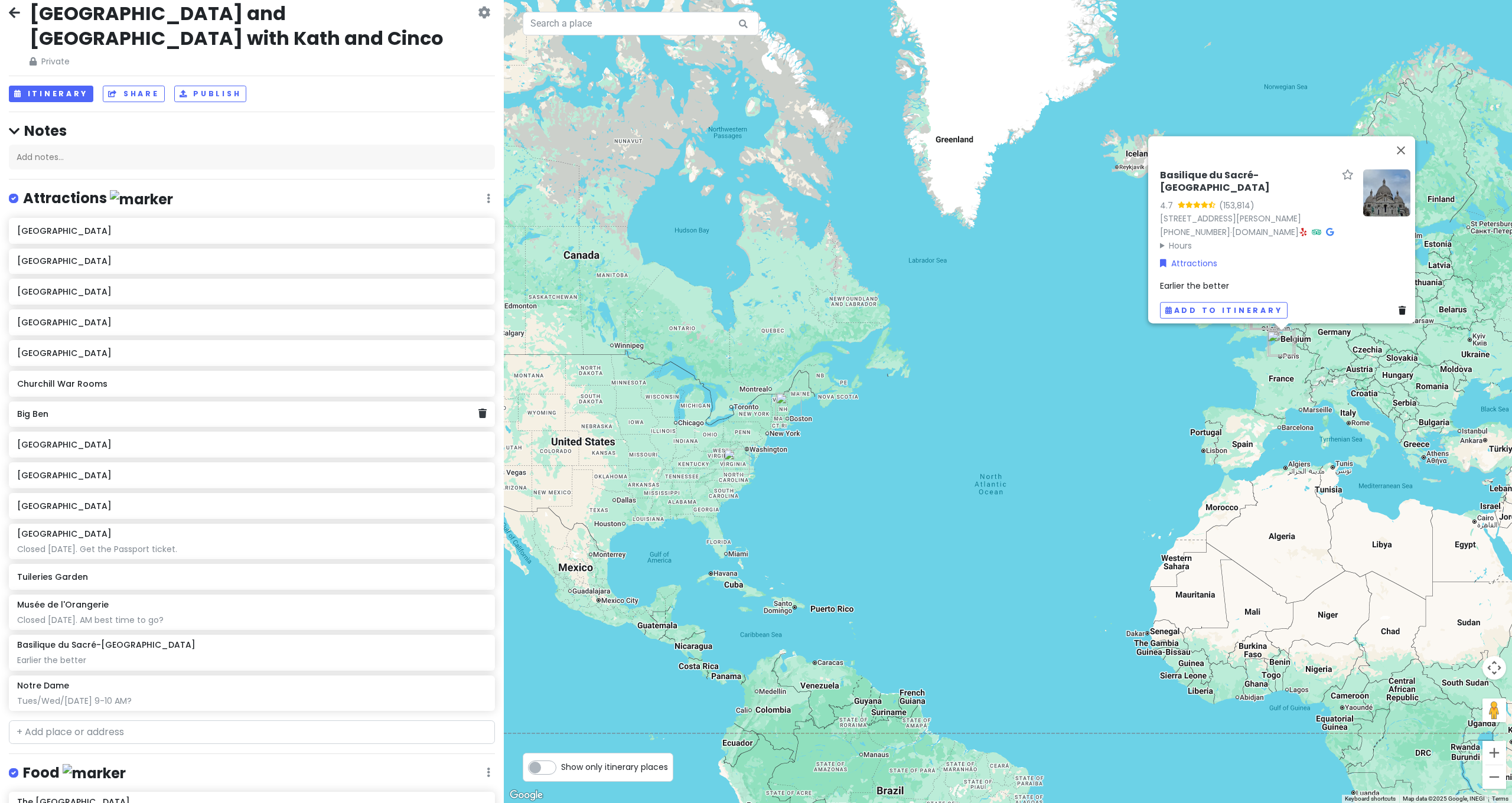
drag, startPoint x: 63, startPoint y: 393, endPoint x: 87, endPoint y: 390, distance: 24.2
click at [63, 406] on div "Big Ben" at bounding box center [247, 415] width 461 height 17
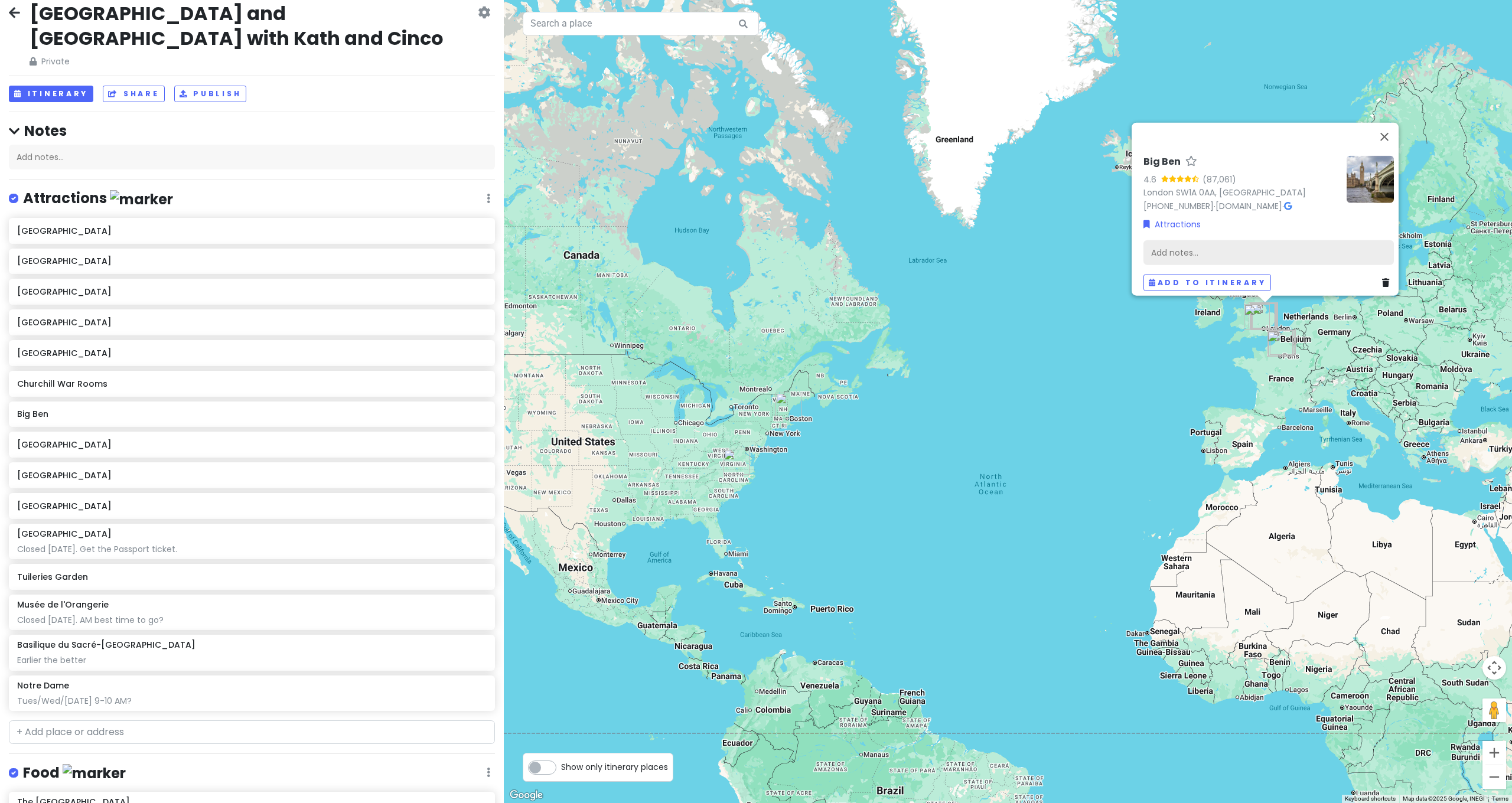
click at [1196, 244] on div "Add notes..." at bounding box center [1269, 253] width 250 height 25
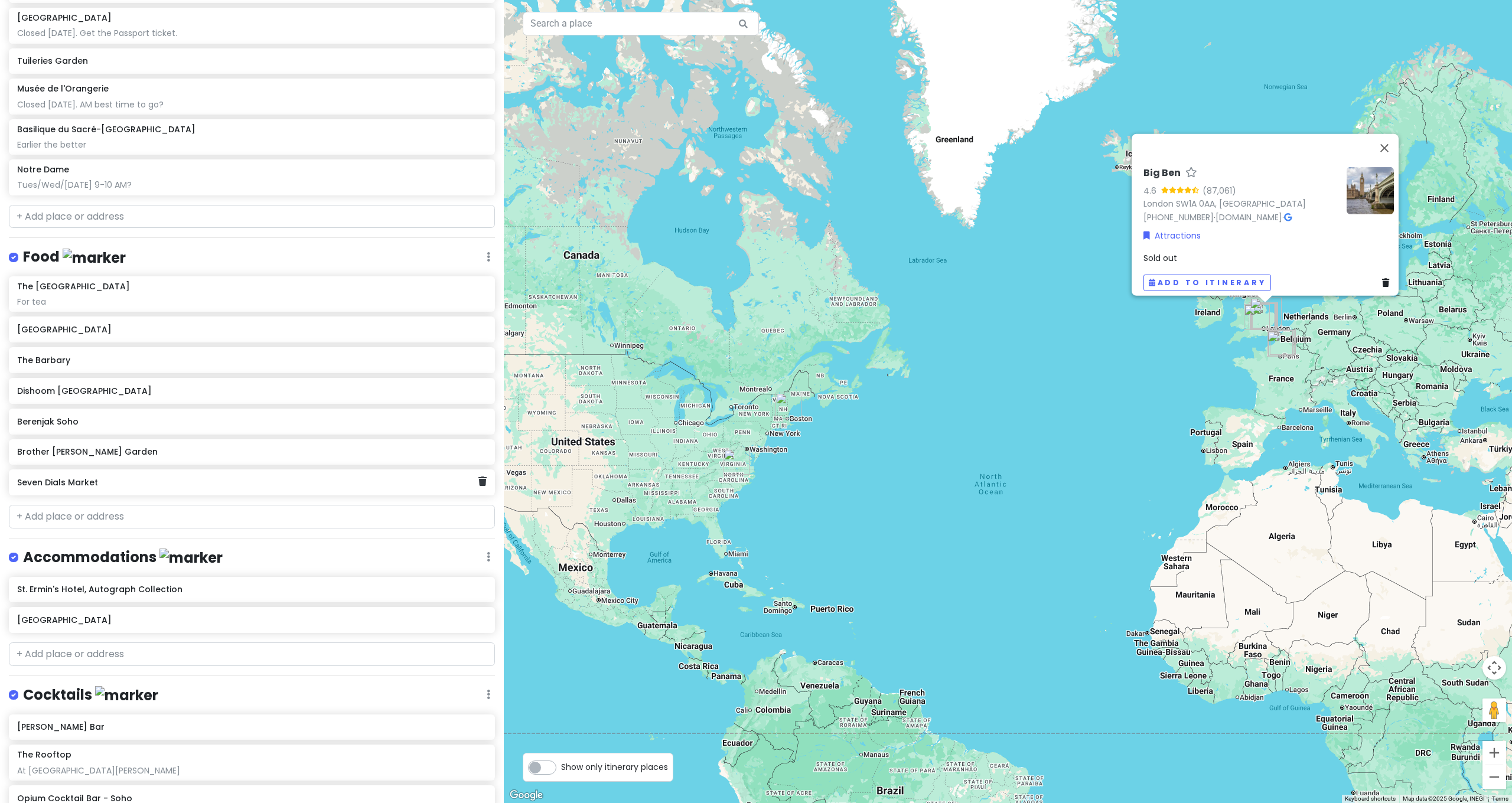
scroll to position [0, 0]
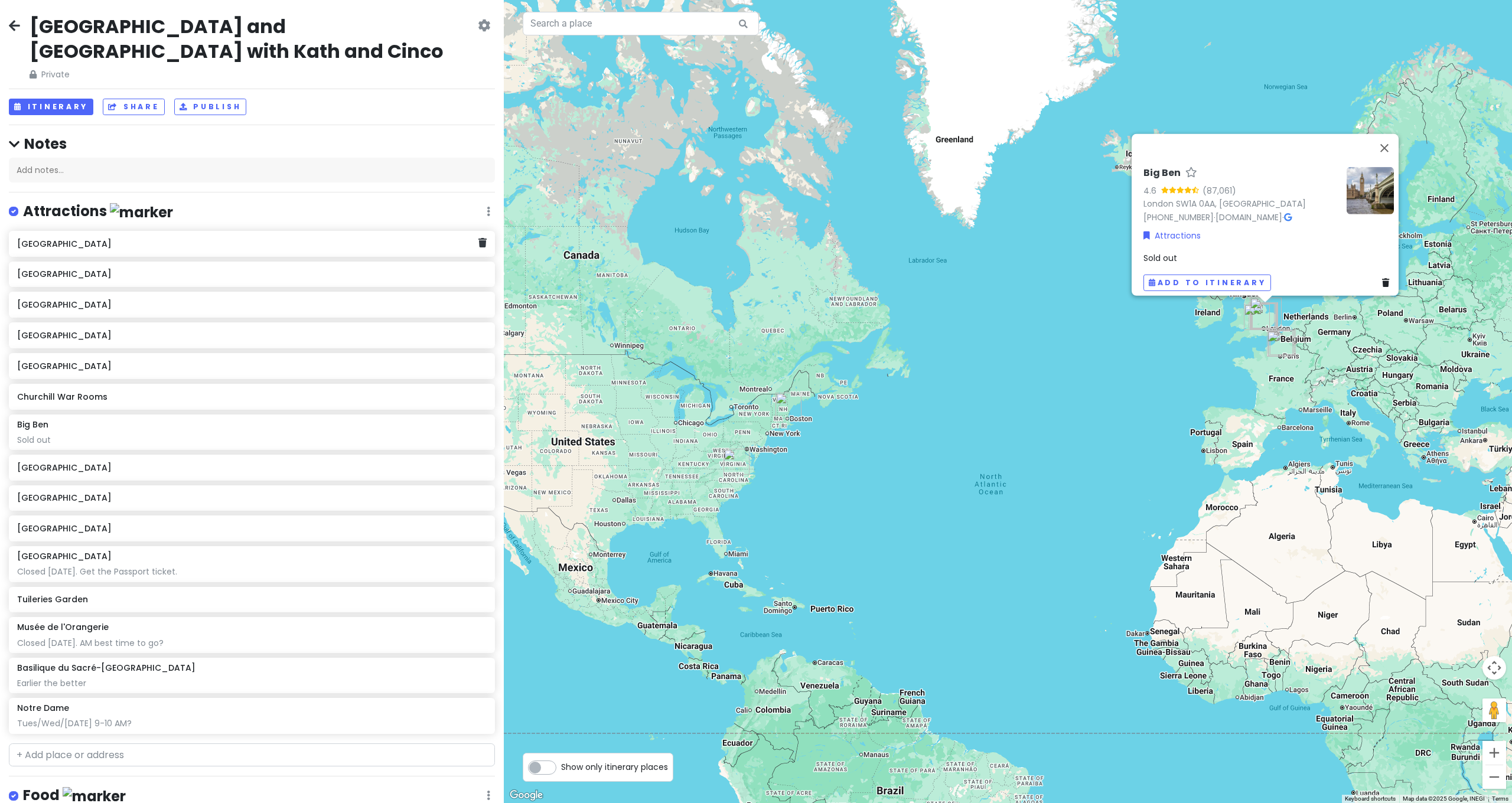
click at [109, 239] on h6 "[GEOGRAPHIC_DATA]" at bounding box center [247, 244] width 461 height 11
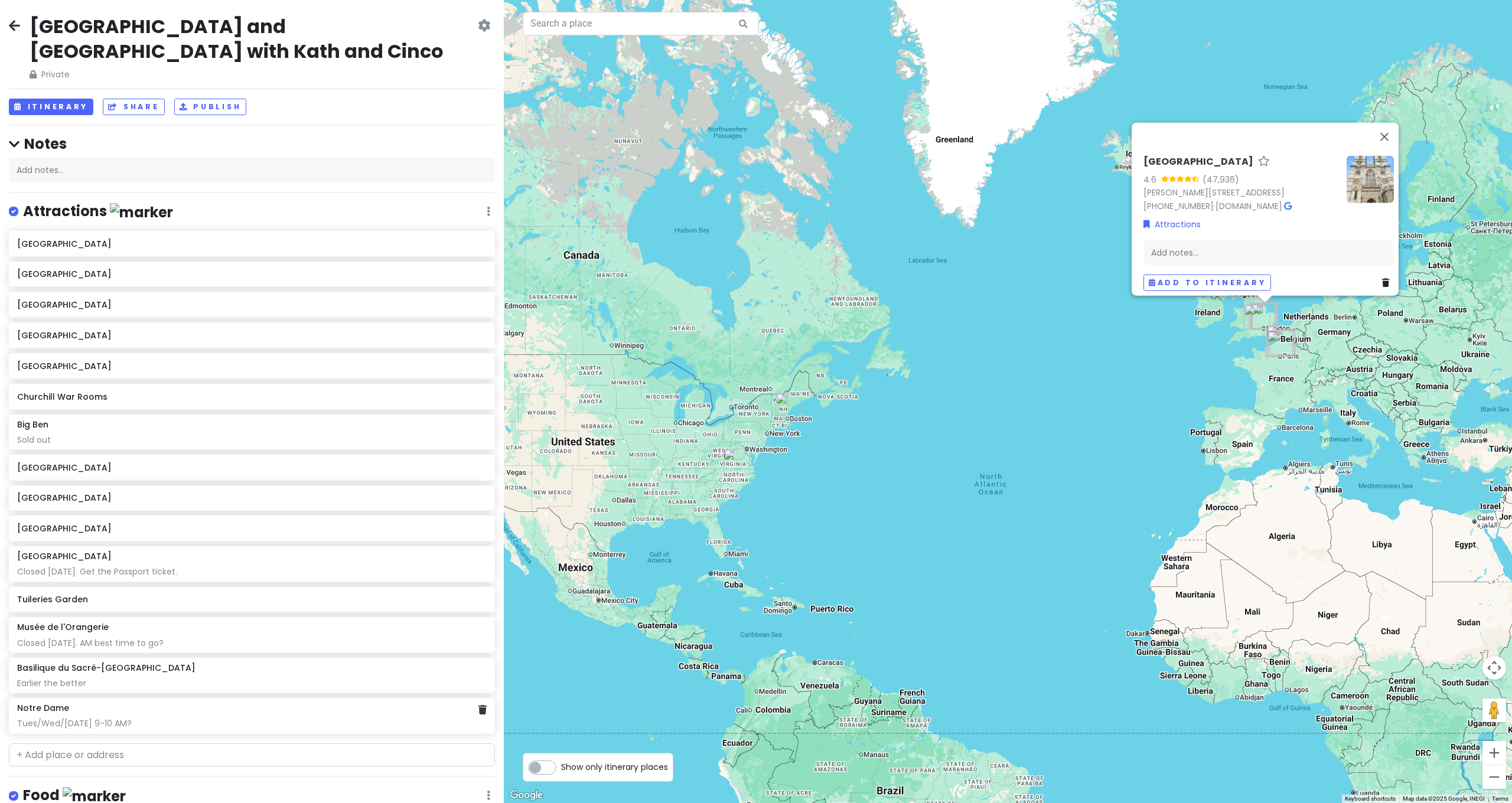
scroll to position [2, 0]
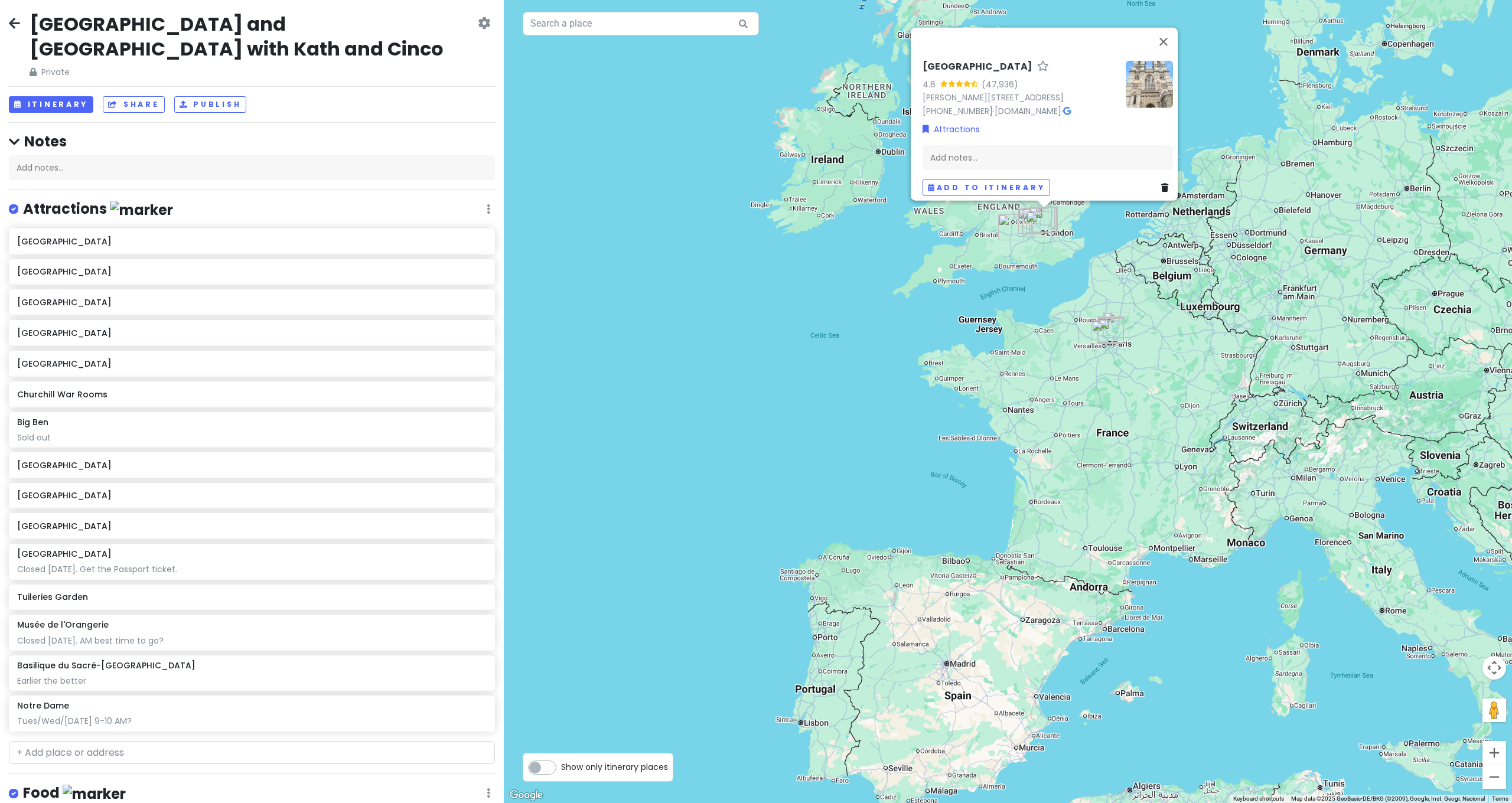
drag, startPoint x: 1259, startPoint y: 350, endPoint x: 1213, endPoint y: 587, distance: 241.4
click at [1213, 587] on div "[GEOGRAPHIC_DATA] 4.6 (47,936) [PERSON_NAME][STREET_ADDRESS] [PHONE_NUMBER] · […" at bounding box center [1007, 402] width 1008 height 803
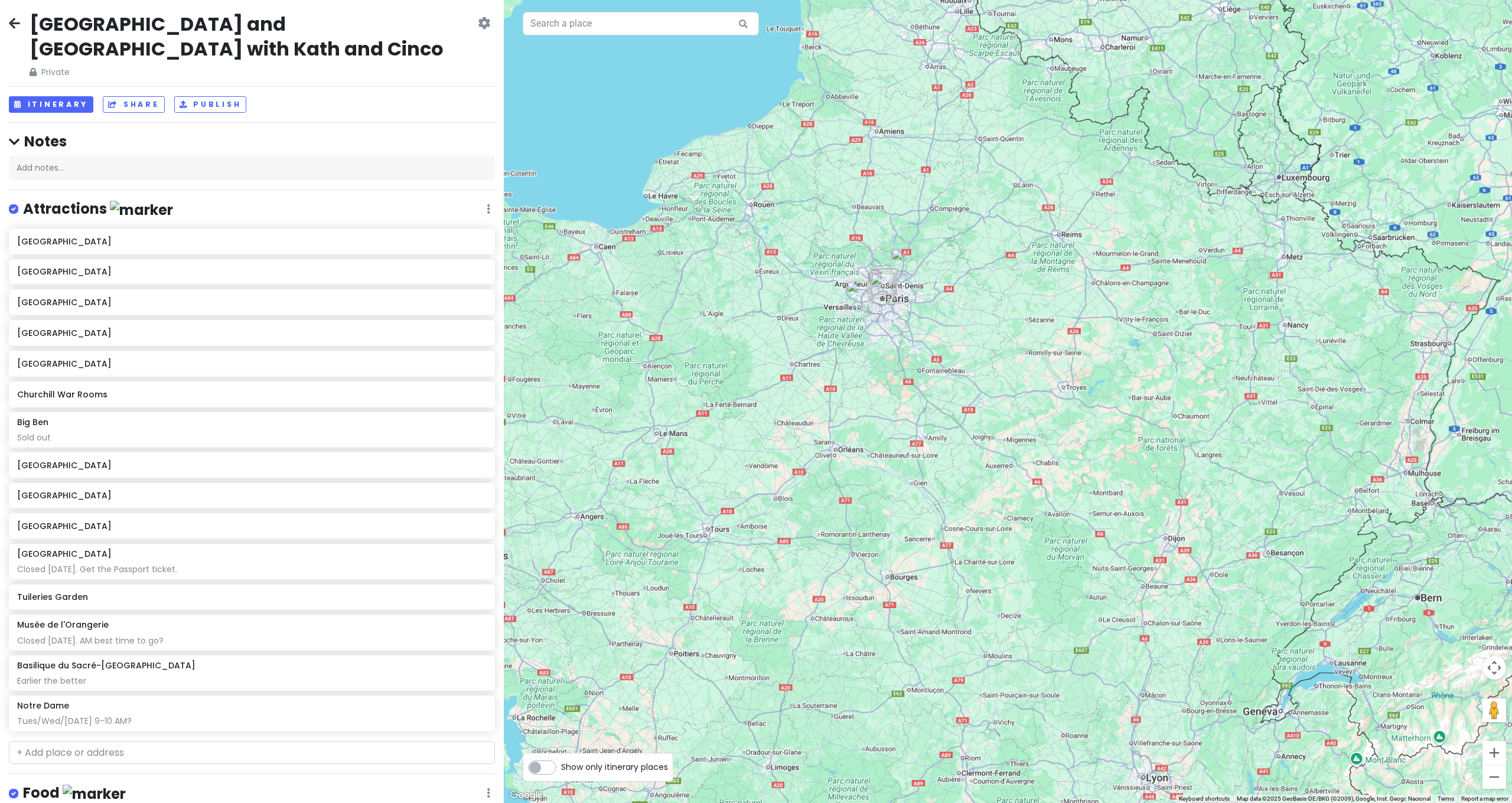
drag, startPoint x: 1114, startPoint y: 531, endPoint x: 1166, endPoint y: 669, distance: 147.5
click at [1167, 675] on div "[GEOGRAPHIC_DATA] 4.6 (47,936) [PERSON_NAME][STREET_ADDRESS] [PHONE_NUMBER] · […" at bounding box center [1007, 402] width 1008 height 803
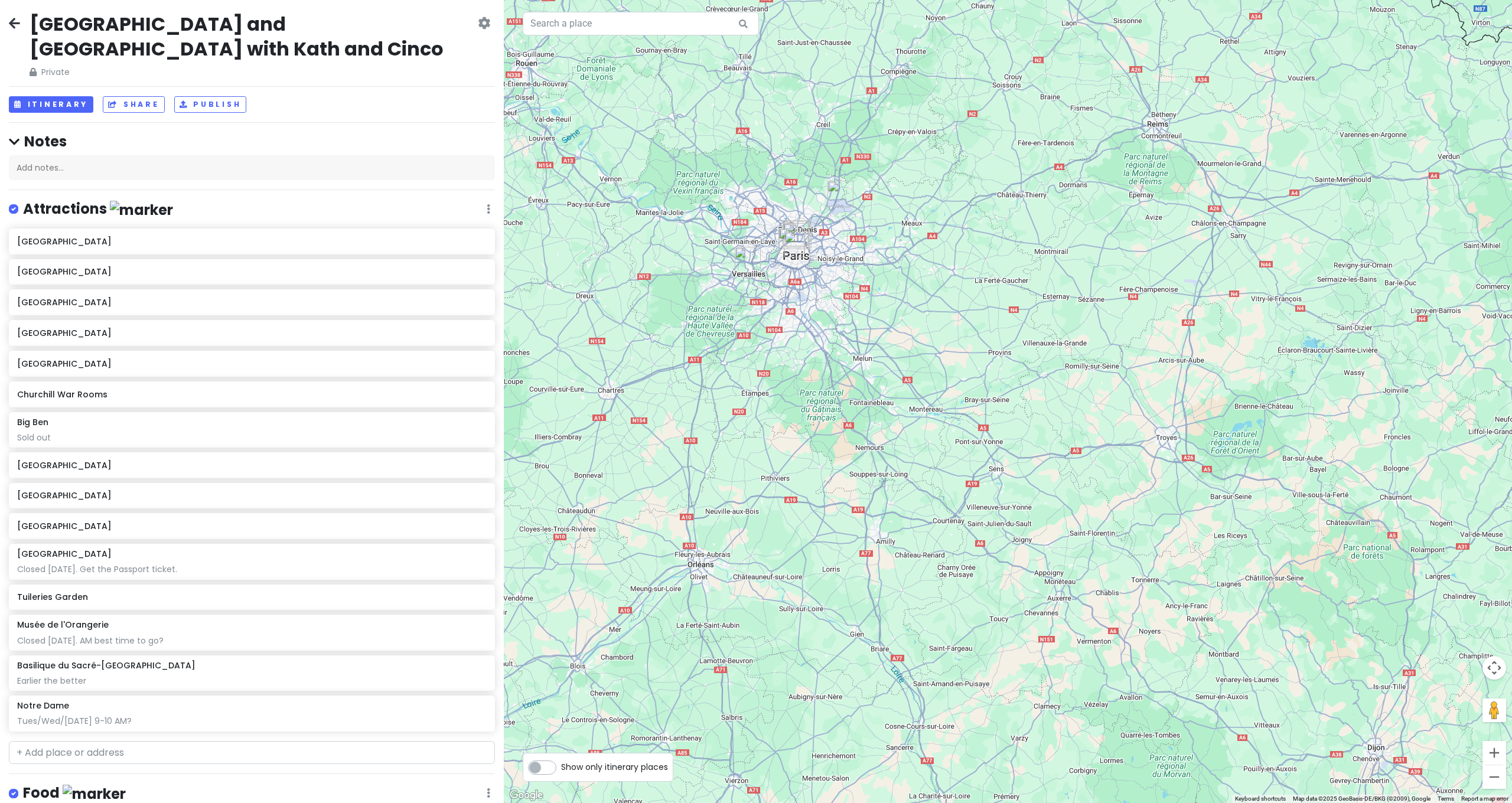
drag, startPoint x: 991, startPoint y: 456, endPoint x: 1044, endPoint y: 566, distance: 122.1
click at [1046, 567] on div "[GEOGRAPHIC_DATA] 4.6 (47,936) [PERSON_NAME][STREET_ADDRESS] [PHONE_NUMBER] · […" at bounding box center [1007, 402] width 1008 height 803
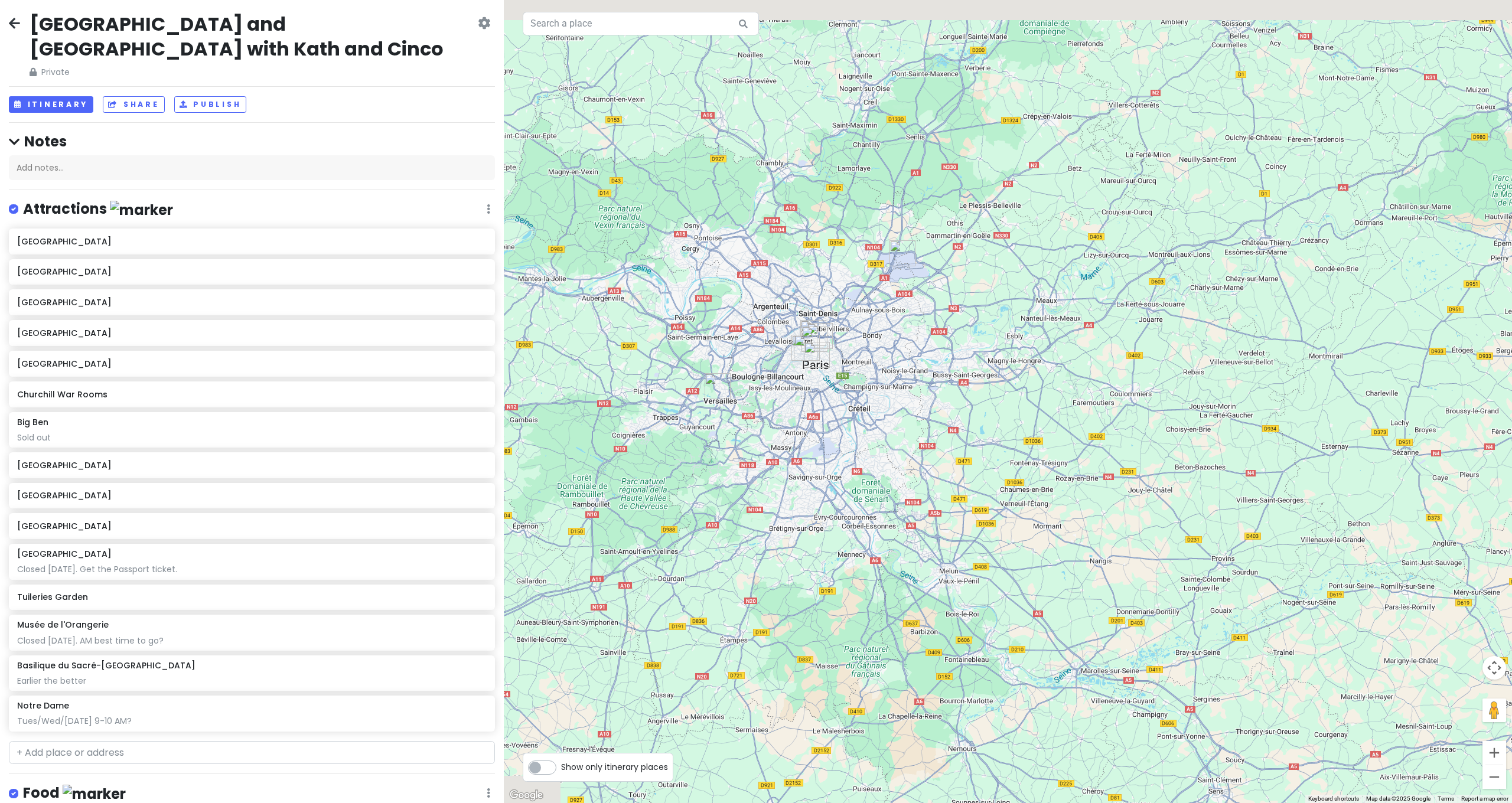
drag, startPoint x: 1008, startPoint y: 539, endPoint x: 1046, endPoint y: 585, distance: 59.7
click at [1046, 585] on div "[GEOGRAPHIC_DATA] 4.6 (47,936) [PERSON_NAME][STREET_ADDRESS] [PHONE_NUMBER] · […" at bounding box center [1007, 402] width 1008 height 803
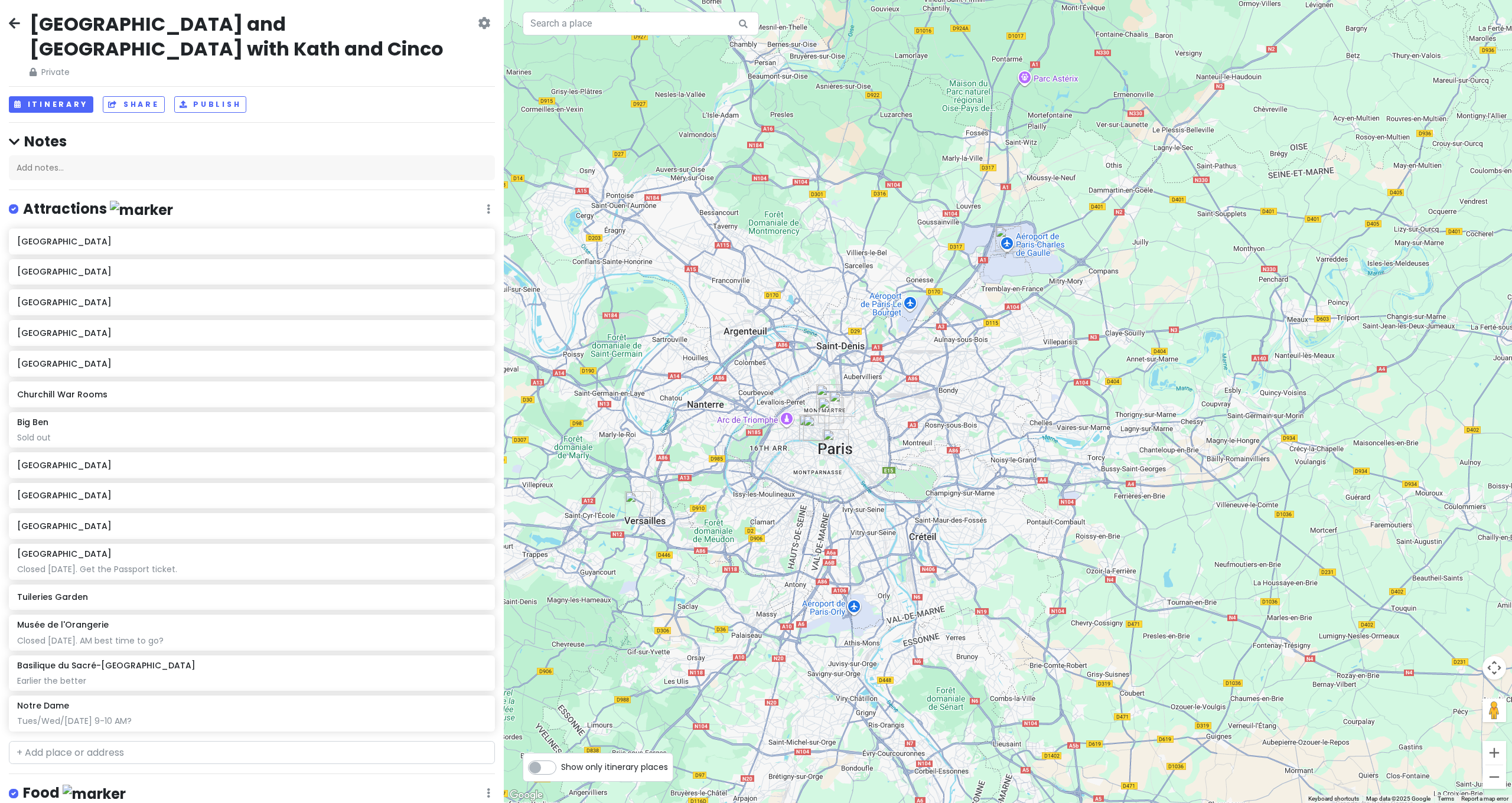
drag, startPoint x: 919, startPoint y: 425, endPoint x: 1108, endPoint y: 437, distance: 189.4
click at [1108, 435] on div "[GEOGRAPHIC_DATA] 4.6 (47,936) [PERSON_NAME][STREET_ADDRESS] [PHONE_NUMBER] · […" at bounding box center [1007, 402] width 1008 height 803
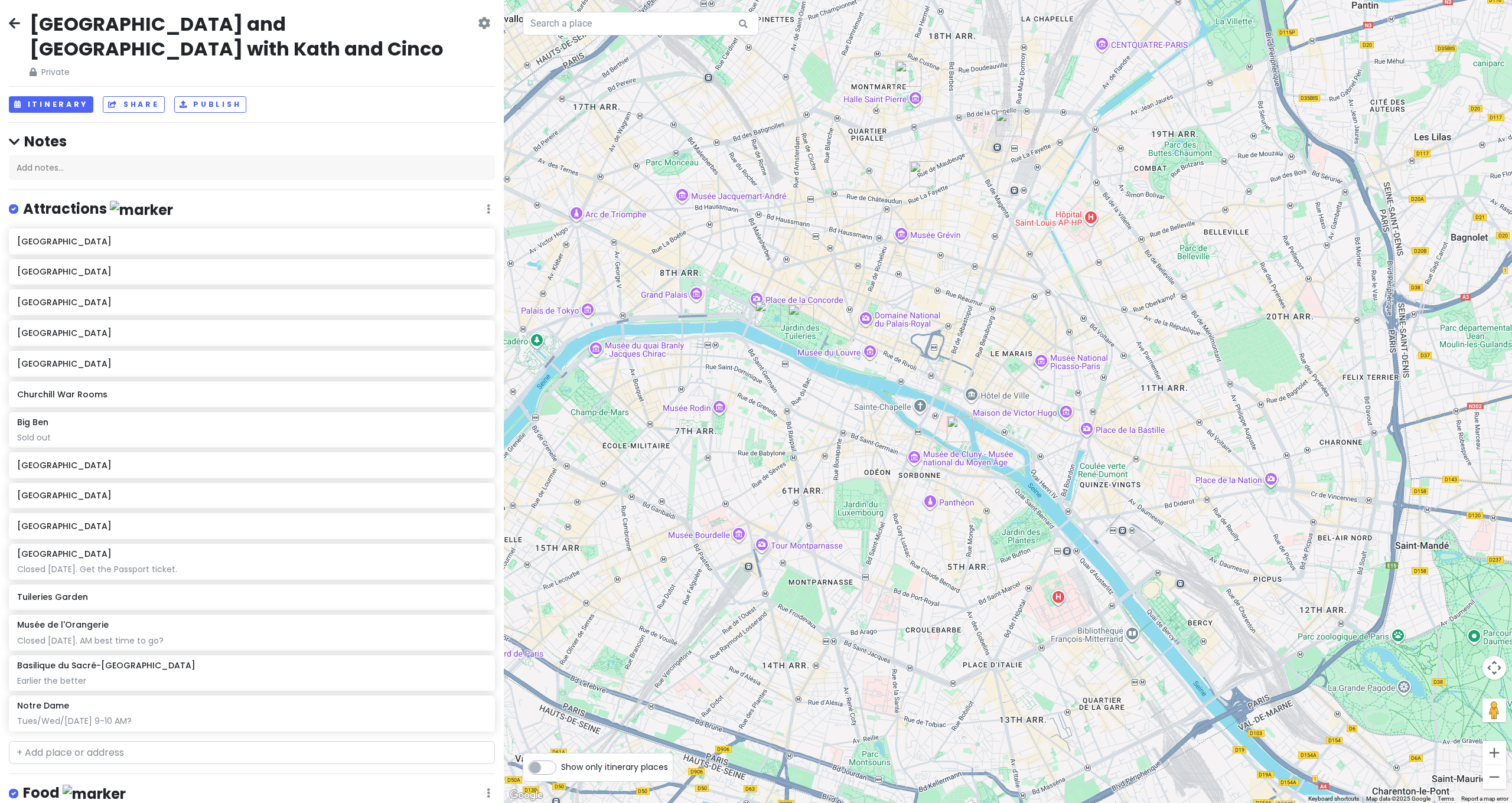
click at [723, 294] on div "[GEOGRAPHIC_DATA] 4.6 (47,936) [PERSON_NAME][STREET_ADDRESS] [PHONE_NUMBER] · […" at bounding box center [1007, 402] width 1008 height 803
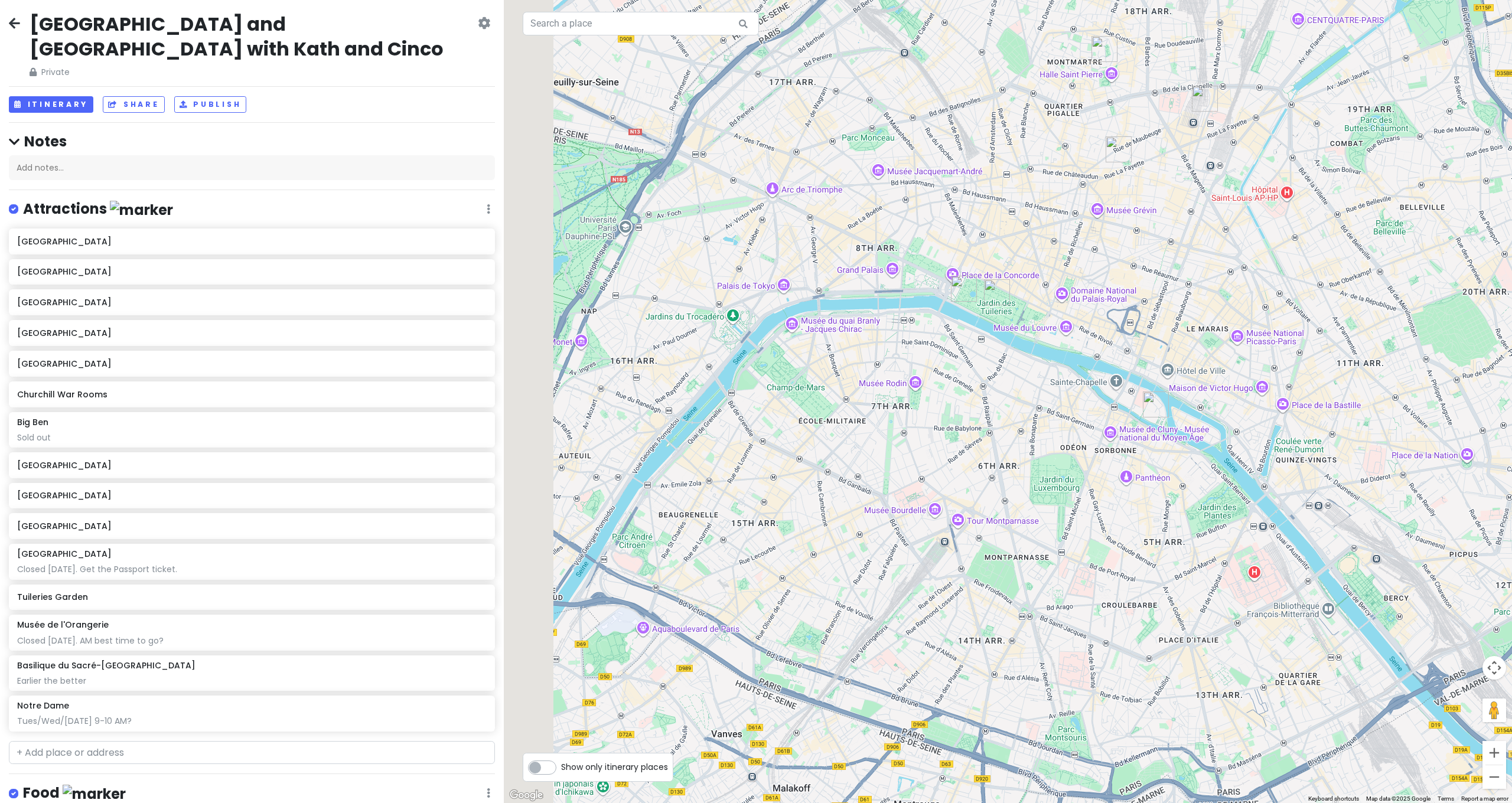
drag, startPoint x: 636, startPoint y: 294, endPoint x: 840, endPoint y: 268, distance: 205.7
click at [840, 268] on div at bounding box center [1007, 402] width 1008 height 803
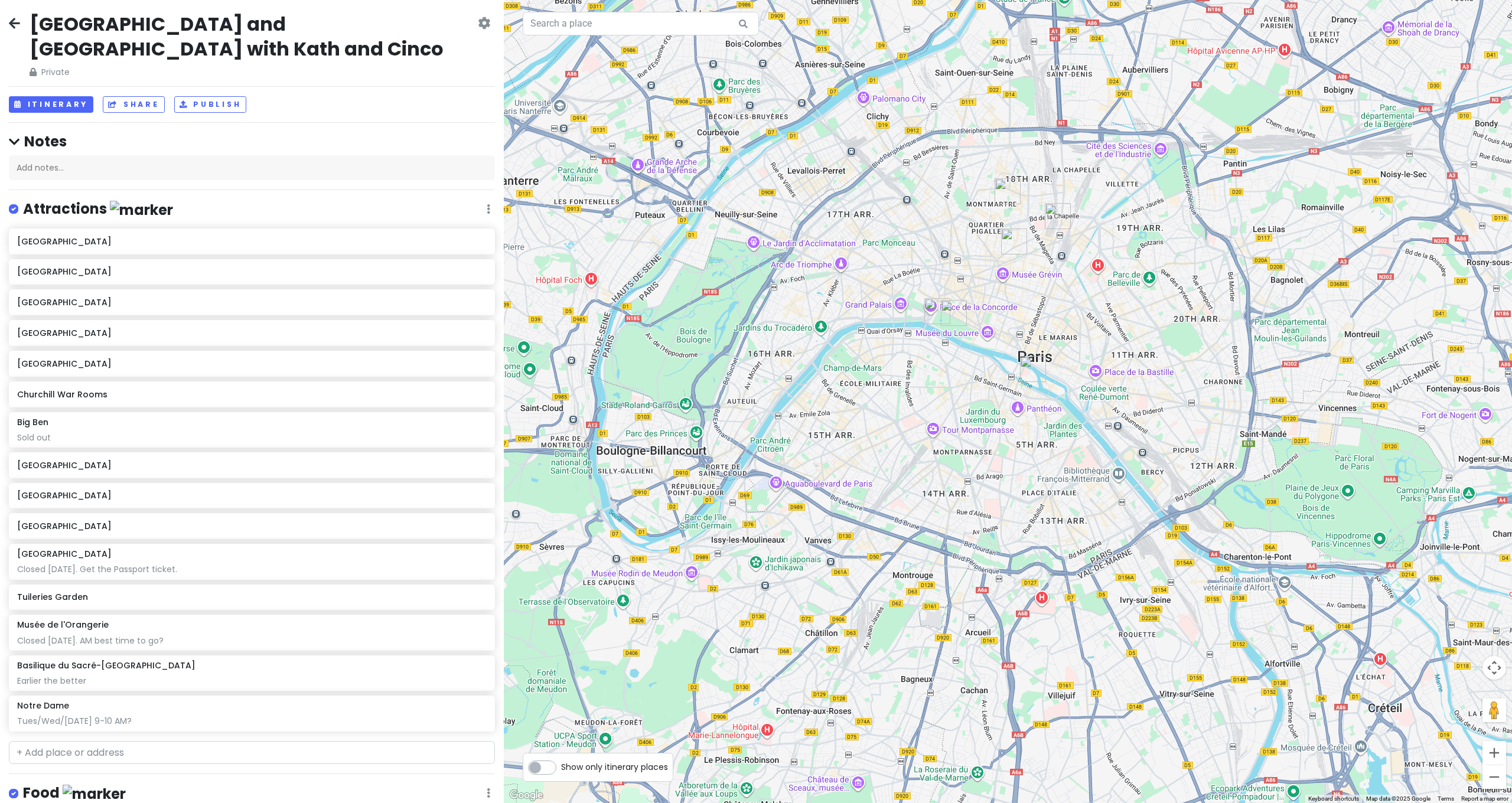
drag, startPoint x: 979, startPoint y: 255, endPoint x: 981, endPoint y: 292, distance: 37.1
click at [981, 292] on div at bounding box center [1007, 402] width 1008 height 803
